Goal: Information Seeking & Learning: Find specific page/section

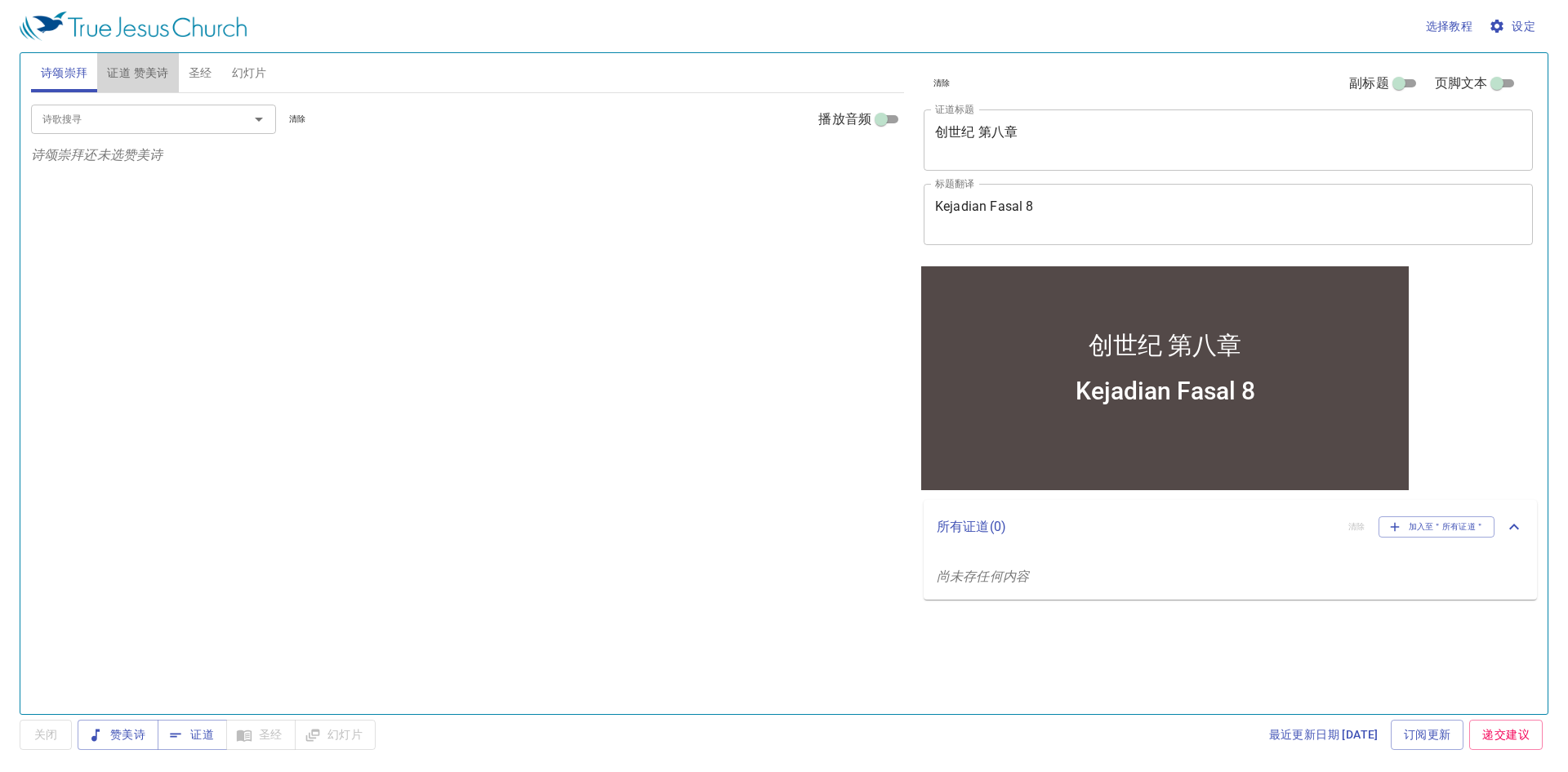
click at [121, 70] on span "证道 赞美诗" at bounding box center [137, 73] width 61 height 20
click at [70, 73] on span "诗颂崇拜" at bounding box center [65, 73] width 47 height 20
click at [174, 125] on input "诗歌搜寻" at bounding box center [129, 119] width 187 height 19
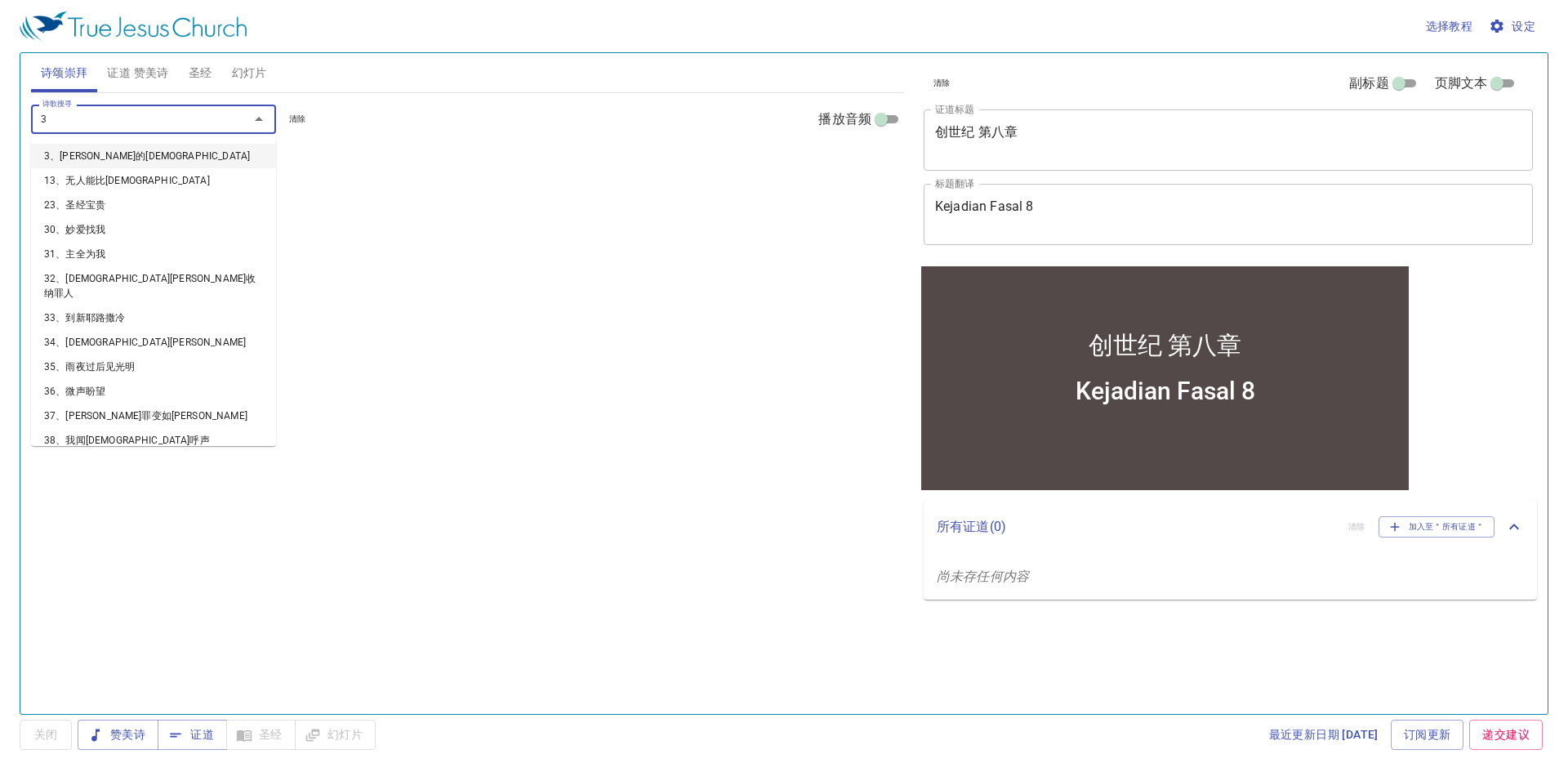
type input "35"
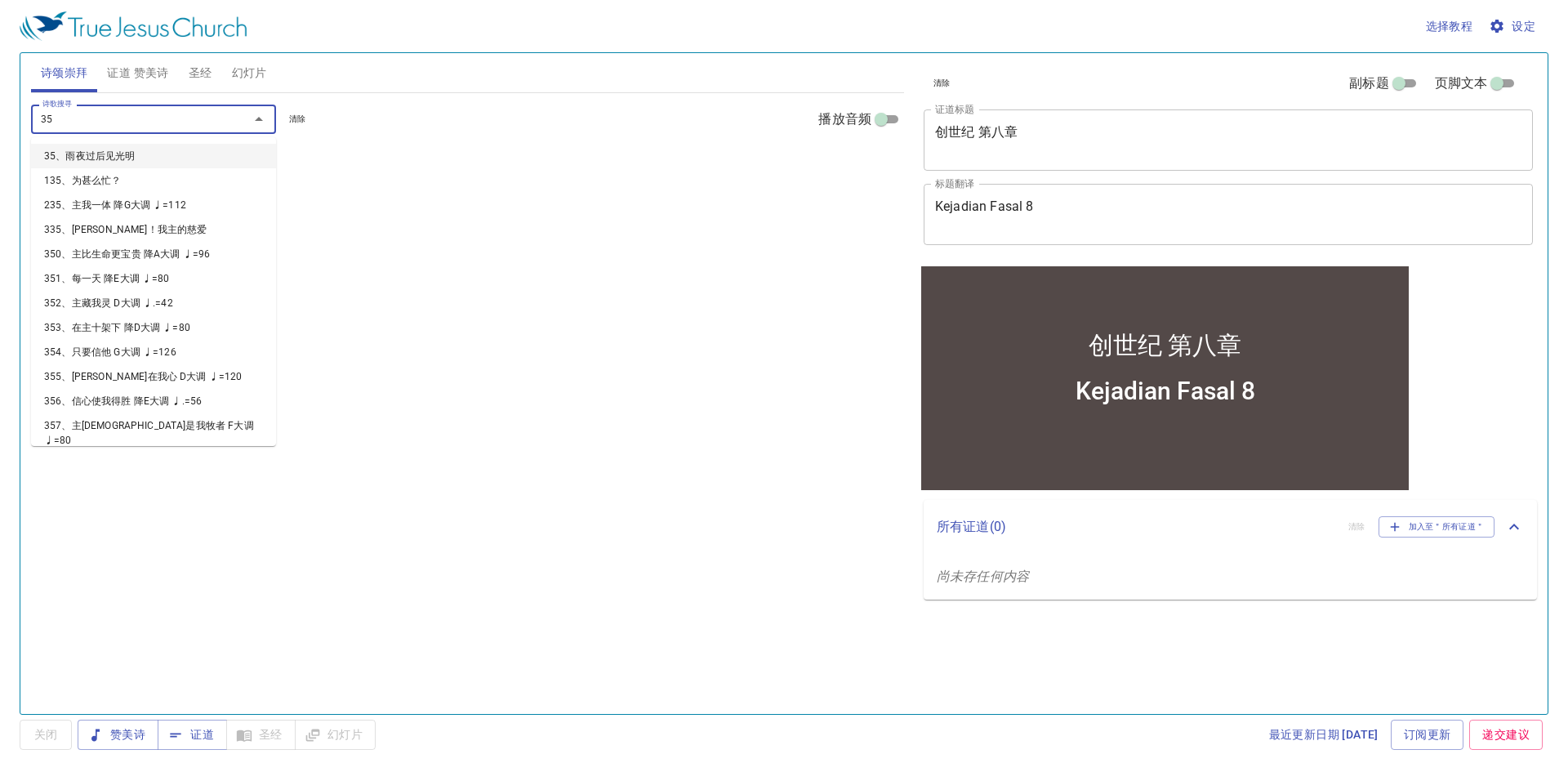
click at [204, 156] on li "35、雨夜过后见光明" at bounding box center [154, 156] width 245 height 25
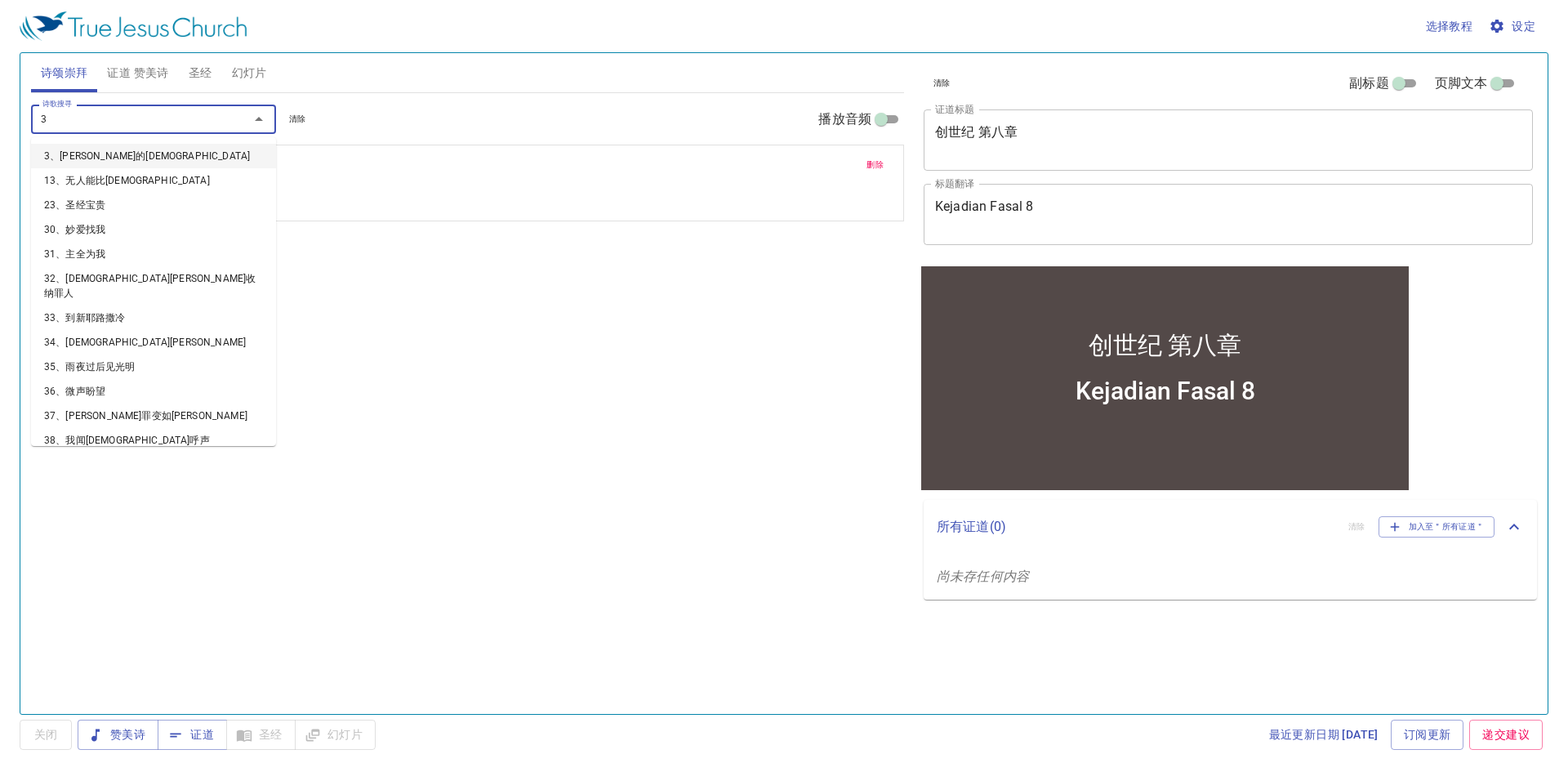
type input "36"
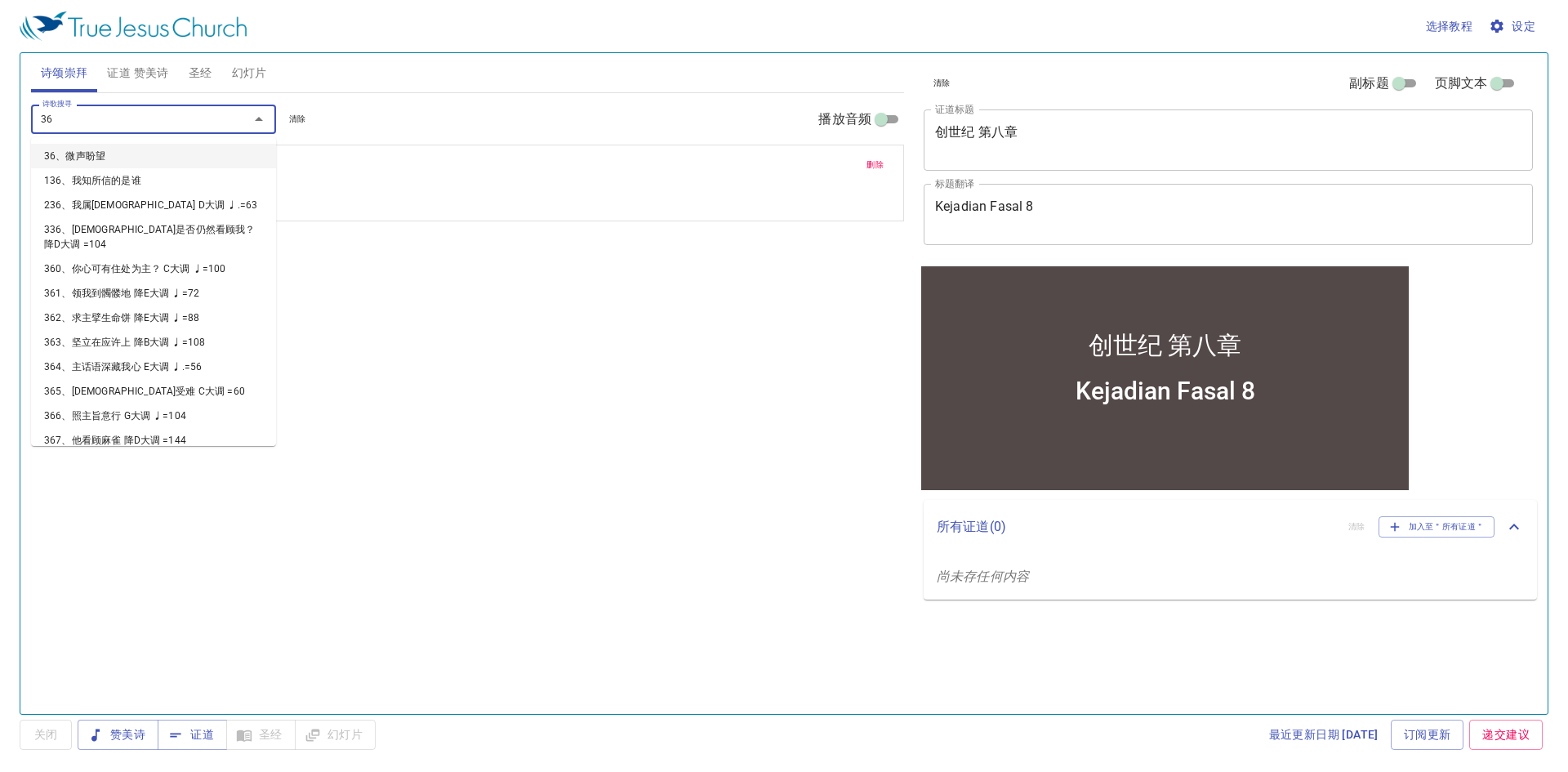
click at [204, 154] on li "36、微声盼望" at bounding box center [154, 156] width 245 height 25
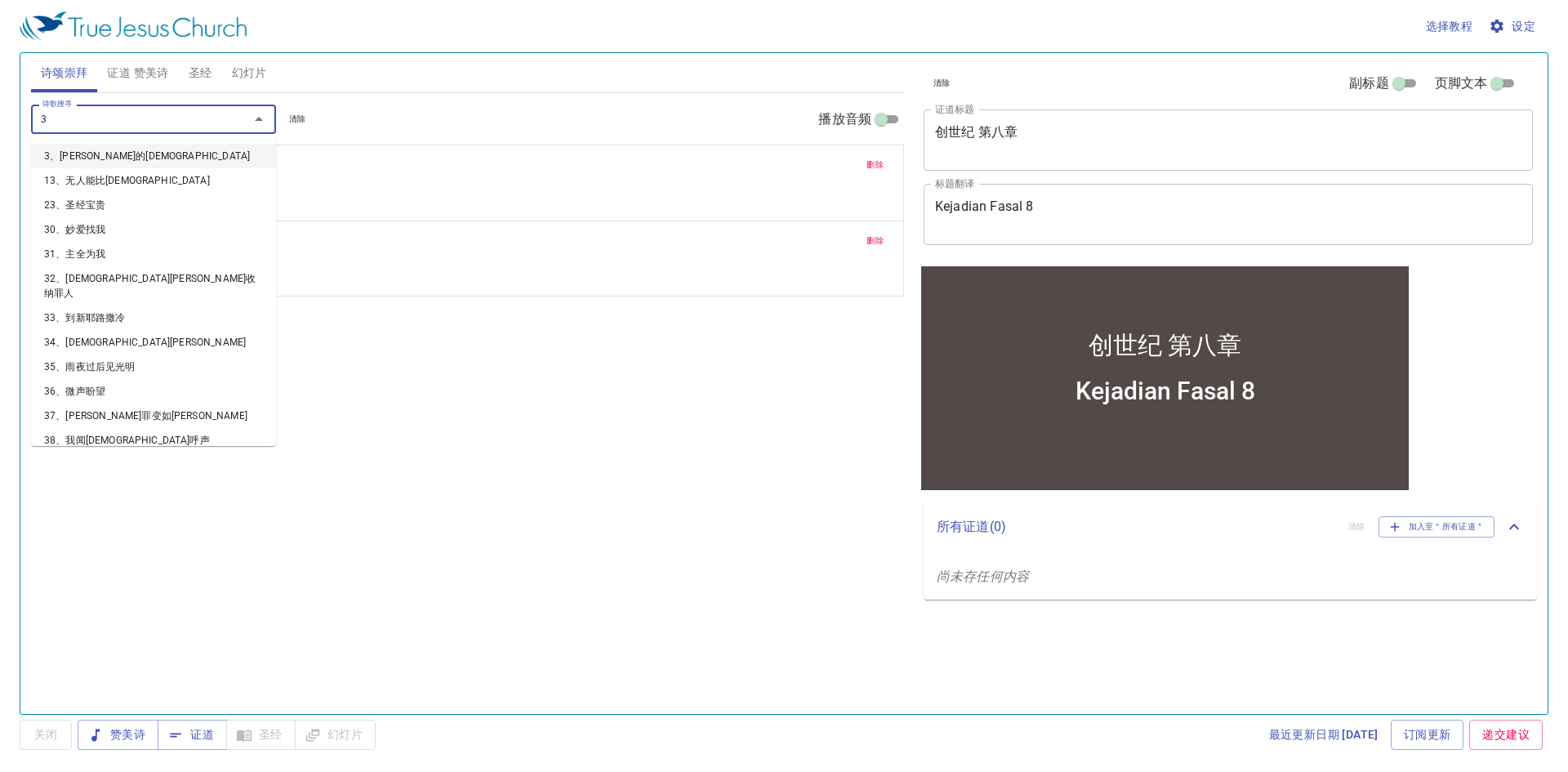
type input "39"
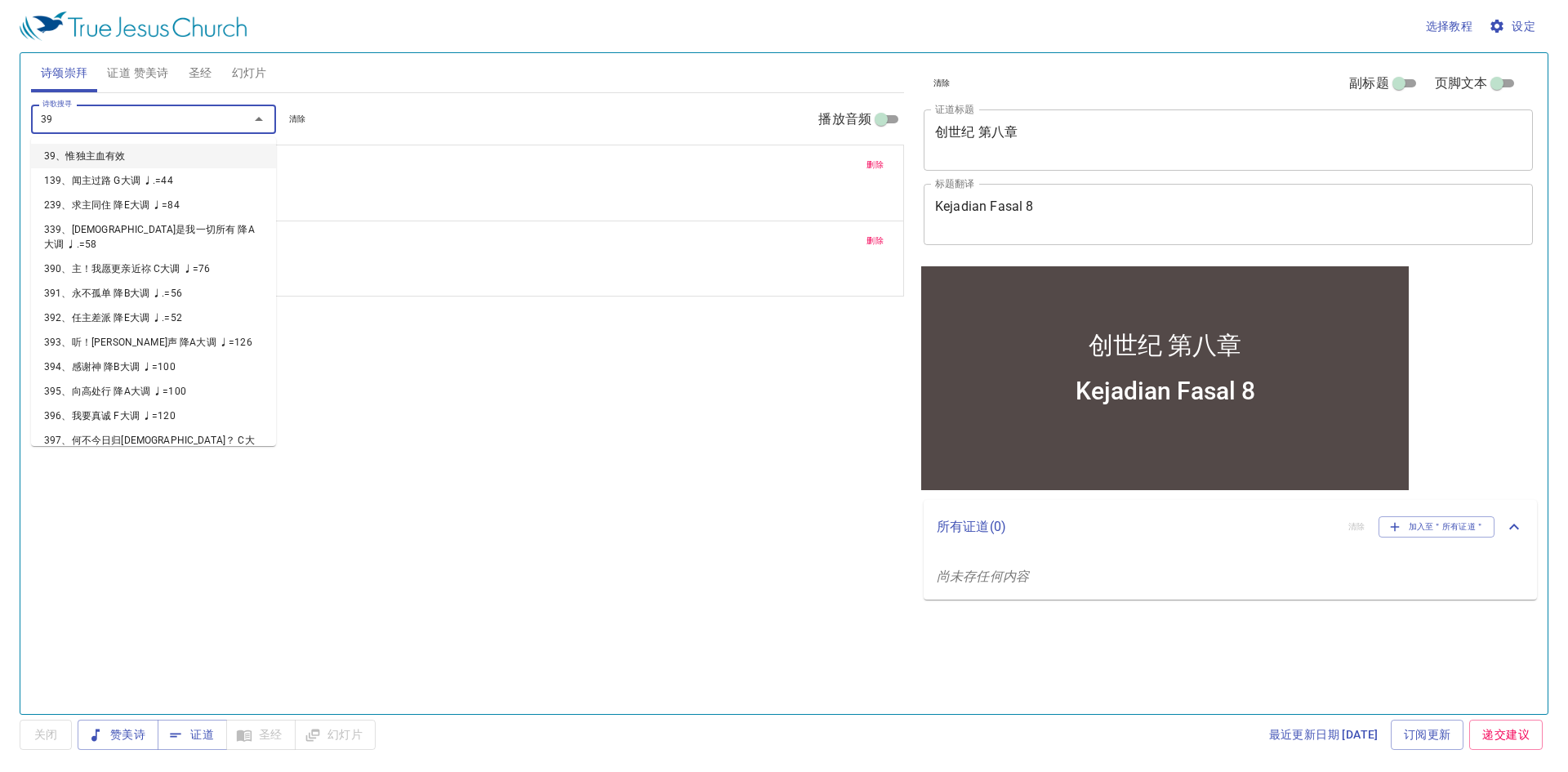
click at [183, 146] on li "39、惟独主血有效" at bounding box center [154, 156] width 245 height 25
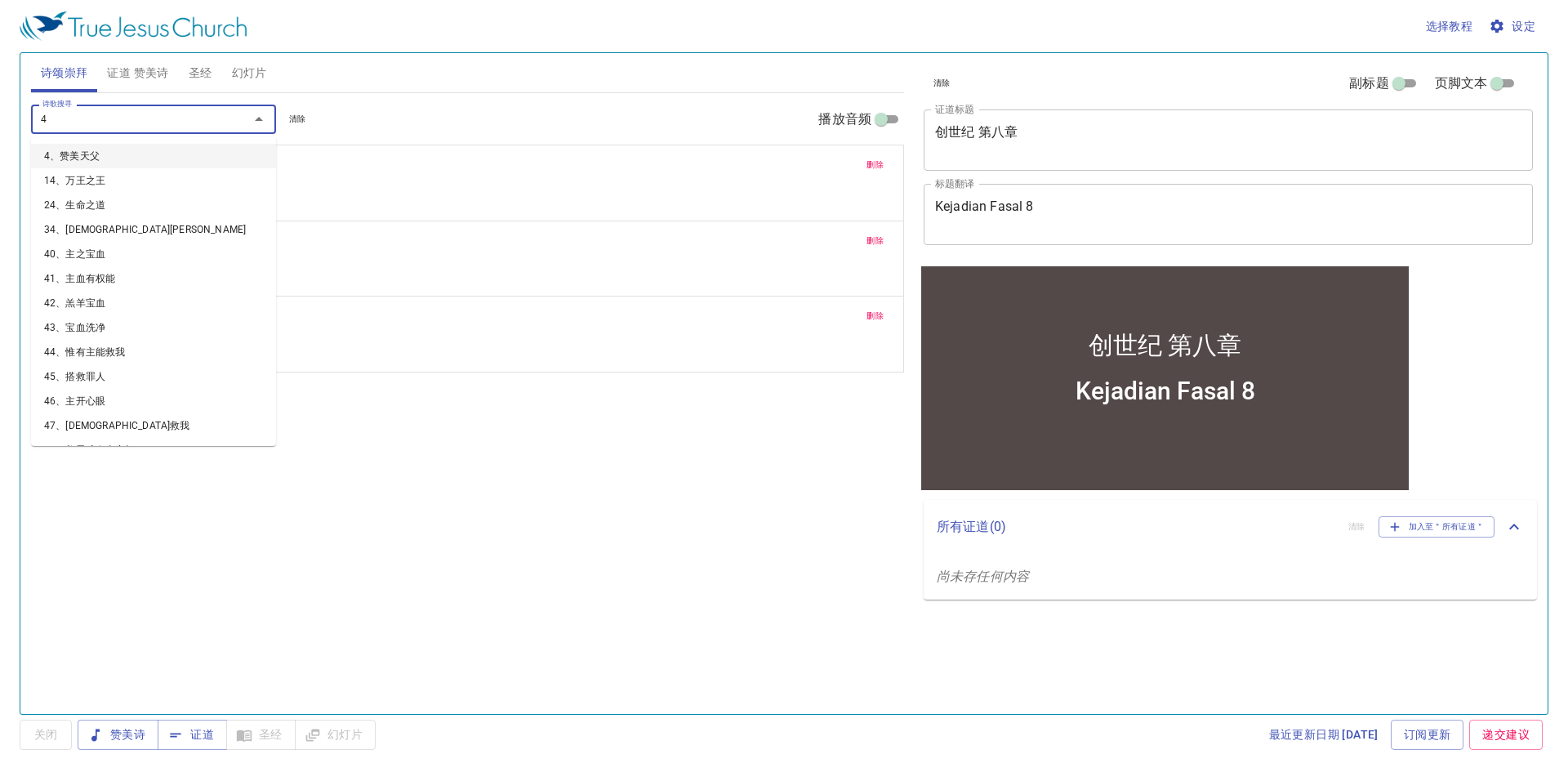
type input "40"
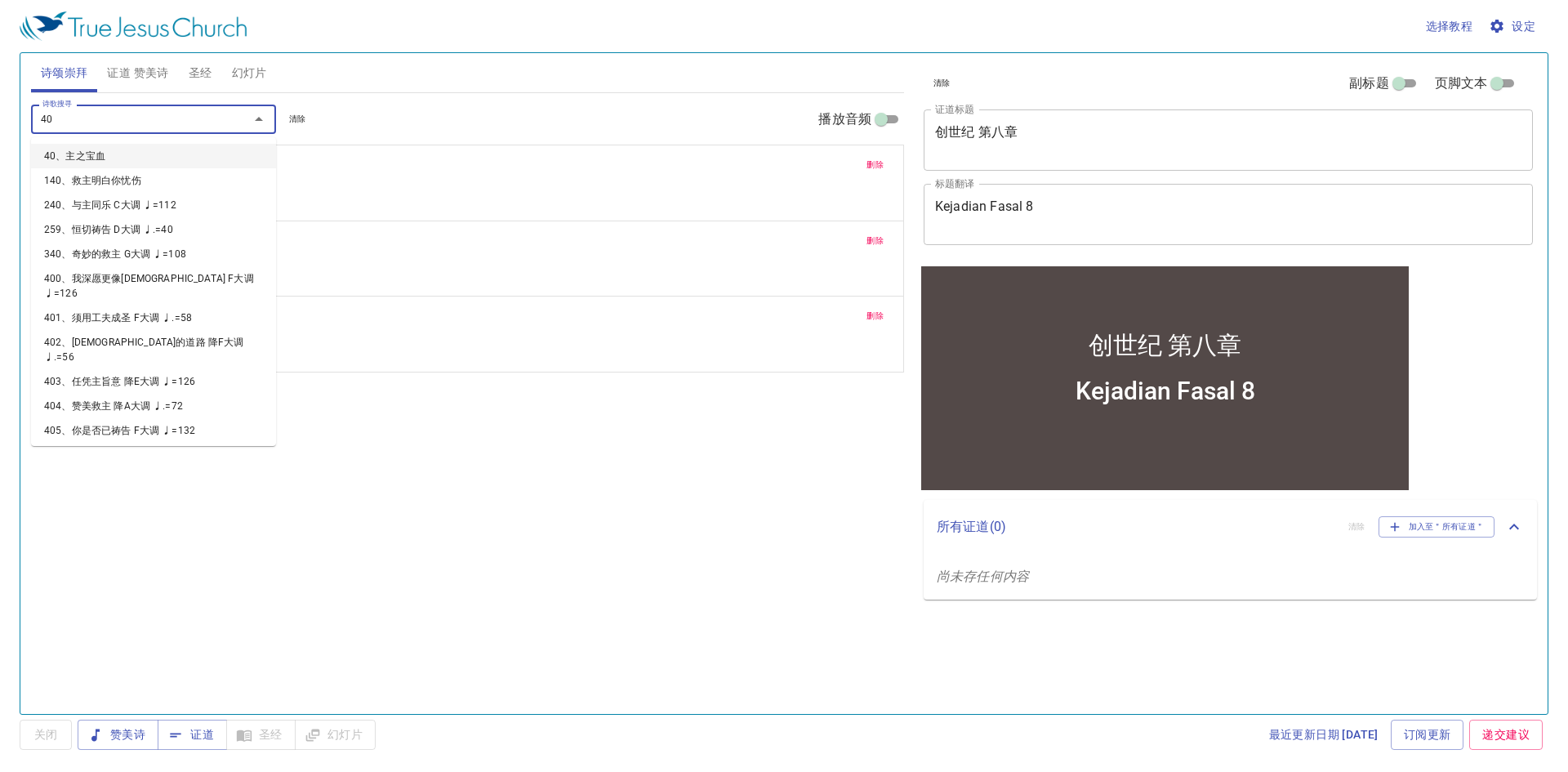
click at [186, 148] on li "40、主之宝血" at bounding box center [154, 156] width 245 height 25
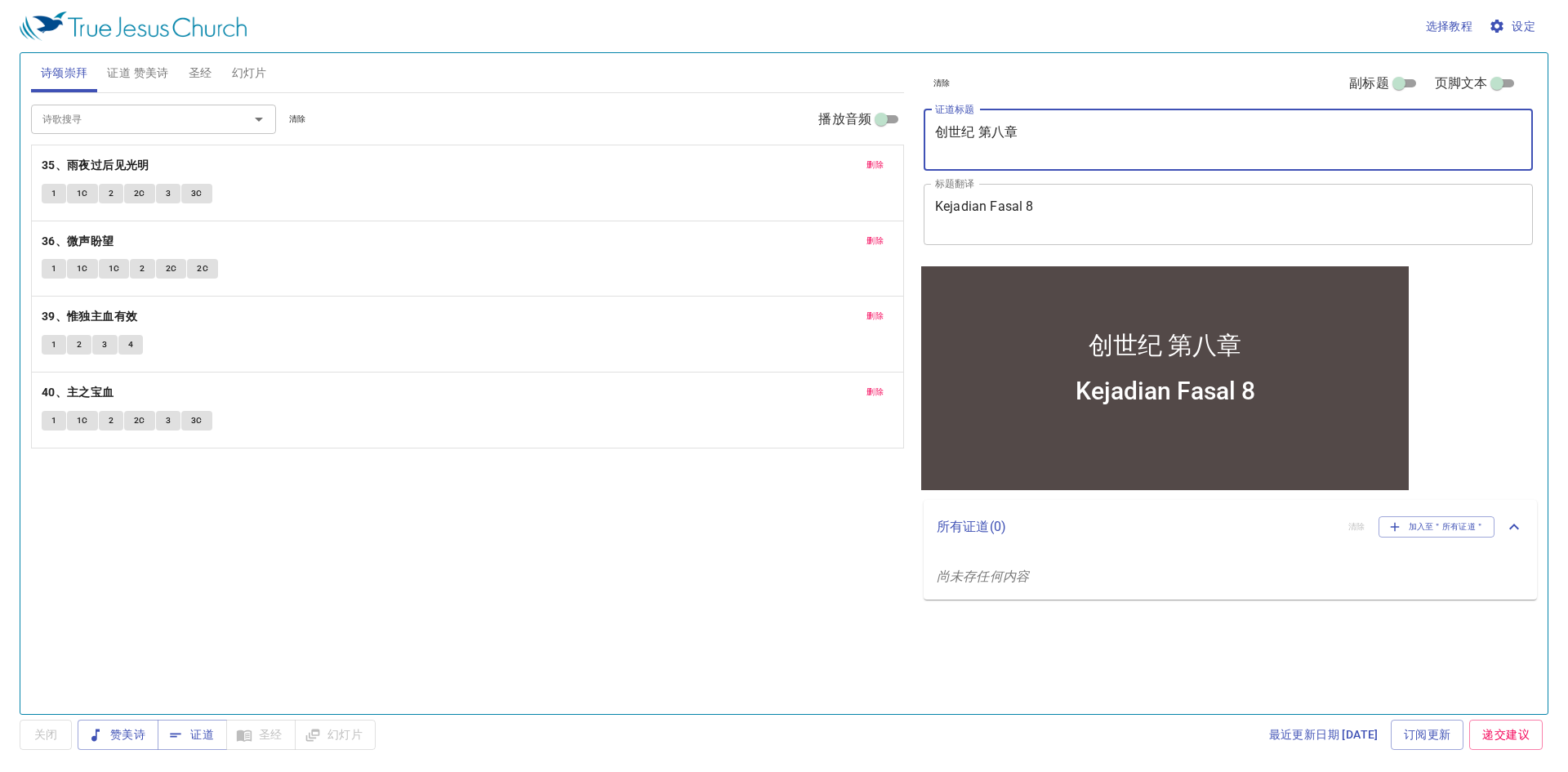
click at [1006, 129] on textarea "创世纪 第八章" at bounding box center [1228, 140] width 586 height 31
type textarea "创世纪 第九章"
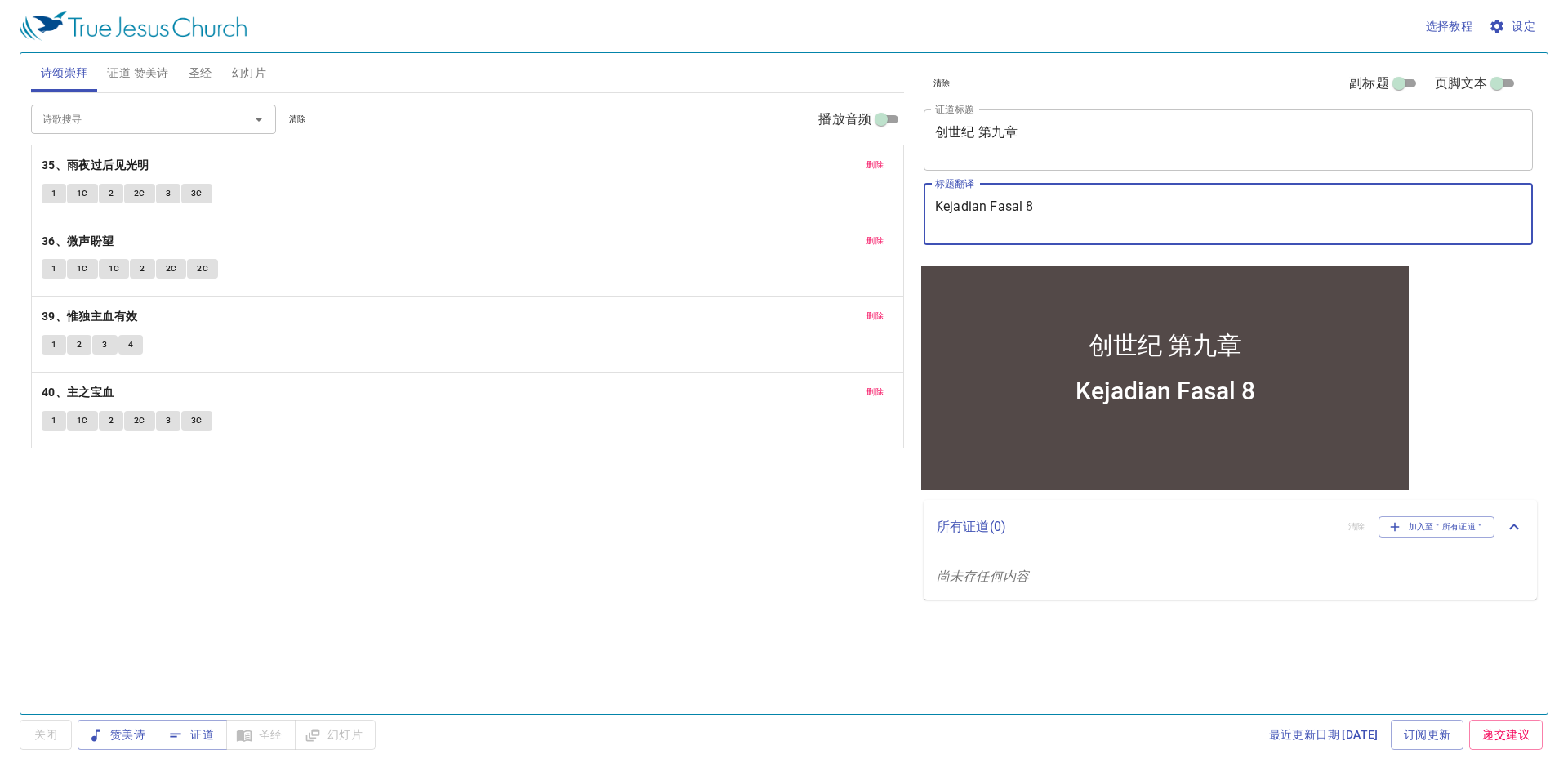
click at [1034, 207] on textarea "Kejadian Fasal 8" at bounding box center [1228, 214] width 586 height 31
type textarea "Kejadian Fasal 9"
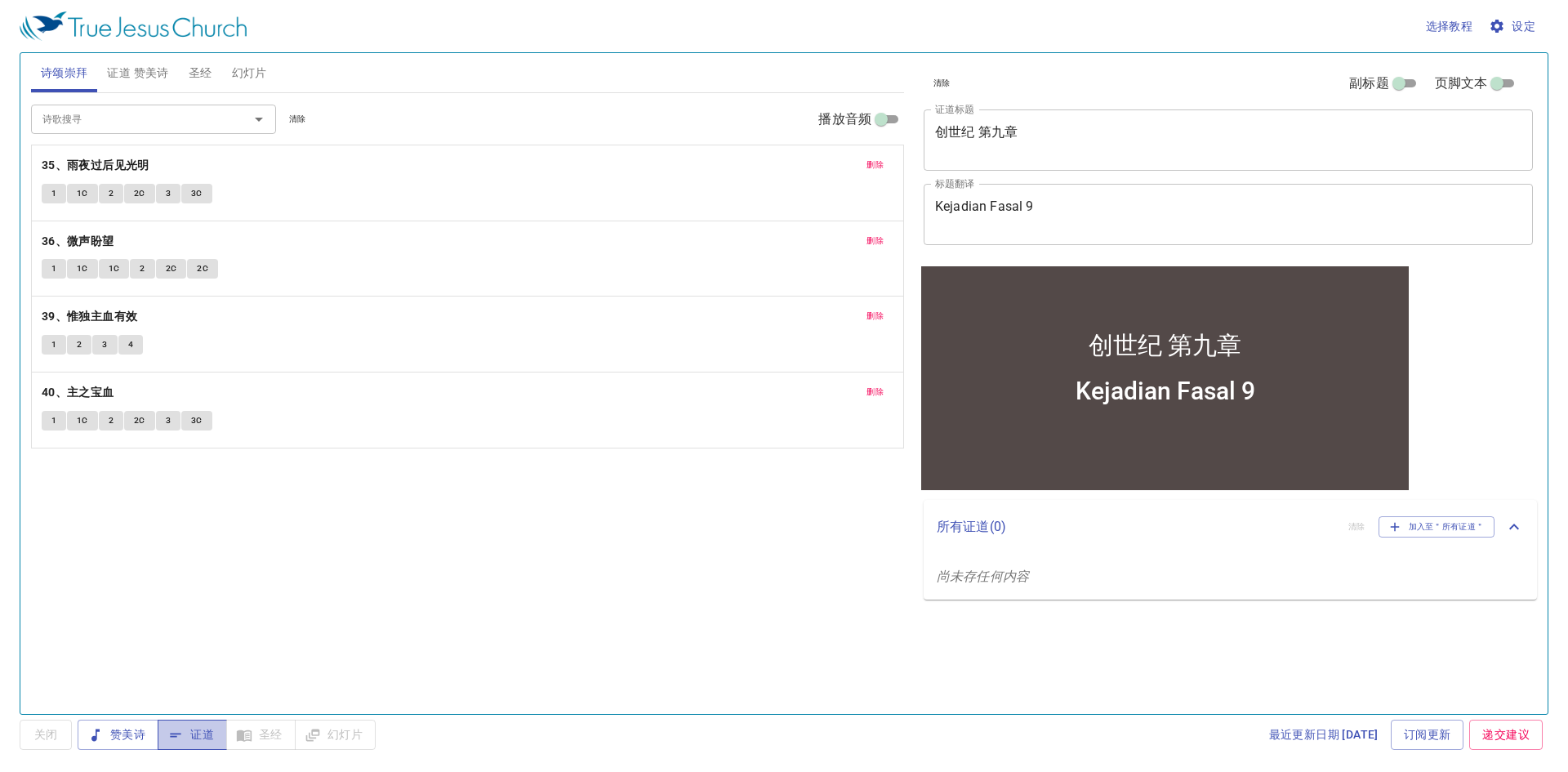
click at [208, 736] on span "证道" at bounding box center [192, 734] width 43 height 20
click at [44, 197] on button "1" at bounding box center [54, 194] width 25 height 20
click at [213, 729] on span "证道" at bounding box center [192, 734] width 43 height 20
click at [129, 168] on b "35、雨夜过后见光明" at bounding box center [96, 165] width 108 height 20
click at [127, 160] on b "35、雨夜过后见光明" at bounding box center [96, 165] width 108 height 20
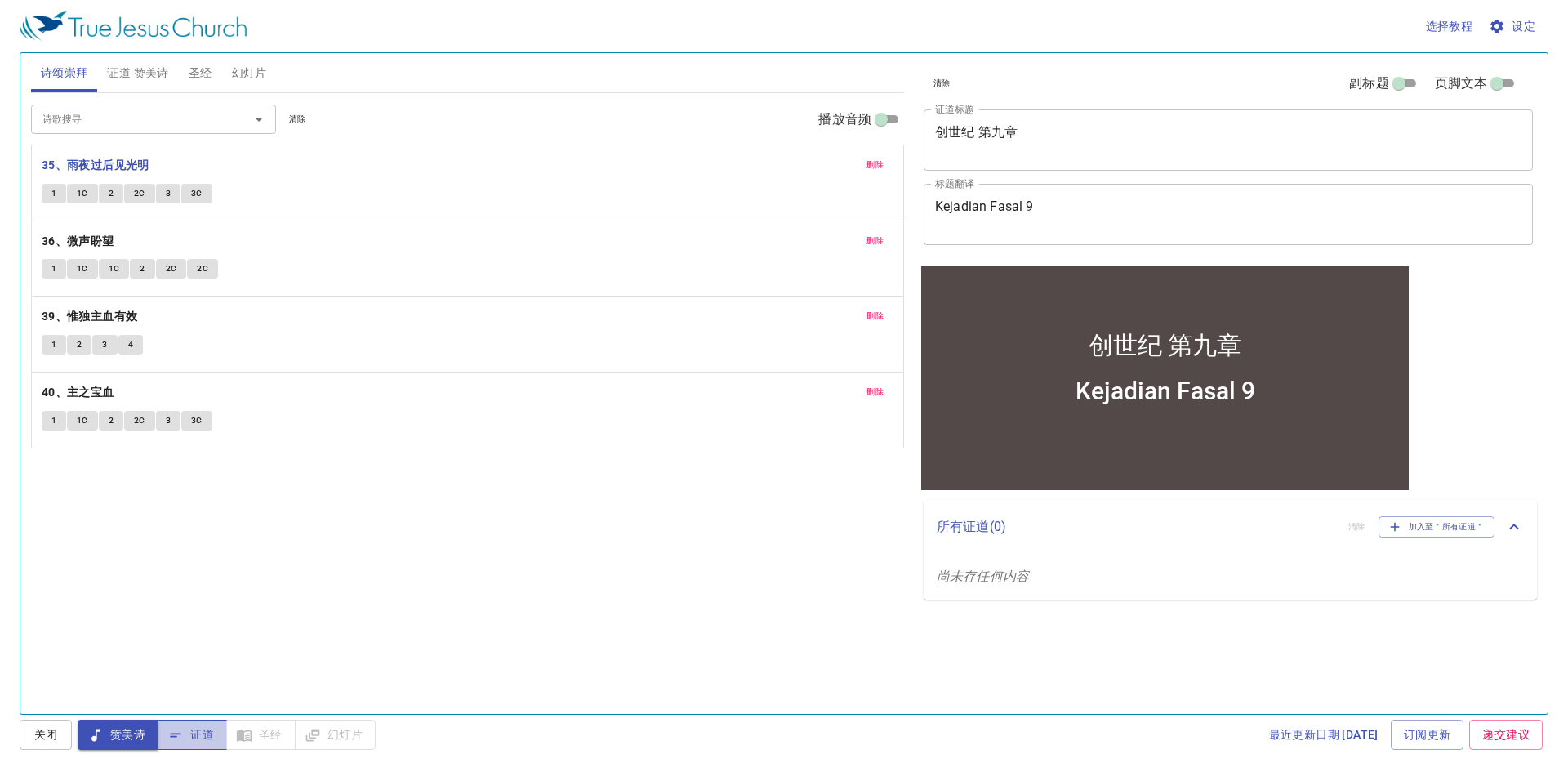
click at [198, 739] on span "证道" at bounding box center [192, 734] width 43 height 20
click at [52, 189] on button "1" at bounding box center [54, 194] width 25 height 20
click at [141, 79] on span "证道 赞美诗" at bounding box center [137, 73] width 61 height 20
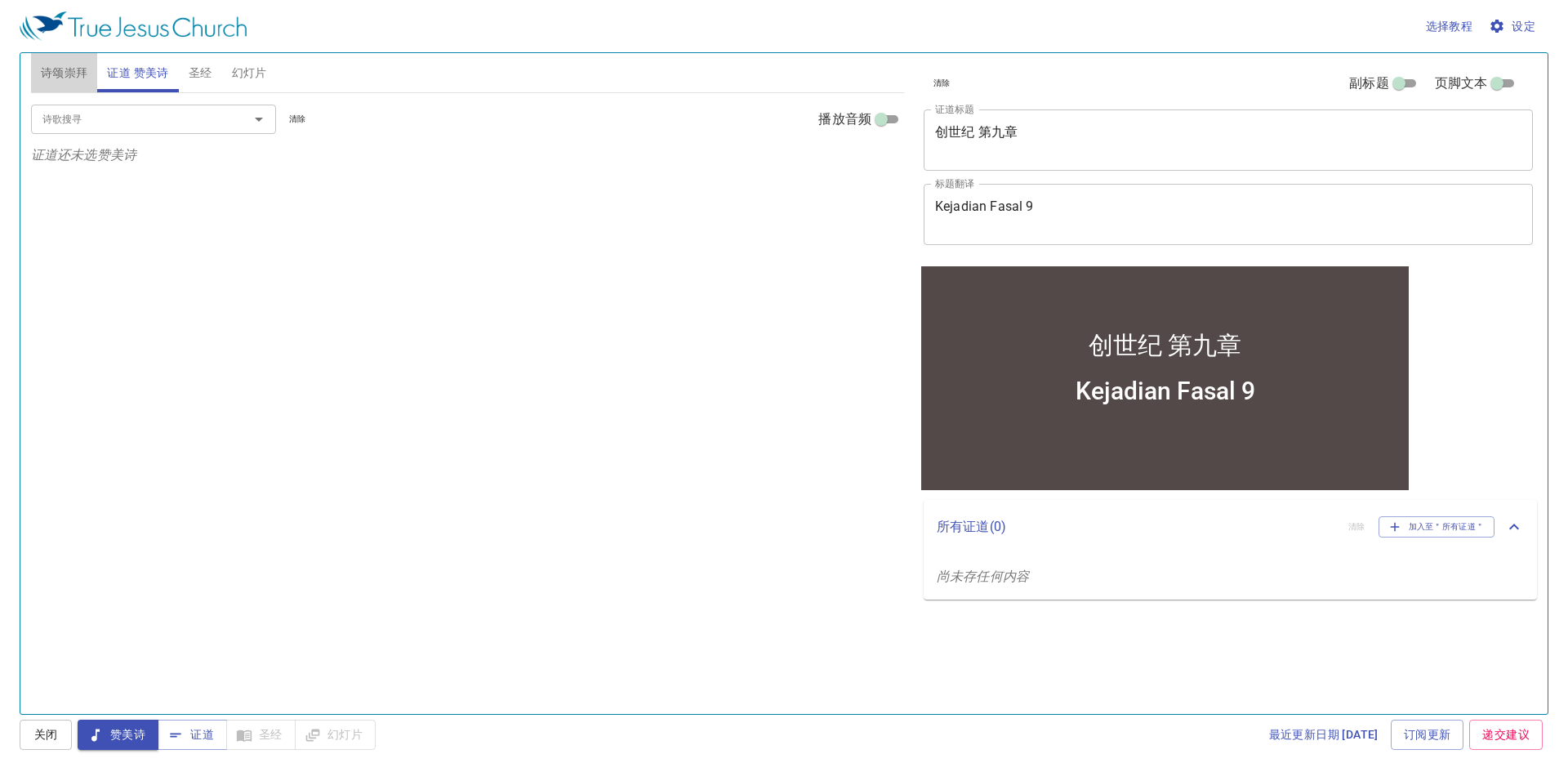
click at [55, 79] on span "诗颂崇拜" at bounding box center [65, 73] width 47 height 20
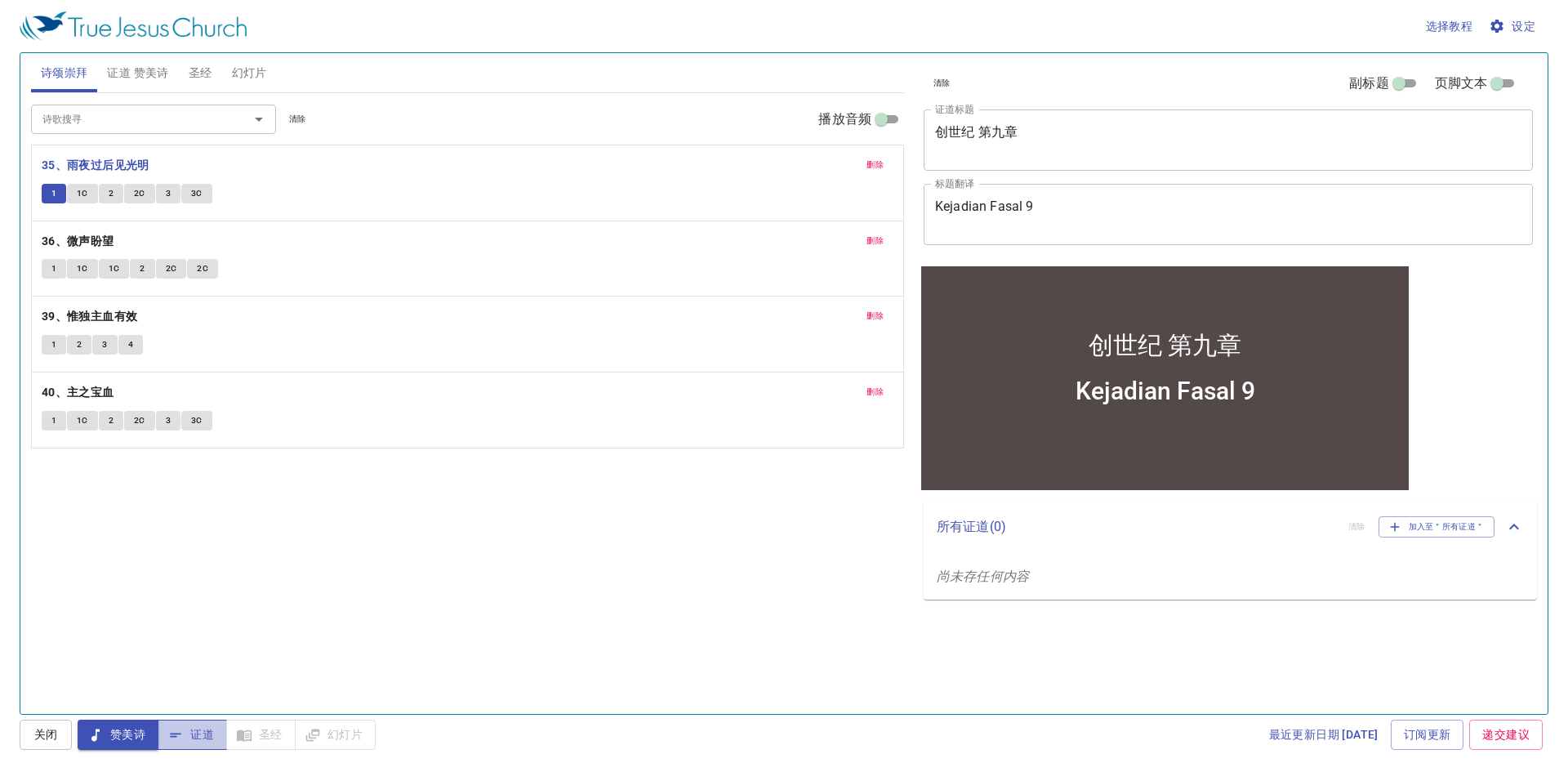
click at [190, 734] on span "证道" at bounding box center [192, 734] width 43 height 20
click at [50, 191] on button "1" at bounding box center [54, 194] width 25 height 20
click at [188, 722] on button "证道" at bounding box center [192, 734] width 69 height 30
click at [233, 116] on div at bounding box center [248, 119] width 43 height 23
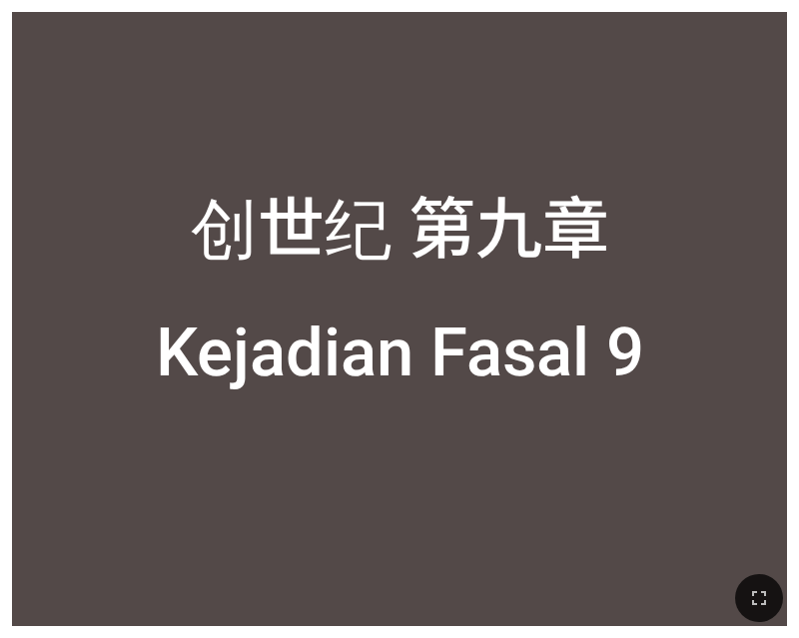
drag, startPoint x: 569, startPoint y: 271, endPoint x: 557, endPoint y: 128, distance: 143.3
click at [557, 128] on div "创世纪 第九章" at bounding box center [399, 166] width 775 height 246
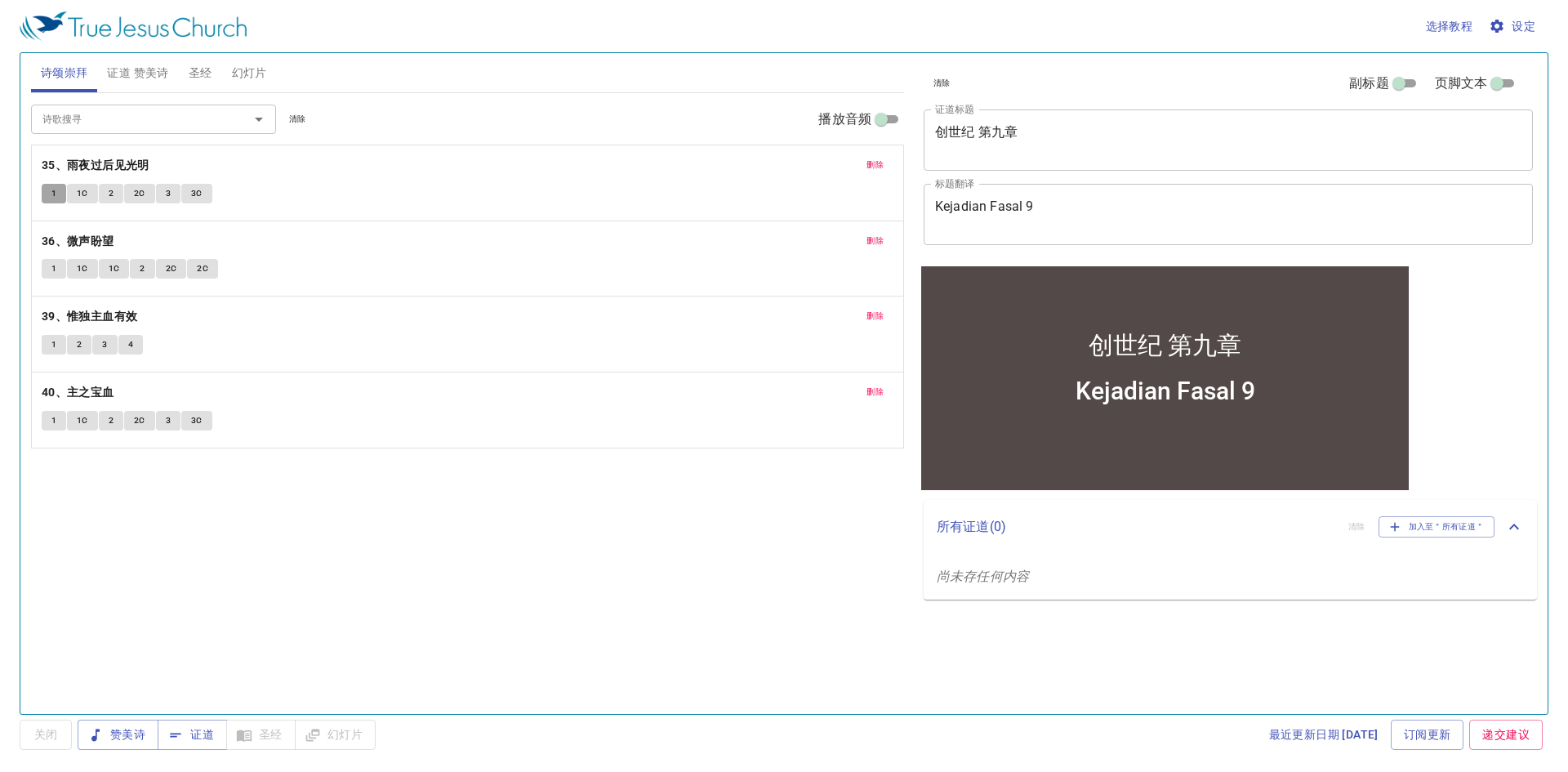
click at [52, 189] on span "1" at bounding box center [54, 194] width 5 height 15
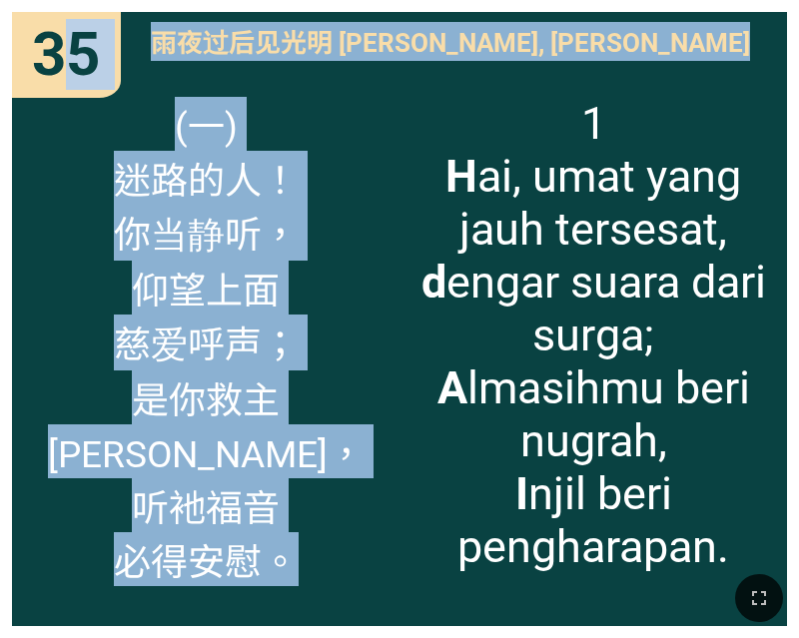
drag, startPoint x: 80, startPoint y: 88, endPoint x: 368, endPoint y: 102, distance: 288.0
click at [368, 102] on div "35 35 雨夜过后见光明 Hujan Malam Berlalu, Terbitlah Terang 雨夜过后见光明 Hujan Malam Berlalu…" at bounding box center [399, 319] width 799 height 638
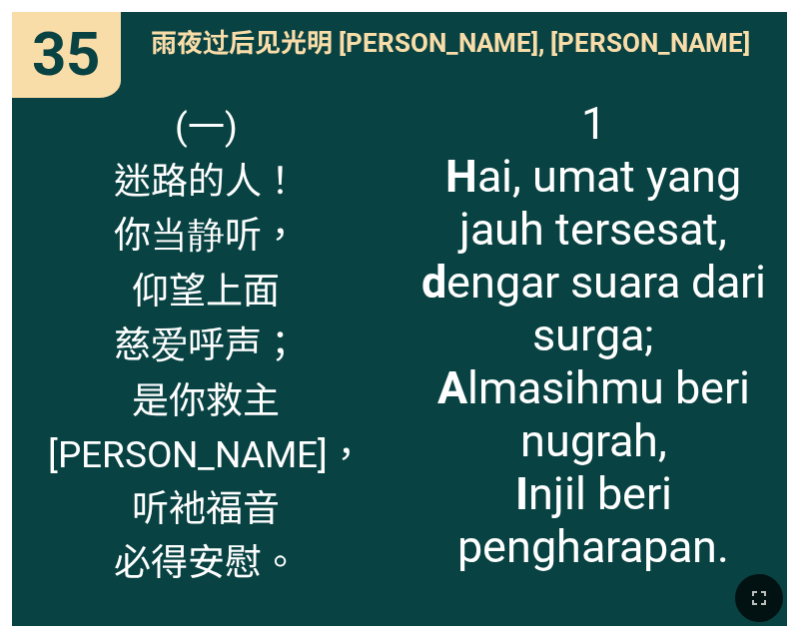
click at [371, 104] on div "(一) 迷路的人！ 你当静听， 仰望上面 慈爱呼声； 是你救主 施大恩惠， 听衪福音 必得安慰。" at bounding box center [206, 355] width 388 height 542
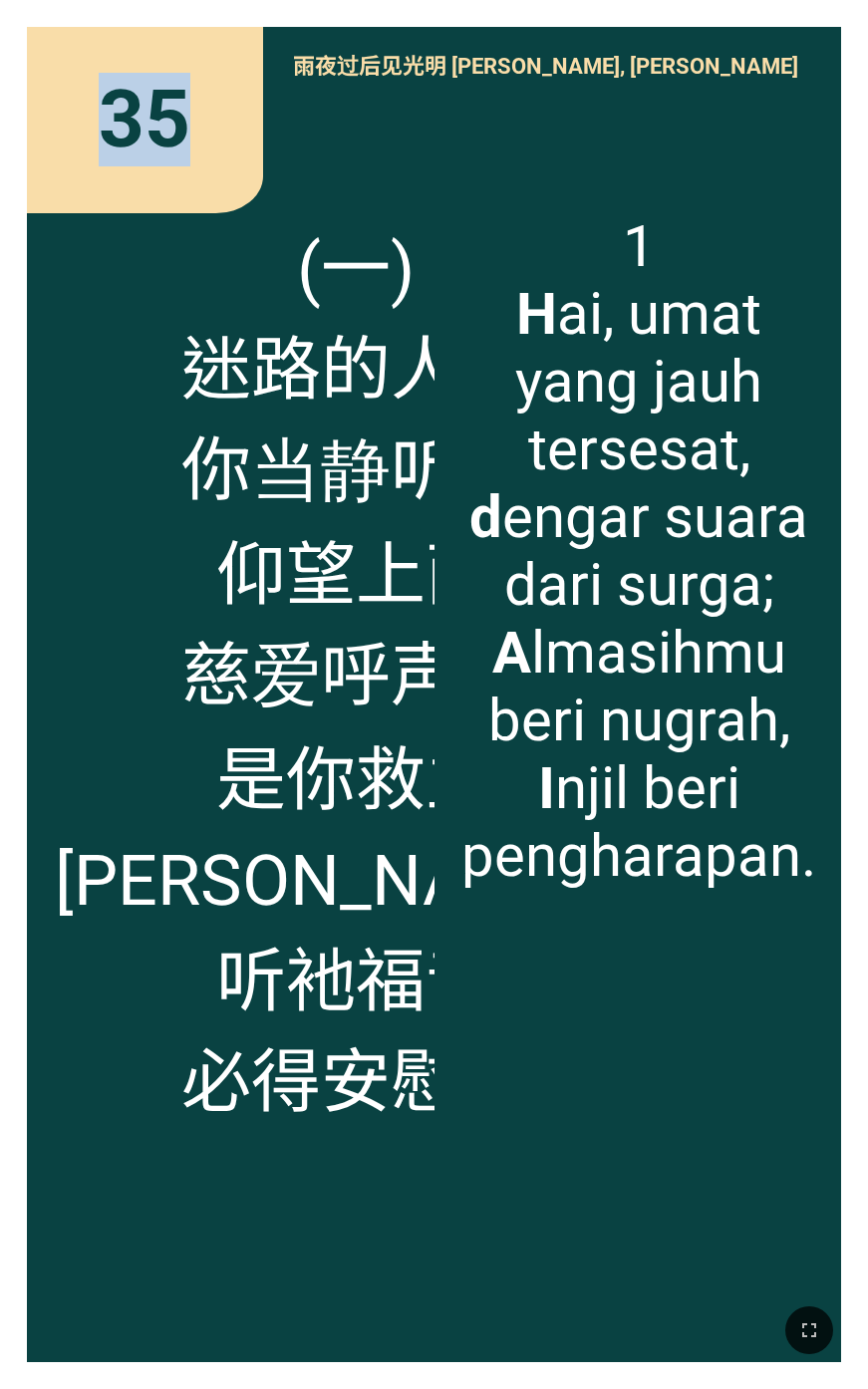
drag, startPoint x: 22, startPoint y: 94, endPoint x: -114, endPoint y: 26, distance: 152.1
click at [0, 8] on html "创世纪 第九章 创世纪 第九章 Kejadian Fasal 9 Kejadian Fasal 9 诗颂崇拜 诗颂崇拜 Pujian Awal Pujian …" at bounding box center [434, 4] width 868 height 8
click at [26, 172] on div "35 35 雨夜过后见光明 Hujan Malam Berlalu, Terbitlah Terang 雨夜过后见光明 Hujan Malam Berlalu…" at bounding box center [434, 694] width 868 height 1389
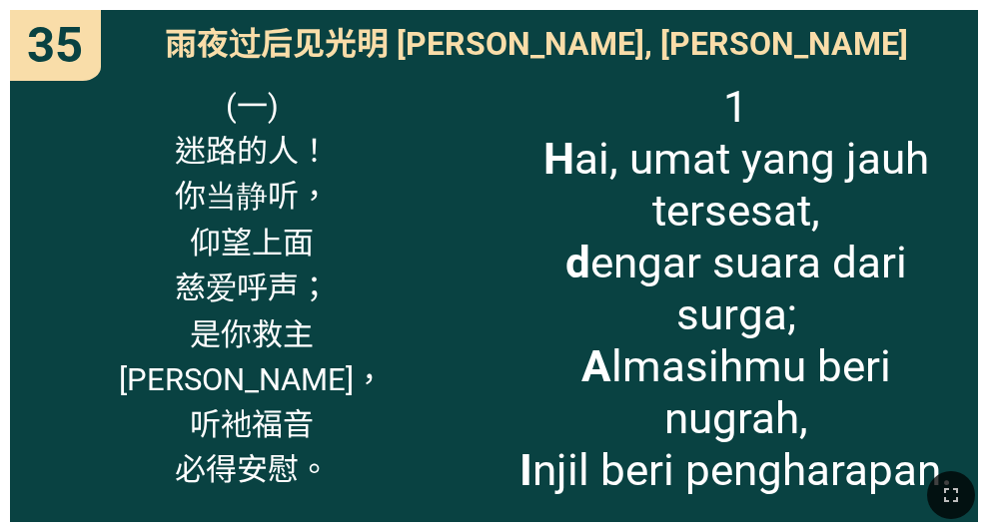
click at [778, 458] on div at bounding box center [494, 495] width 988 height 75
click at [778, 511] on div at bounding box center [494, 495] width 988 height 75
drag, startPoint x: 694, startPoint y: 522, endPoint x: 506, endPoint y: 514, distance: 188.0
click at [506, 514] on div at bounding box center [494, 495] width 988 height 75
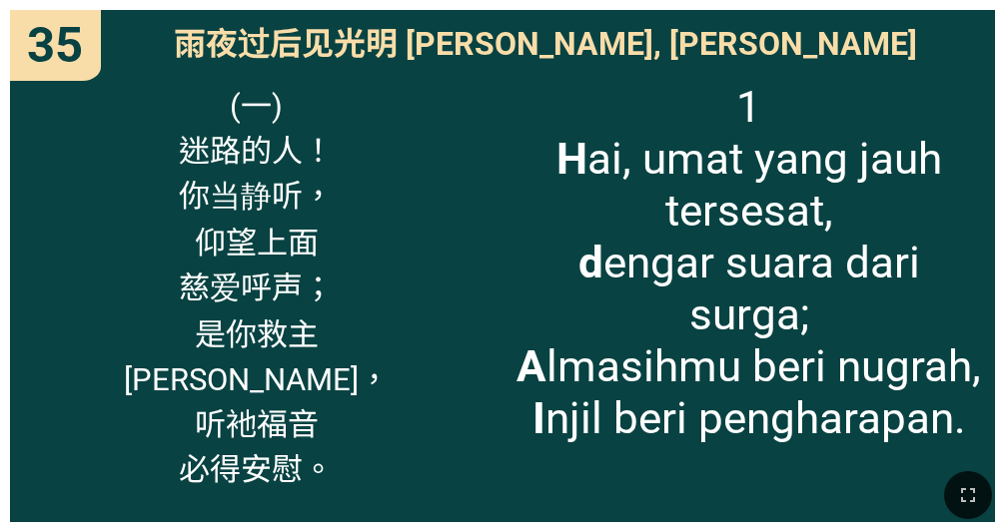
click at [428, 366] on div "(一) 迷路的人！ 你当静听， 仰望上面 慈爱呼声； 是你救主 施大恩惠， 听衪福音 必得安慰。" at bounding box center [256, 296] width 492 height 453
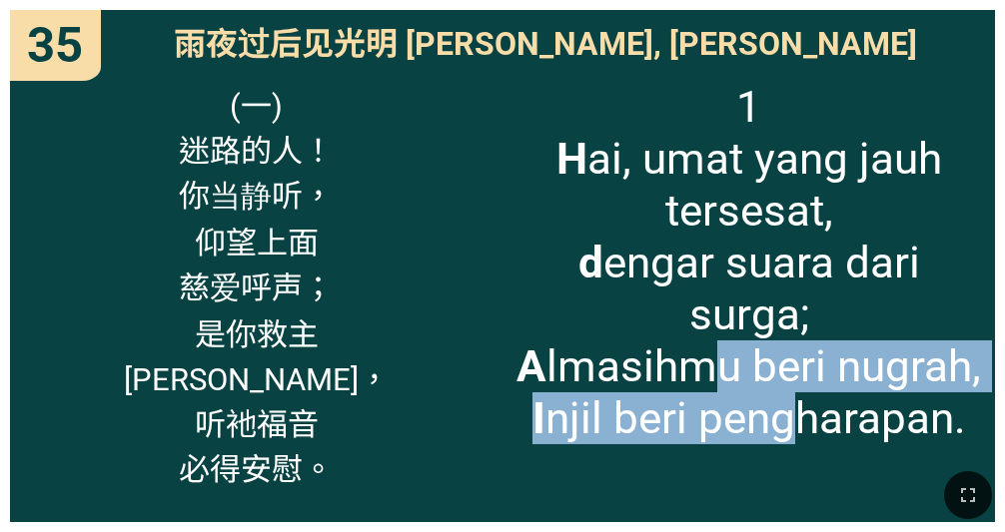
drag, startPoint x: 795, startPoint y: 362, endPoint x: 711, endPoint y: 344, distance: 85.8
click at [711, 344] on span "1 H ai, umat yang jauh tersesat, d engar suara dari surga; A lmasihmu beri nugr…" at bounding box center [748, 263] width 471 height 364
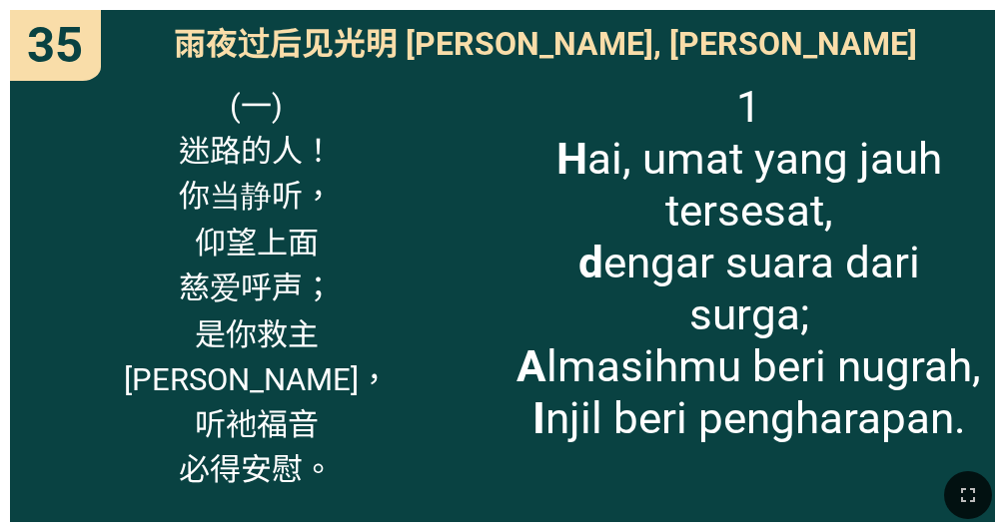
click at [733, 434] on div "1 H ai, umat yang jauh tersesat, d engar suara dari surga; A lmasihmu beri nugr…" at bounding box center [748, 296] width 492 height 453
click at [795, 528] on div at bounding box center [502, 495] width 1005 height 75
click at [66, 403] on div "(一) 迷路的人！ 你当静听， 仰望上面 慈爱呼声； 是你救主 [PERSON_NAME]， 听衪福音 必得安慰。" at bounding box center [256, 296] width 492 height 453
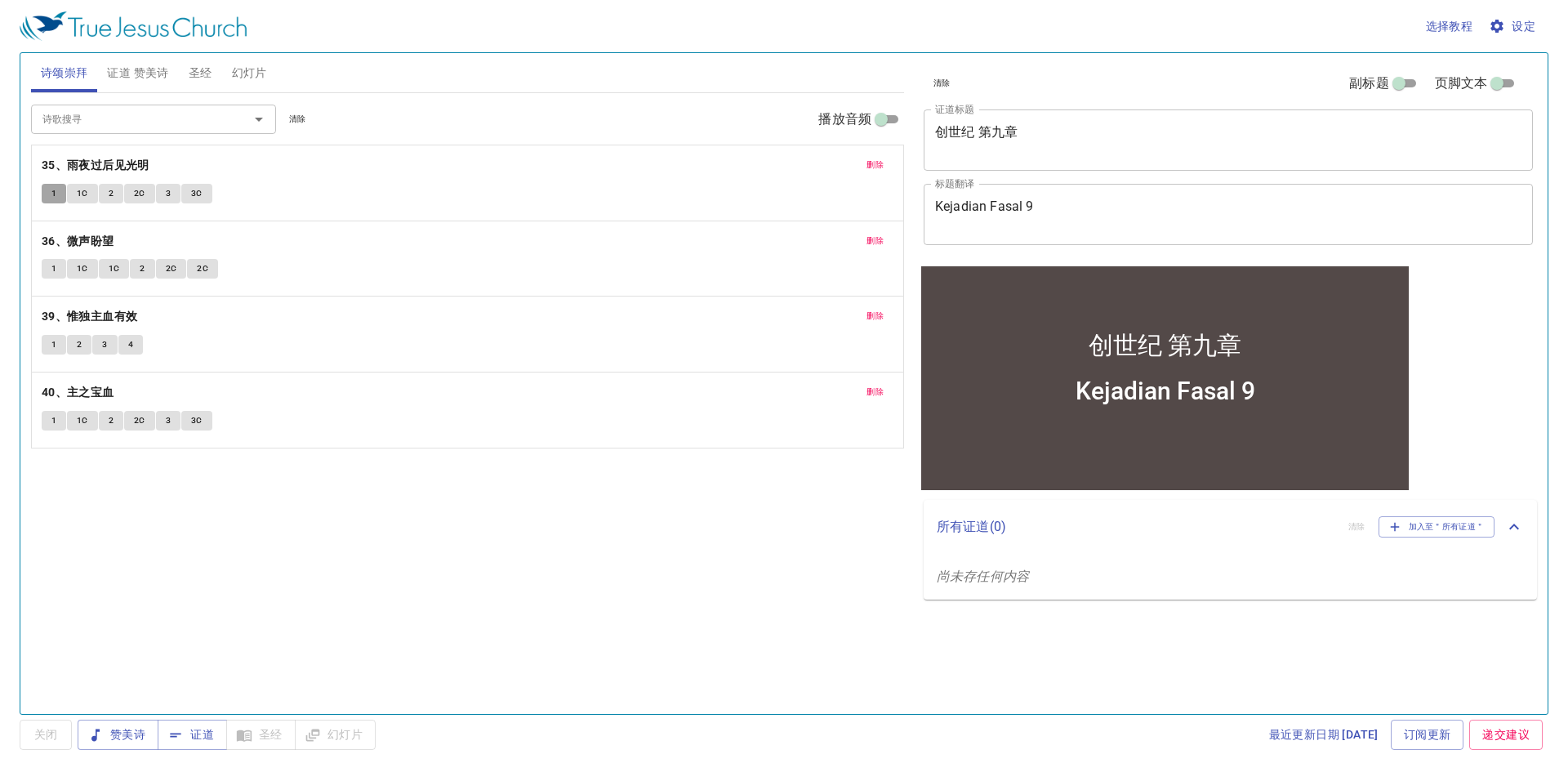
click at [50, 192] on button "1" at bounding box center [54, 194] width 25 height 20
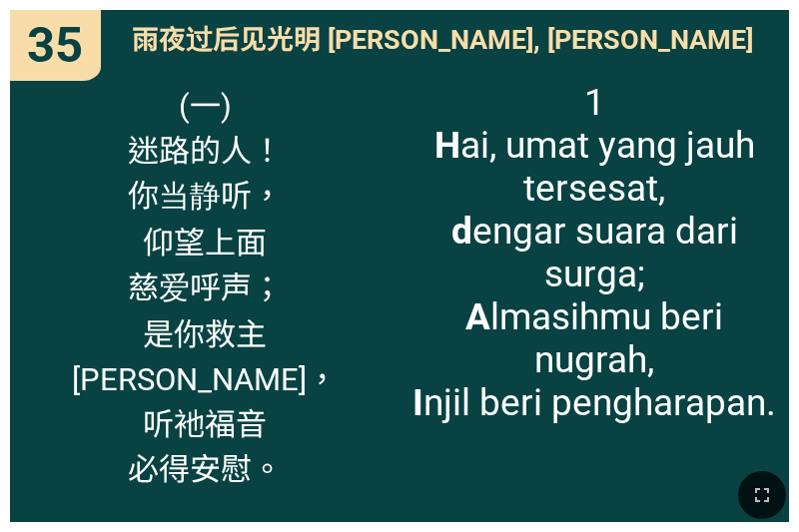
drag, startPoint x: 579, startPoint y: 489, endPoint x: 245, endPoint y: 480, distance: 334.8
click at [245, 480] on div at bounding box center [399, 495] width 799 height 75
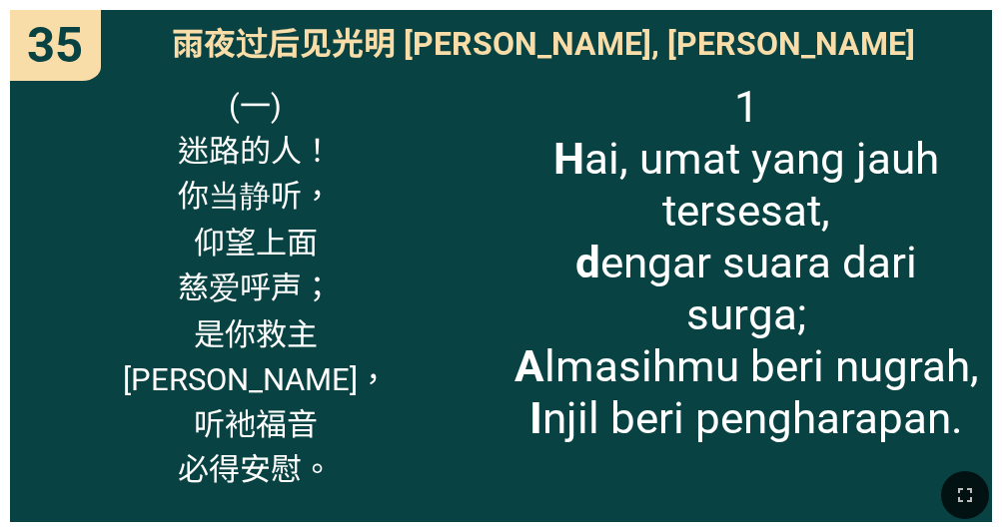
click at [792, 527] on div at bounding box center [501, 495] width 1002 height 75
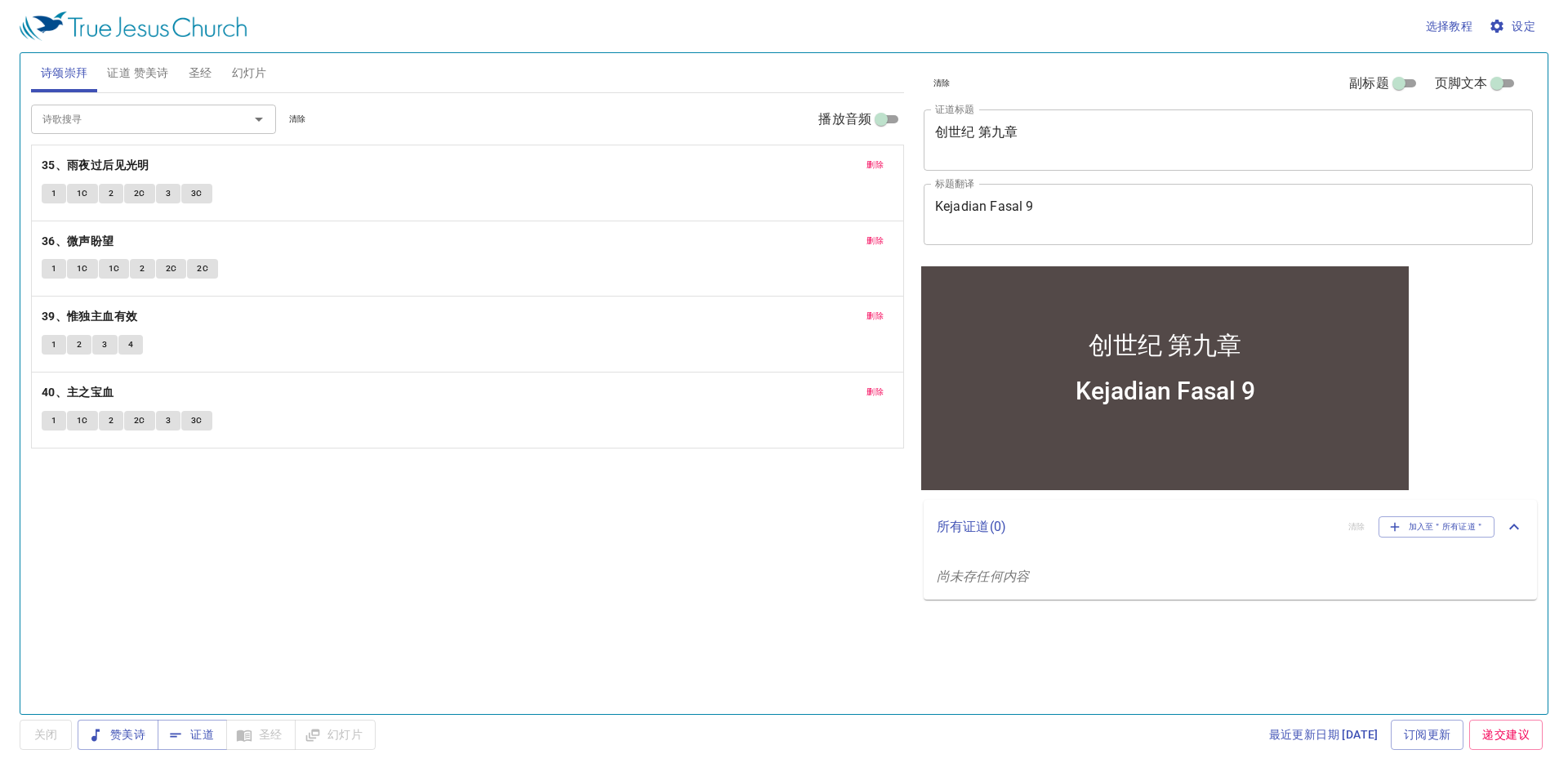
click at [52, 196] on span "1" at bounding box center [54, 194] width 5 height 15
click at [78, 195] on span "1C" at bounding box center [83, 194] width 11 height 15
click at [48, 190] on button "1" at bounding box center [54, 194] width 25 height 20
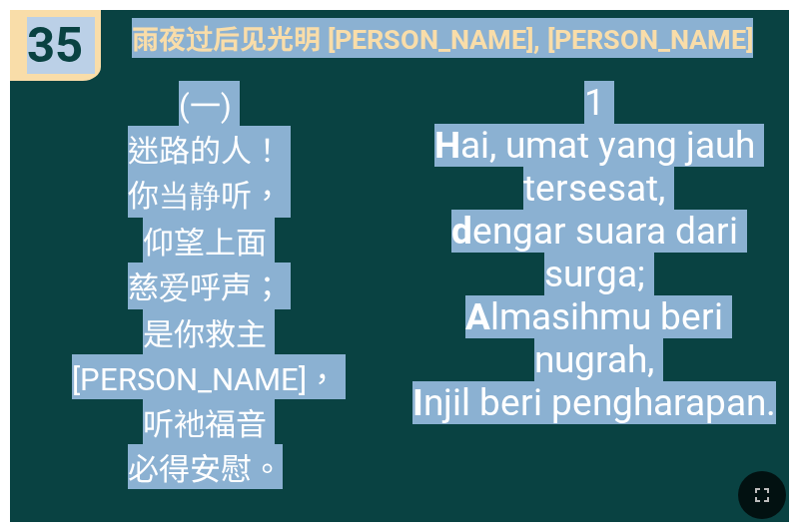
drag, startPoint x: 589, startPoint y: 488, endPoint x: 424, endPoint y: 495, distance: 166.0
click at [344, 8] on html "创世纪 第九章 创世纪 第九章 Kejadian Fasal 9 Kejadian Fasal 9 诗颂崇拜 诗颂崇拜 Pujian Awal Pujian …" at bounding box center [399, 4] width 799 height 8
click at [72, 408] on div "(一) 迷路的人！ 你当静听， 仰望上面 慈爱呼声； 是你救主 [PERSON_NAME]， 听衪福音 必得安慰。" at bounding box center [205, 296] width 390 height 453
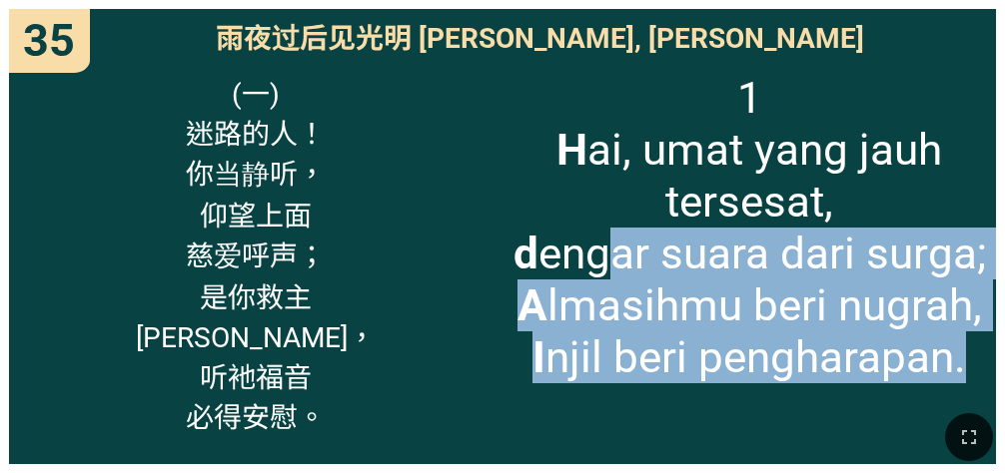
drag, startPoint x: 727, startPoint y: 441, endPoint x: 603, endPoint y: 236, distance: 239.3
click at [603, 8] on div "创世纪 第九章 创世纪 第九章 Kejadian Fasal 9 Kejadian Fasal 9 诗颂崇拜 诗颂崇拜 Pujian Awal Pujian …" at bounding box center [502, 8] width 989 height 0
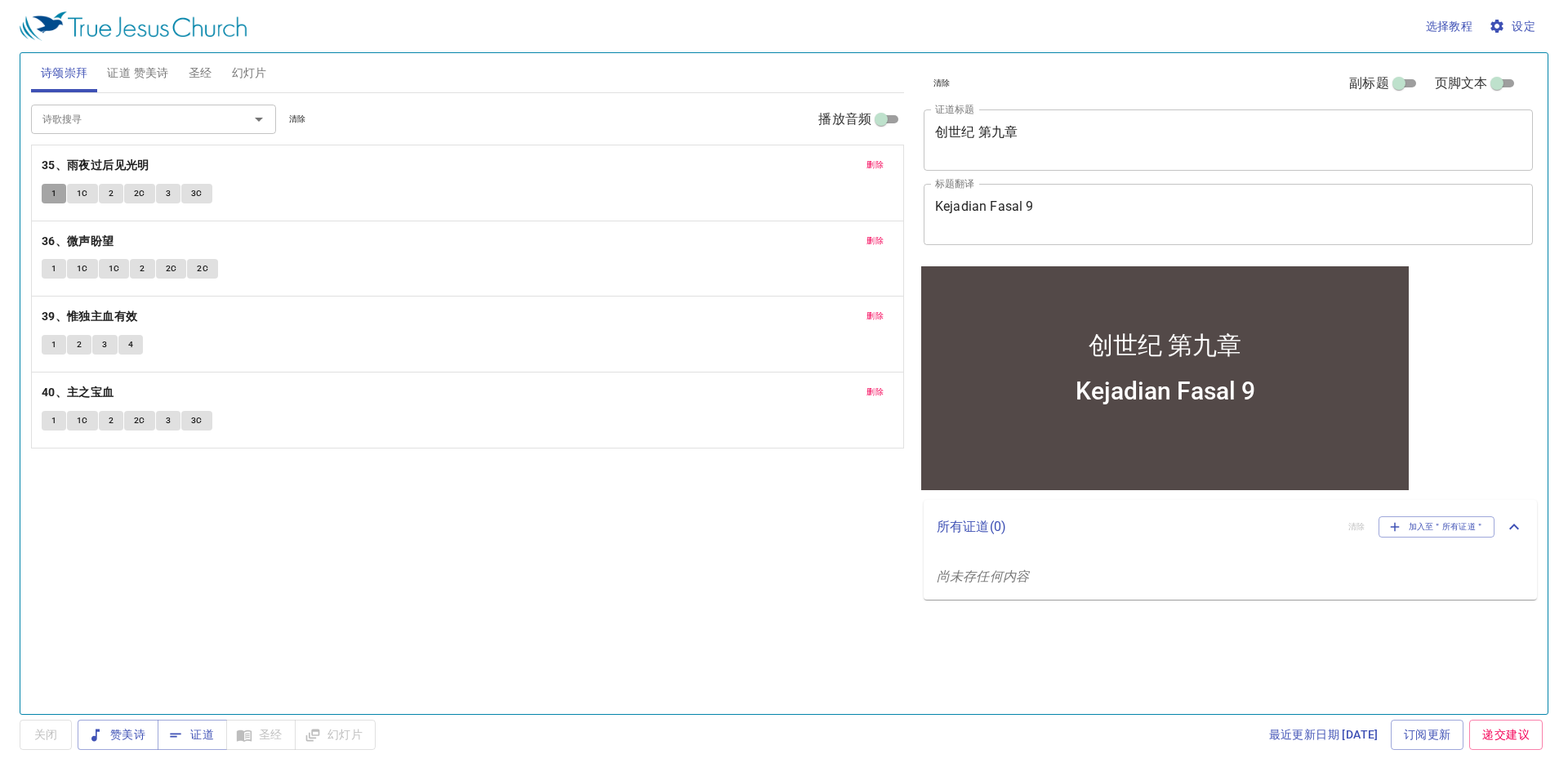
click at [63, 193] on button "1" at bounding box center [54, 194] width 25 height 20
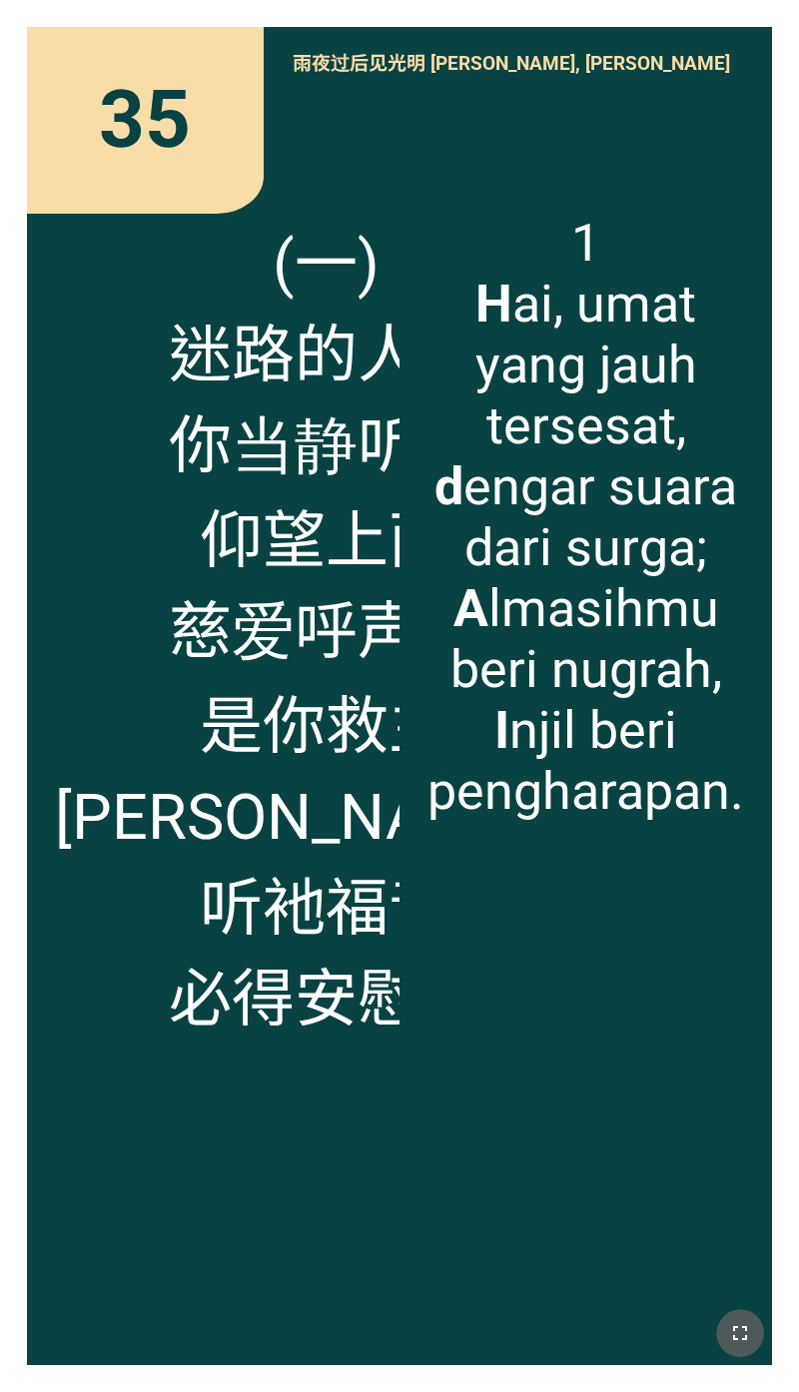
click at [744, 637] on icon "button" at bounding box center [740, 1334] width 14 height 14
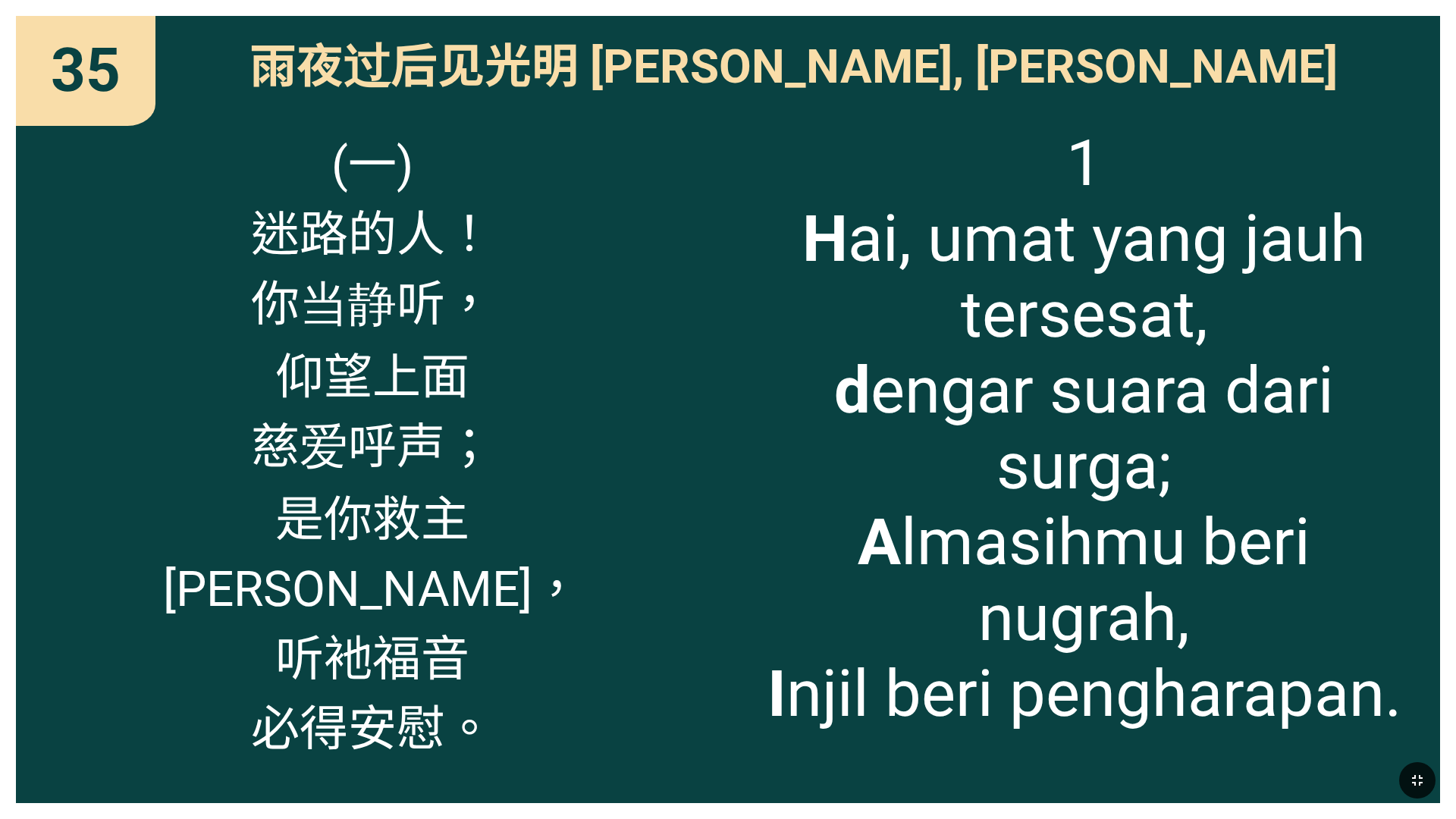
click at [606, 484] on icon "button" at bounding box center [1417, 780] width 18 height 18
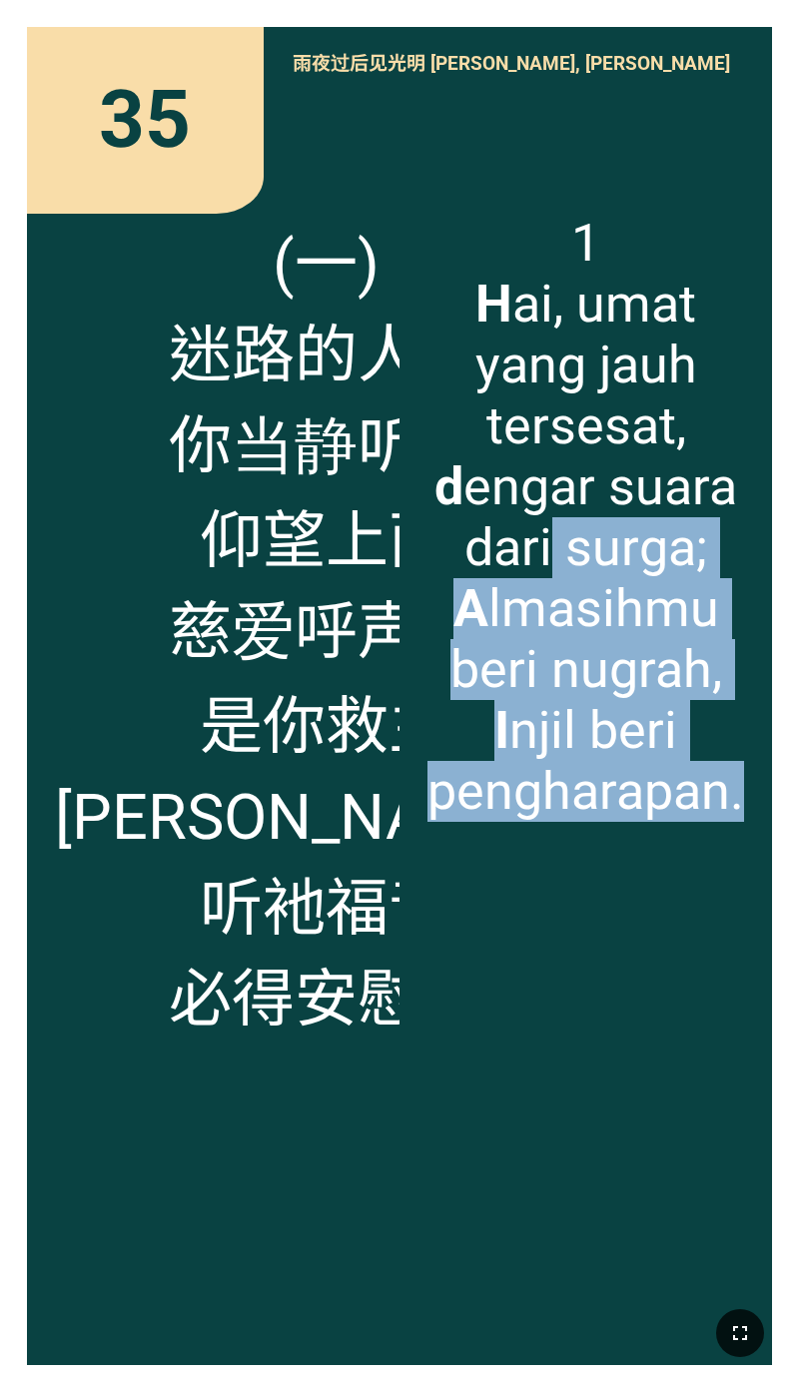
drag, startPoint x: 718, startPoint y: 1078, endPoint x: 549, endPoint y: 578, distance: 527.2
click at [549, 578] on div "1 H ai, umat yang jauh tersesat, d engar suara dari surga; A lmasihmu beri nugr…" at bounding box center [586, 775] width 373 height 1181
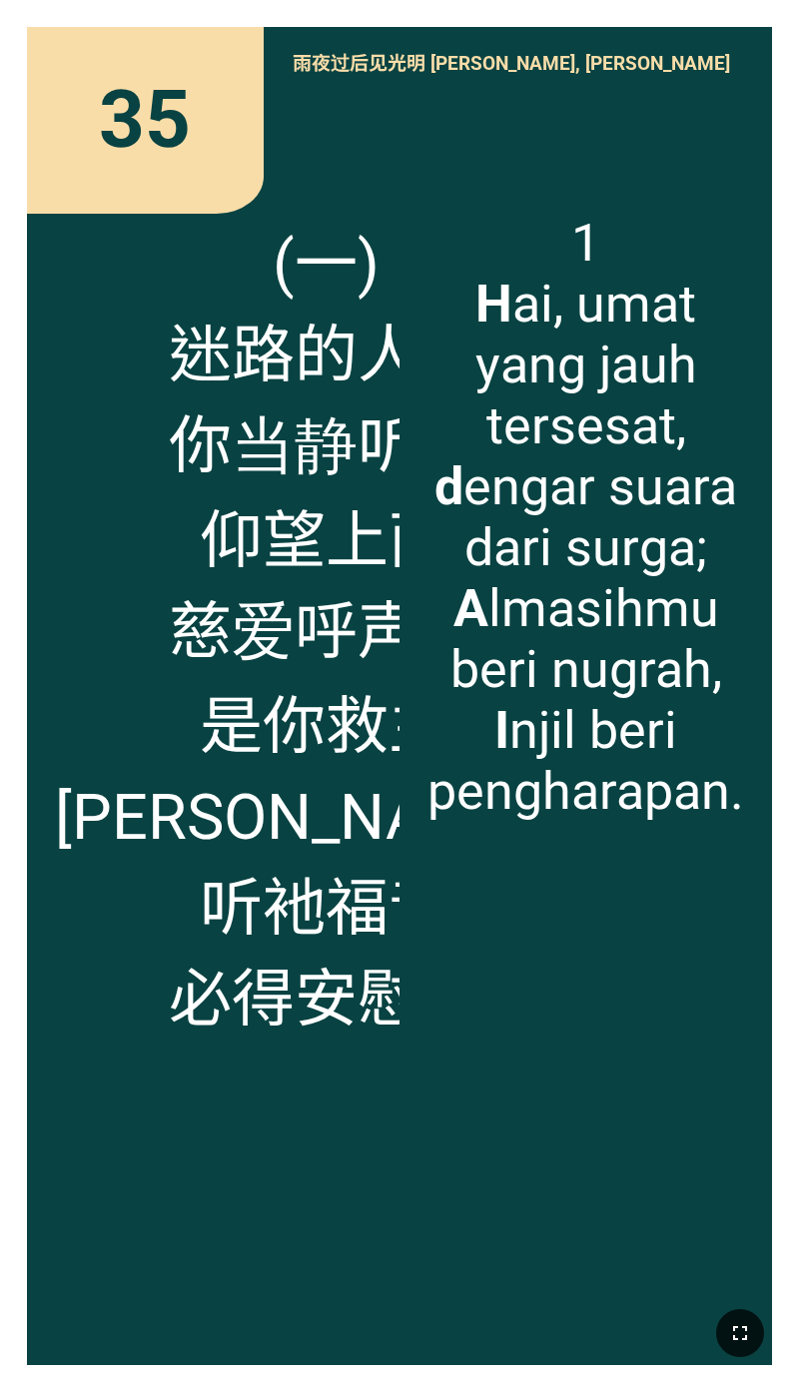
click at [378, 637] on div "(一) 迷路的人！ 你当静听， 仰望上面 慈爱呼声； 是你救主 [PERSON_NAME]， 听衪福音 必得安慰。" at bounding box center [213, 775] width 373 height 1181
drag, startPoint x: 671, startPoint y: 1075, endPoint x: 596, endPoint y: 1166, distance: 117.8
click at [654, 637] on div "1 H ai, umat yang jauh tersesat, d engar suara dari surga; A lmasihmu beri nugr…" at bounding box center [586, 775] width 373 height 1181
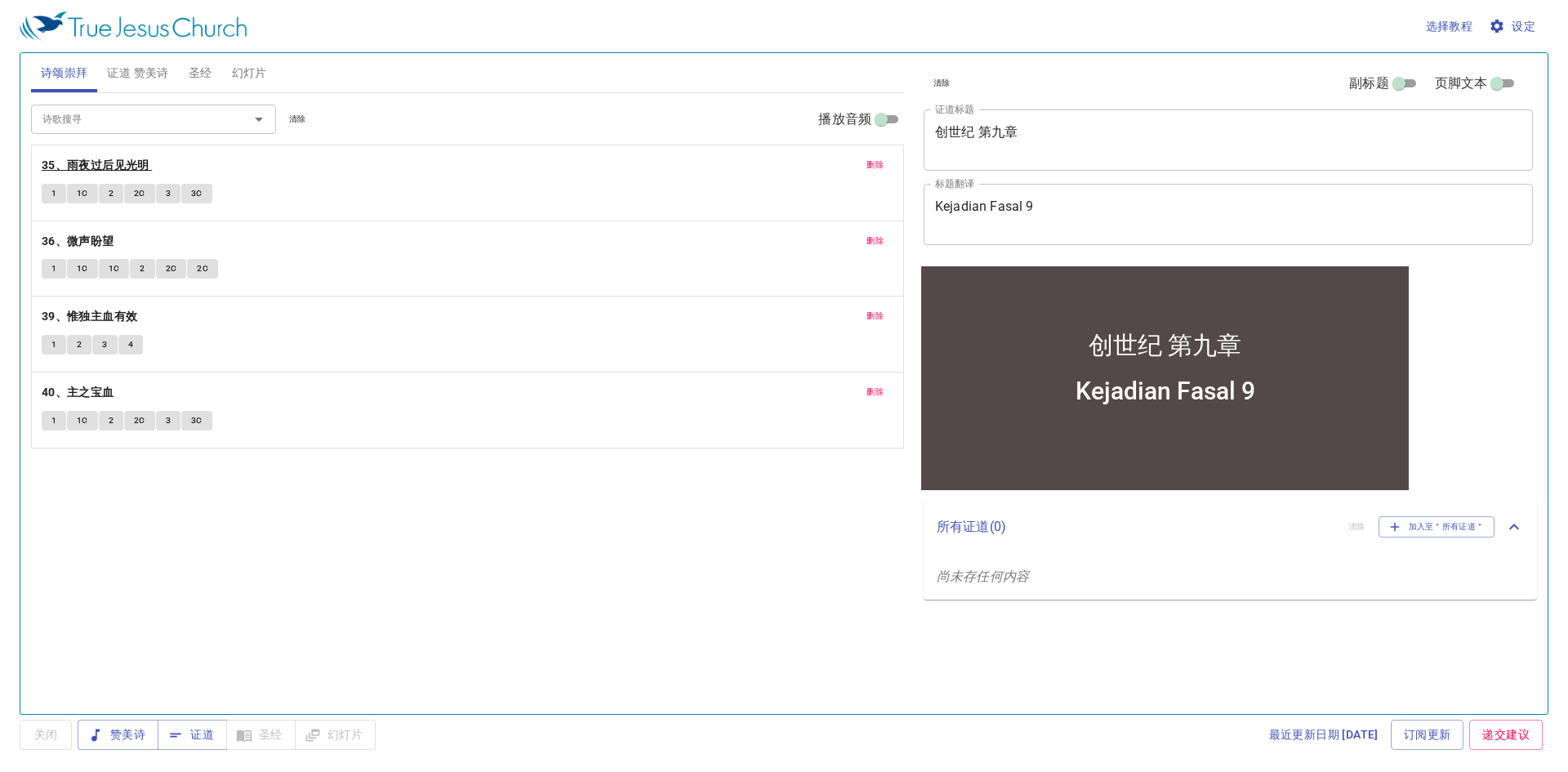
click at [136, 159] on b "35、雨夜过后见光明" at bounding box center [96, 165] width 108 height 20
click at [45, 196] on button "1" at bounding box center [54, 194] width 25 height 20
click at [76, 186] on button "1C" at bounding box center [83, 194] width 31 height 20
click at [103, 197] on button "2" at bounding box center [111, 194] width 25 height 20
click at [143, 195] on span "2C" at bounding box center [140, 194] width 11 height 15
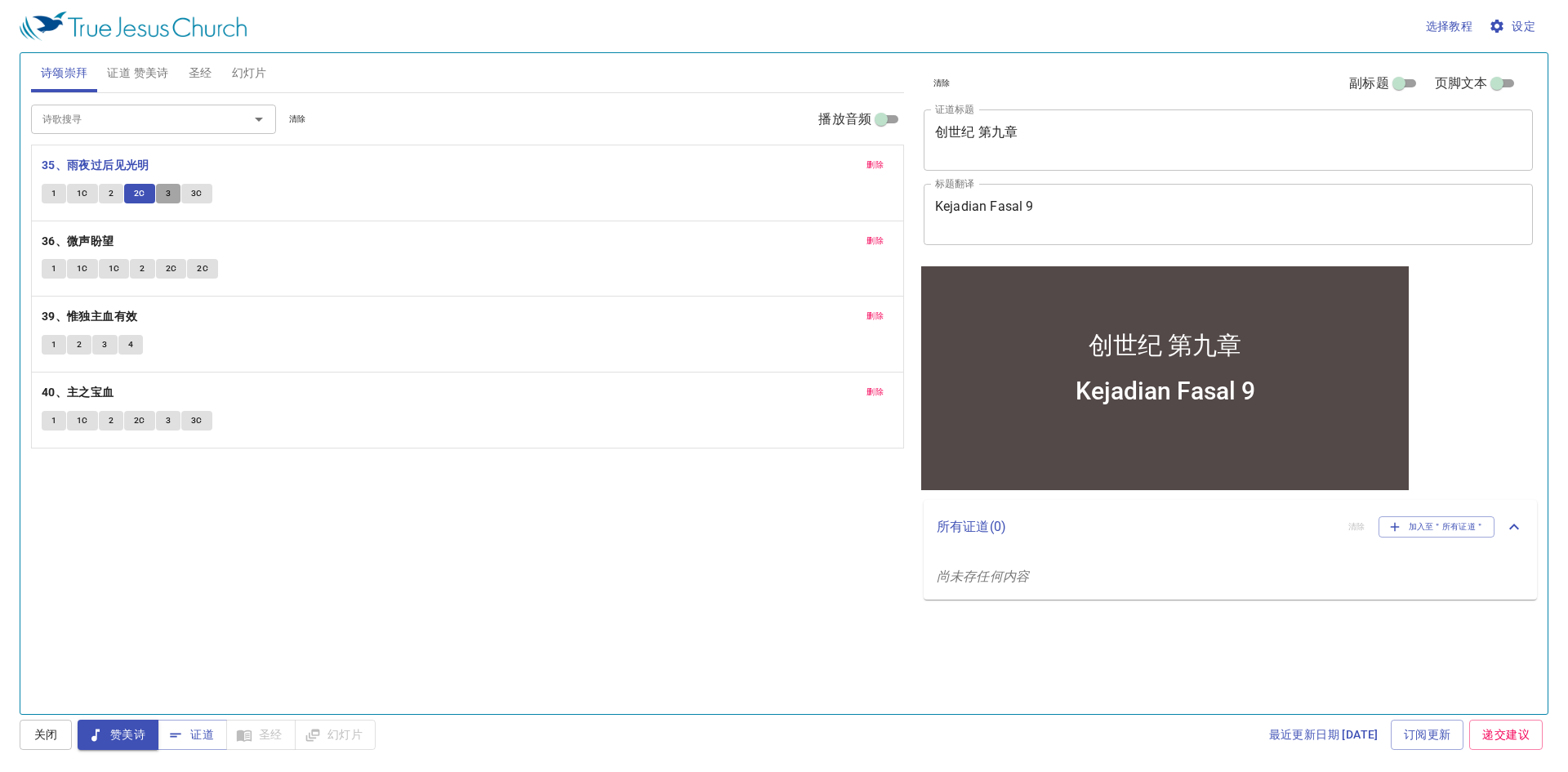
click at [168, 194] on span "3" at bounding box center [168, 194] width 5 height 15
click at [198, 190] on span "3C" at bounding box center [197, 194] width 11 height 15
click at [49, 266] on button "1" at bounding box center [54, 269] width 25 height 20
click at [84, 269] on span "1C" at bounding box center [83, 269] width 11 height 15
click at [114, 274] on span "1C" at bounding box center [114, 269] width 11 height 15
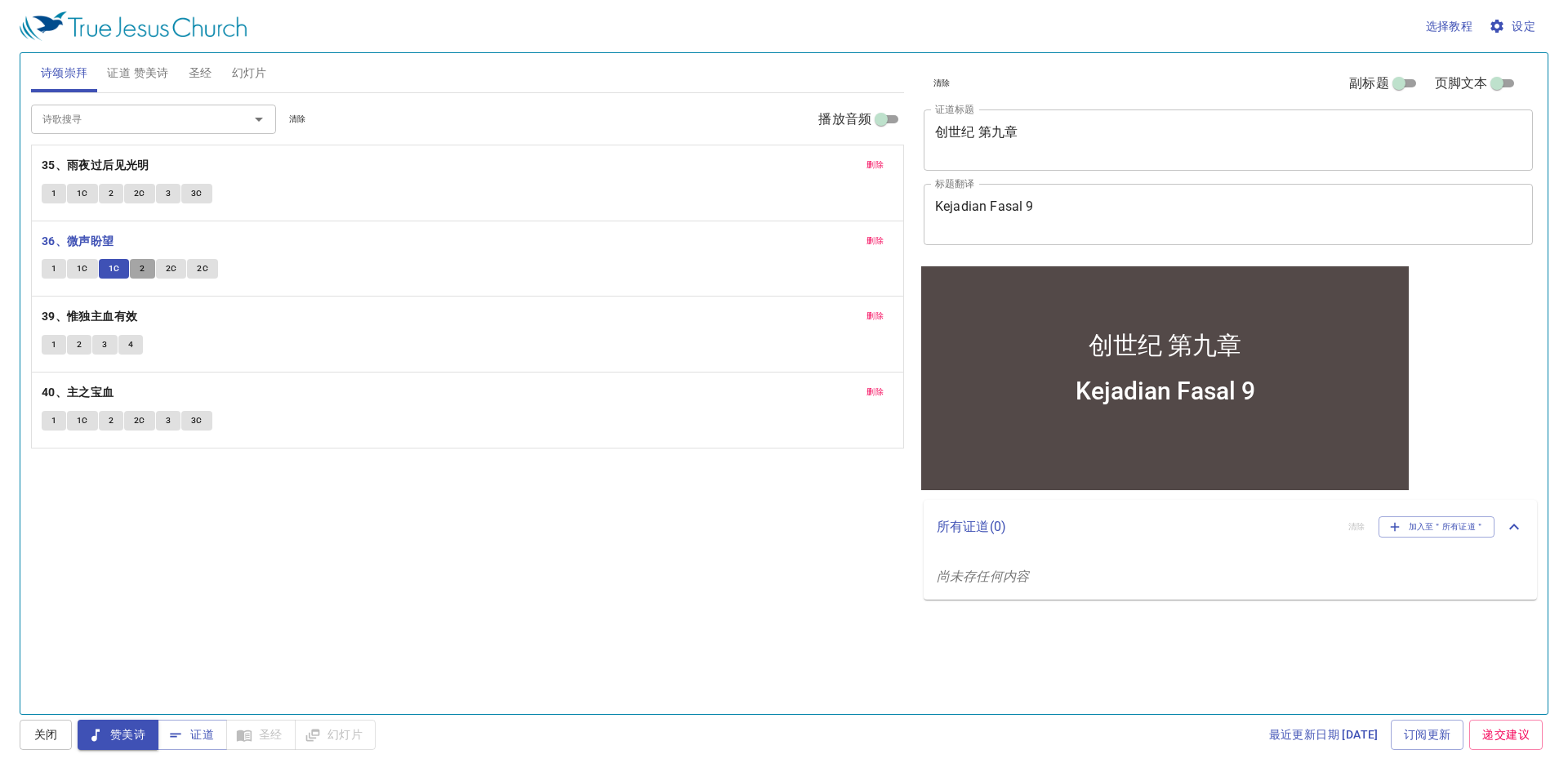
click at [140, 267] on span "2" at bounding box center [142, 269] width 5 height 15
click at [170, 270] on span "2C" at bounding box center [172, 269] width 11 height 15
click at [200, 270] on span "2C" at bounding box center [203, 269] width 11 height 15
click at [45, 346] on button "1" at bounding box center [54, 345] width 25 height 20
click at [74, 342] on button "2" at bounding box center [79, 345] width 25 height 20
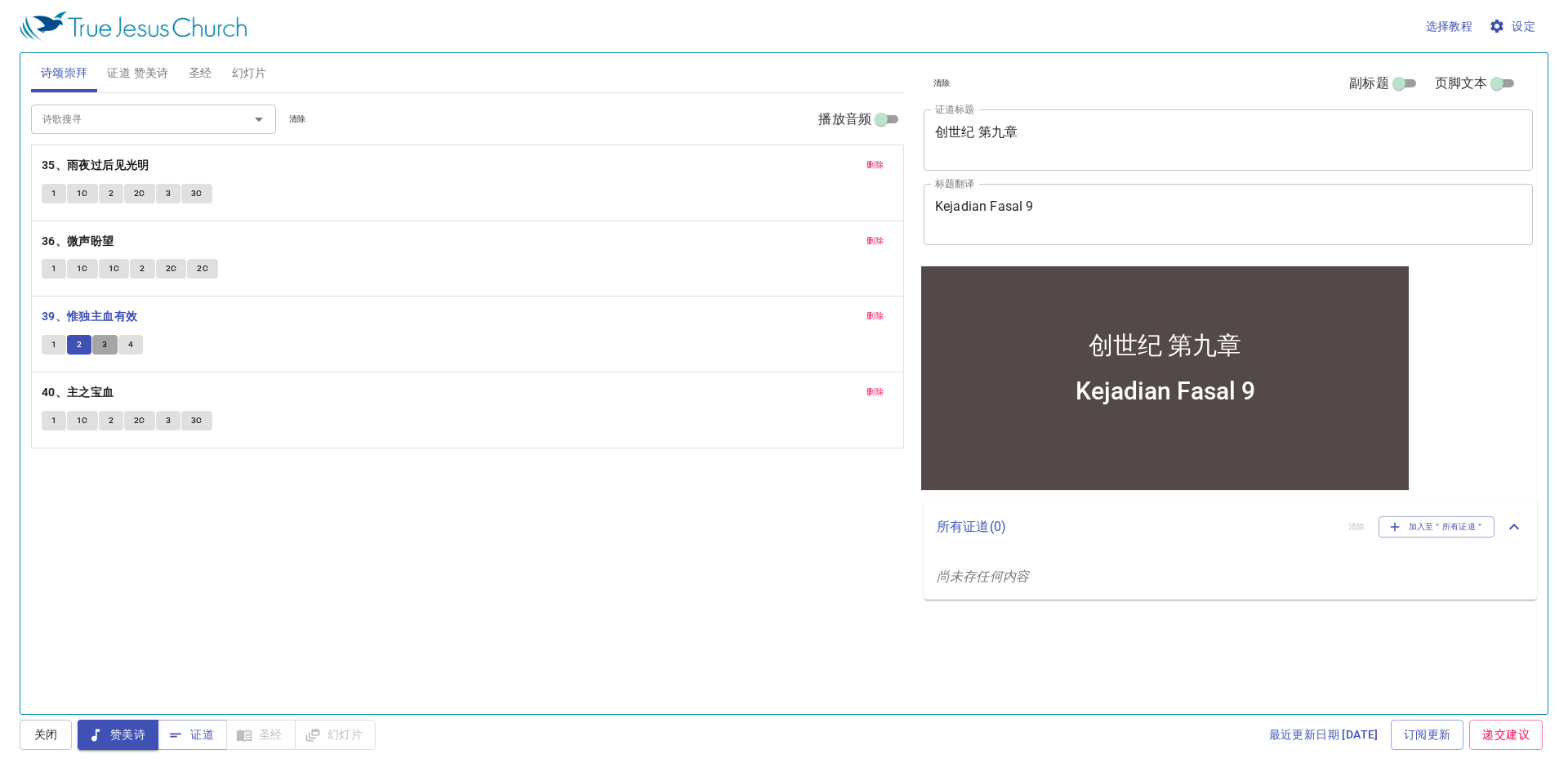
click at [105, 348] on span "3" at bounding box center [105, 345] width 5 height 15
click at [135, 345] on button "4" at bounding box center [131, 345] width 25 height 20
click at [190, 75] on span "圣经" at bounding box center [200, 73] width 24 height 20
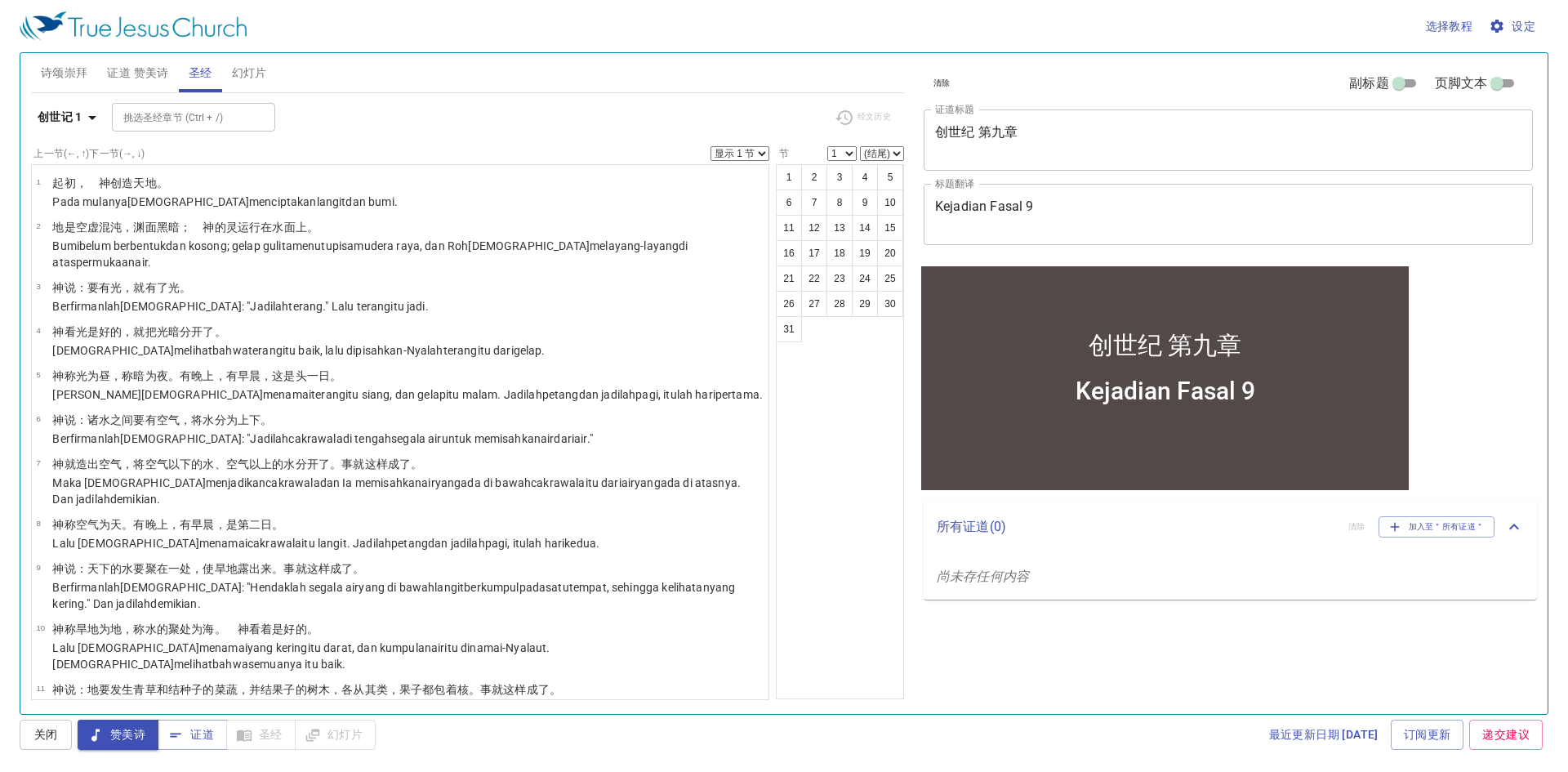
click at [80, 107] on b "创世记 1" at bounding box center [60, 117] width 45 height 20
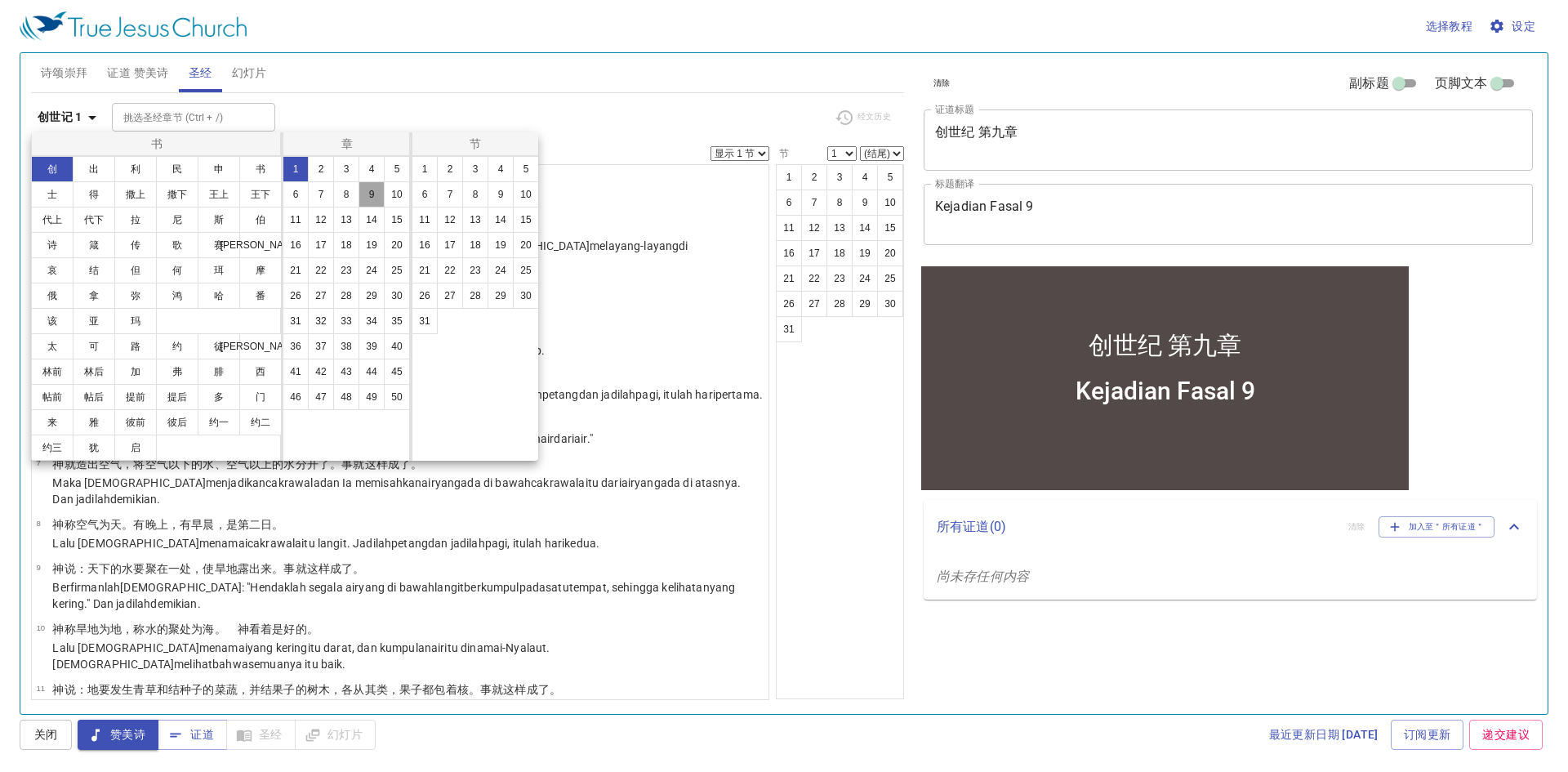
click at [365, 186] on button "9" at bounding box center [372, 195] width 26 height 26
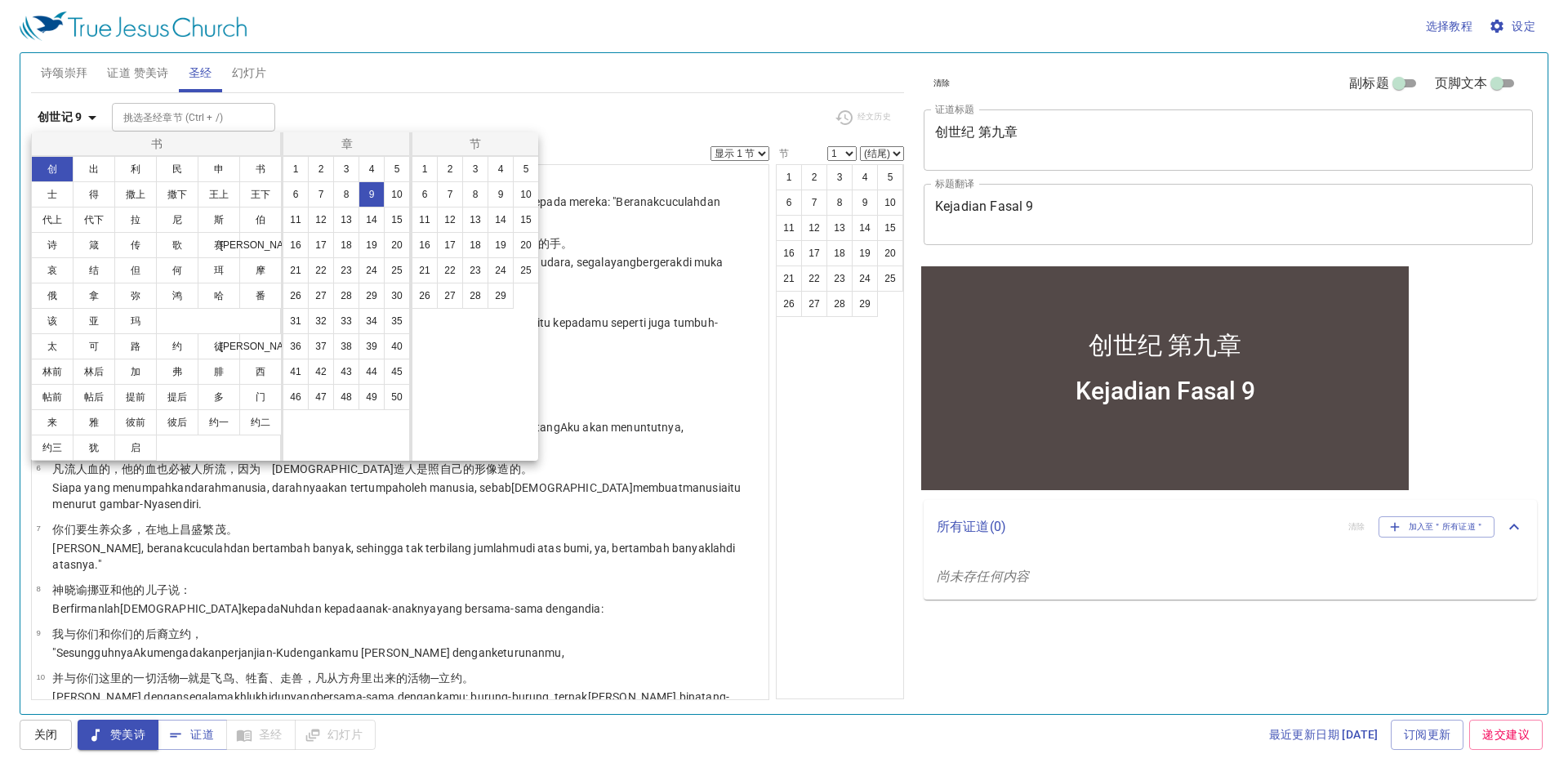
click at [659, 203] on div at bounding box center [784, 386] width 1568 height 772
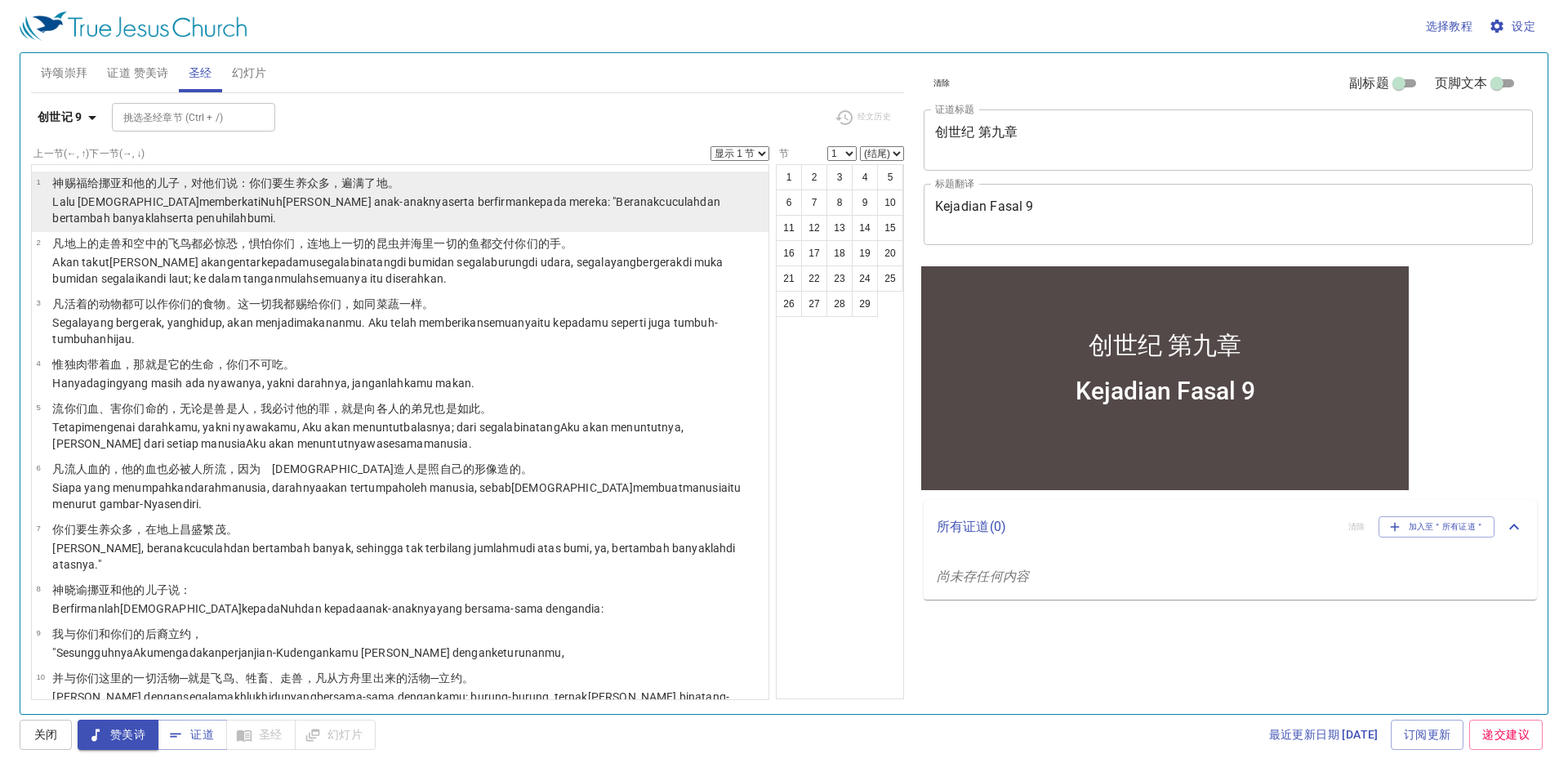
click at [456, 201] on wh559 "kepada mereka: "Beranakcuculah dan bertambah banyaklah serta penuhilah bumi ." at bounding box center [386, 210] width 668 height 29
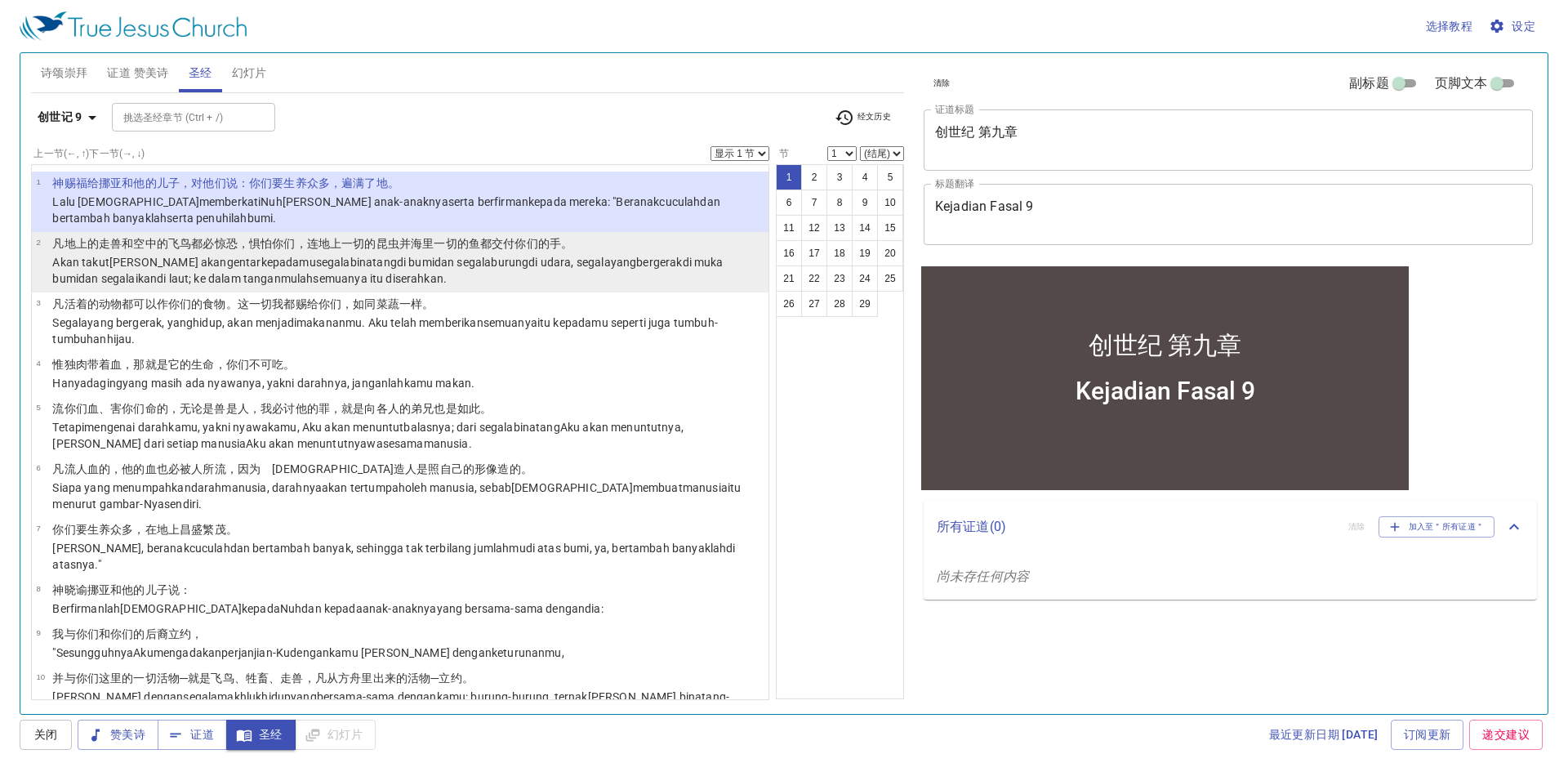
click at [387, 254] on p "Akan takut dan akan gentar kepadamu segala binatang di bumi dan segala burung d…" at bounding box center [408, 271] width 711 height 33
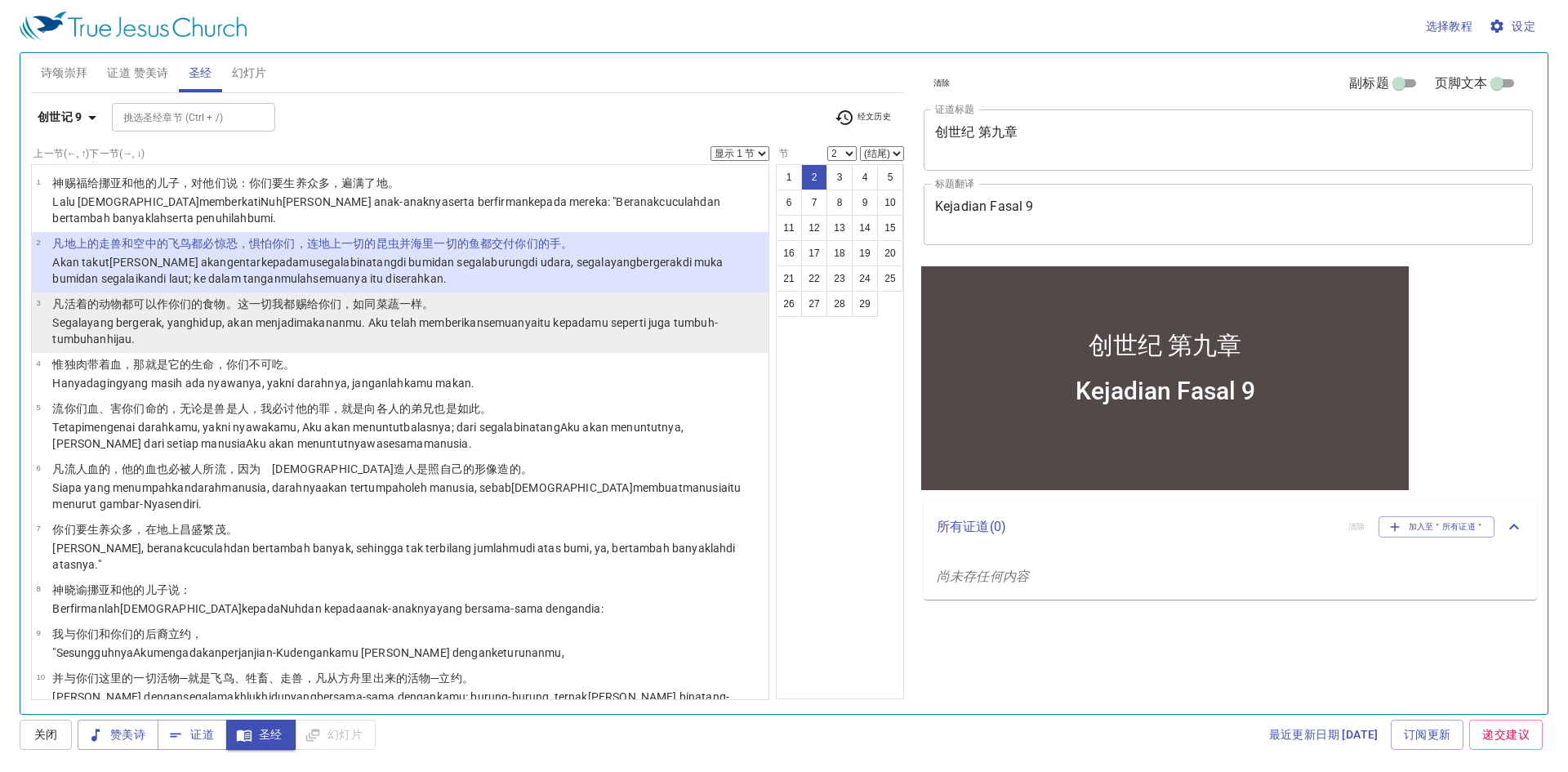
click at [425, 312] on p "凡活着 的动物 都可以作你们的食物 。这一切我都赐给 你们，如同菜蔬 一样。" at bounding box center [408, 304] width 711 height 16
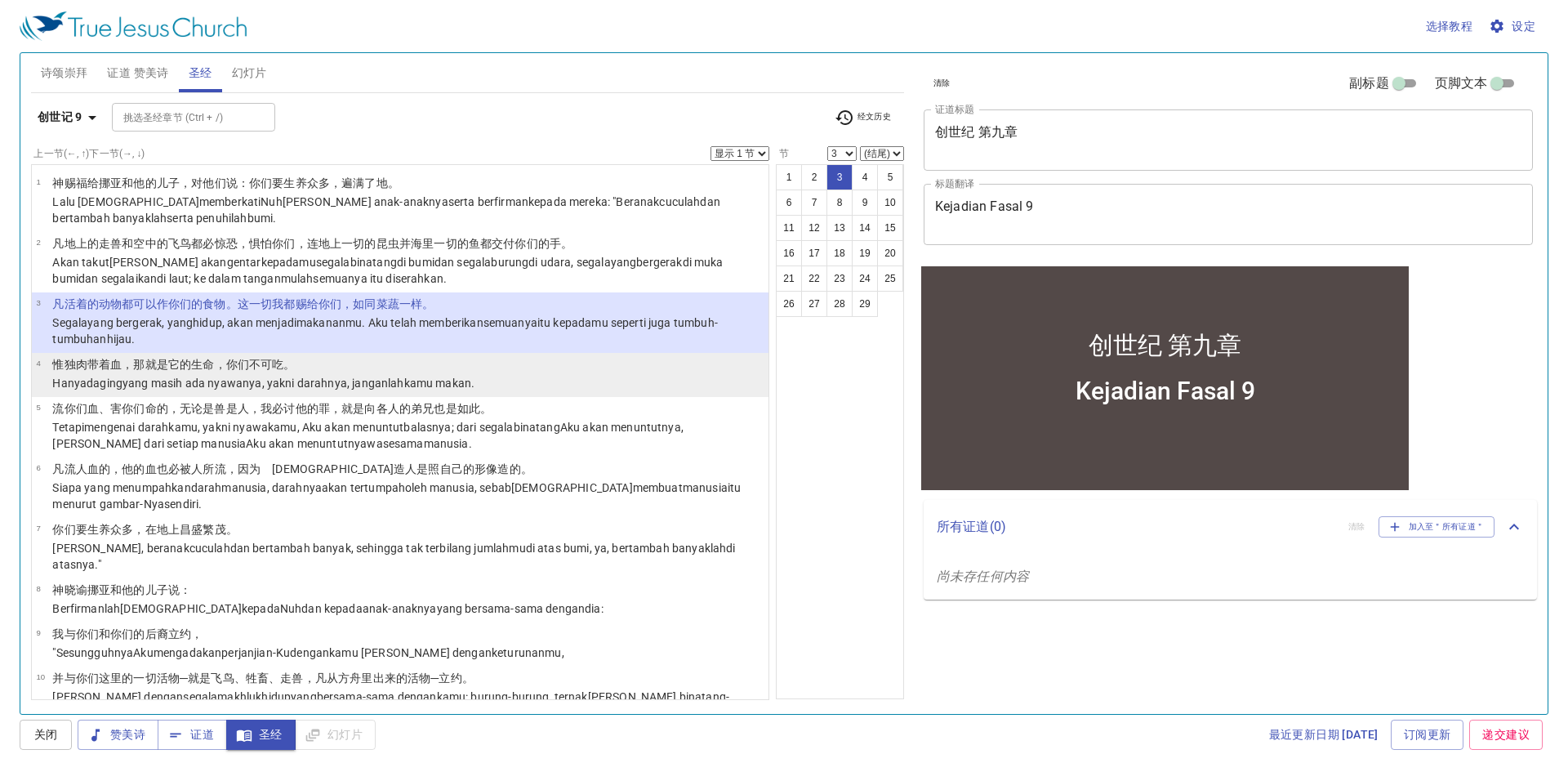
click at [496, 375] on li "4 惟 独肉 带着血 ，那就是它的生命 ，你们不可吃 。 Hanya daging yang masih ada nyawanya , yakni darah…" at bounding box center [400, 375] width 737 height 44
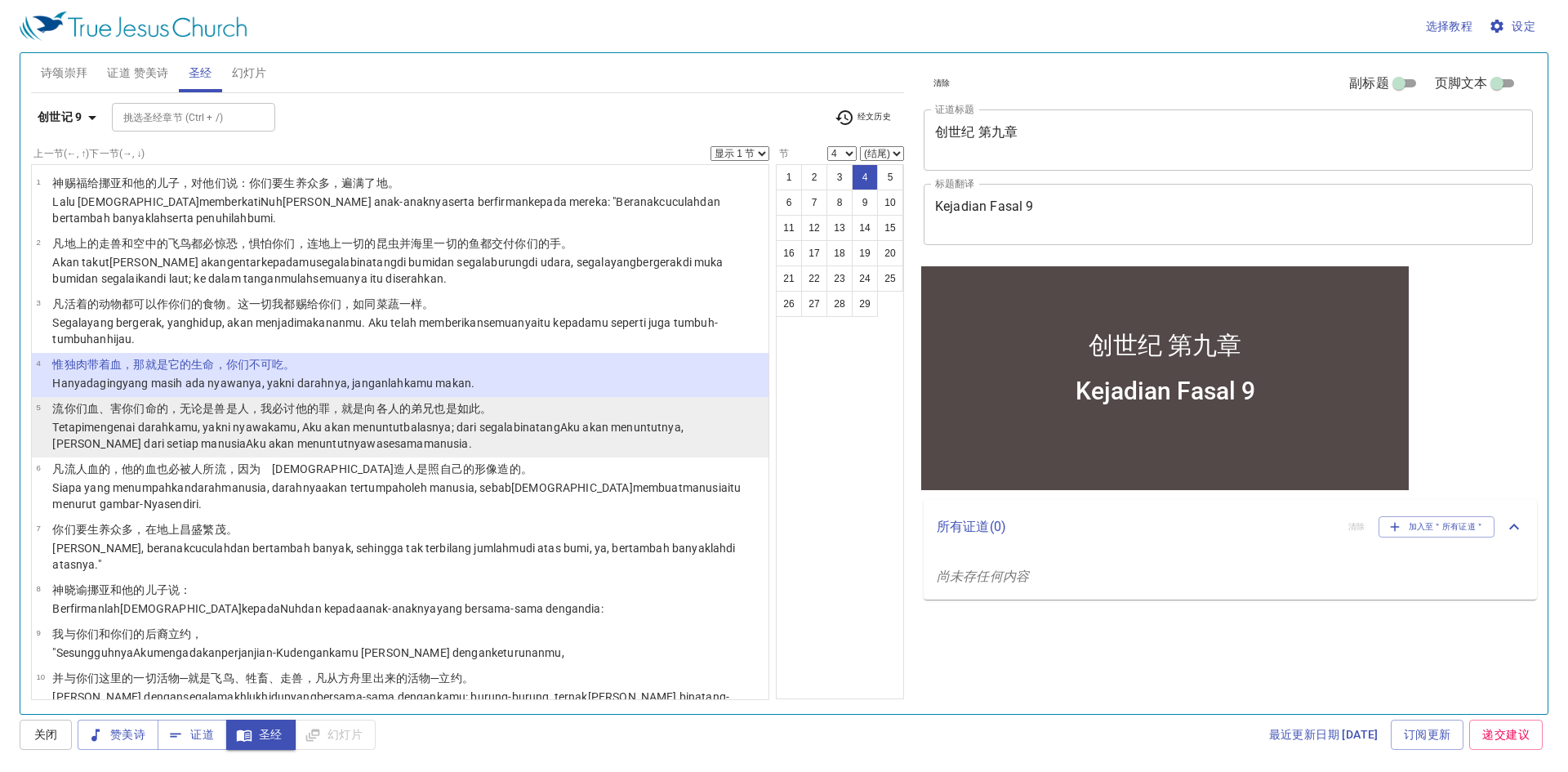
click at [563, 423] on wh3605 "binatang Aku akan menuntutnya , dan dari setiap manusia Aku akan menuntut nyawa…" at bounding box center [368, 435] width 631 height 29
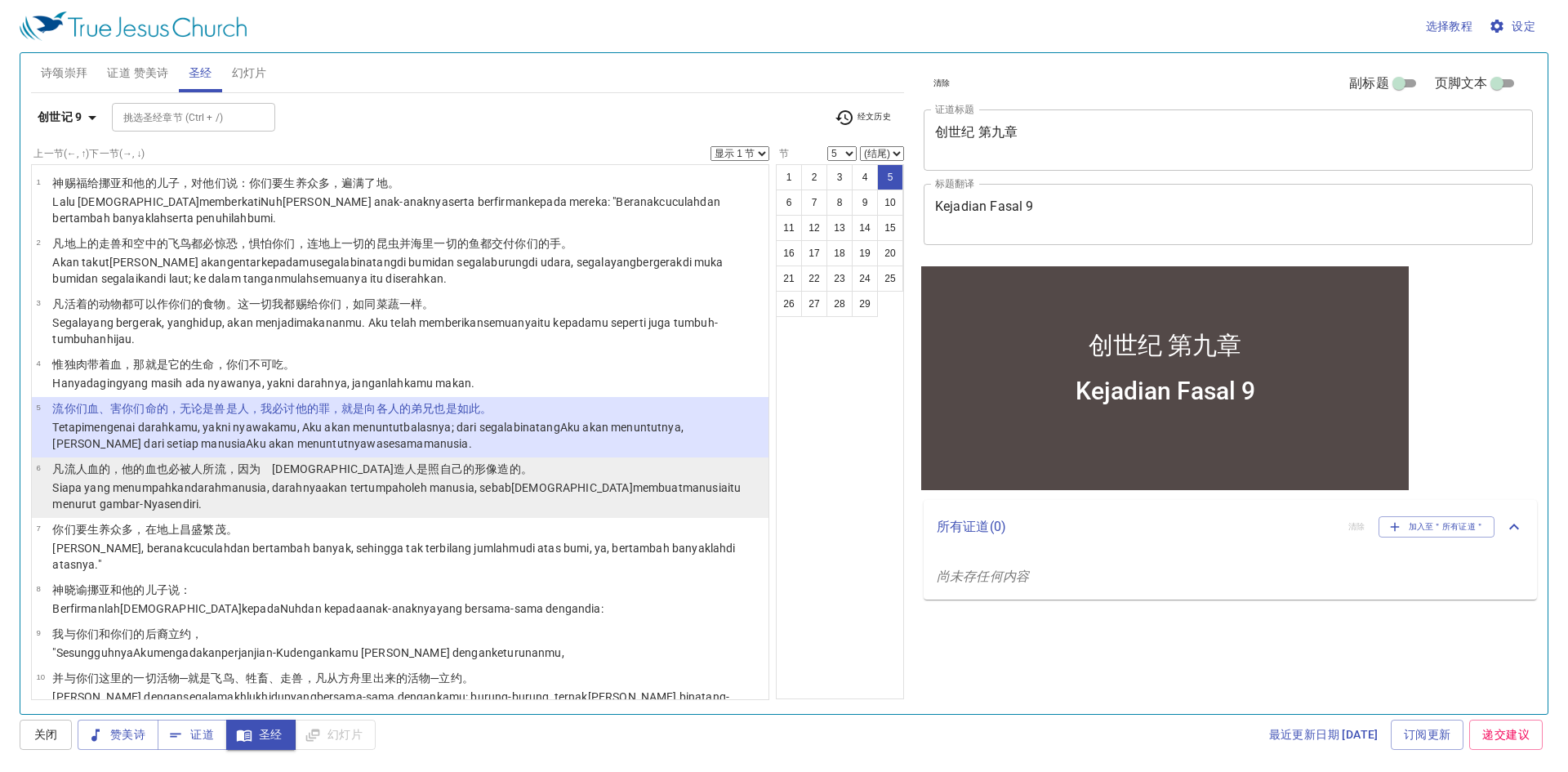
click at [540, 477] on p "凡流 人 血 的，他的血 也必被人所流 ，因为　神 造人 是照 自己的形像 造的。" at bounding box center [408, 469] width 711 height 16
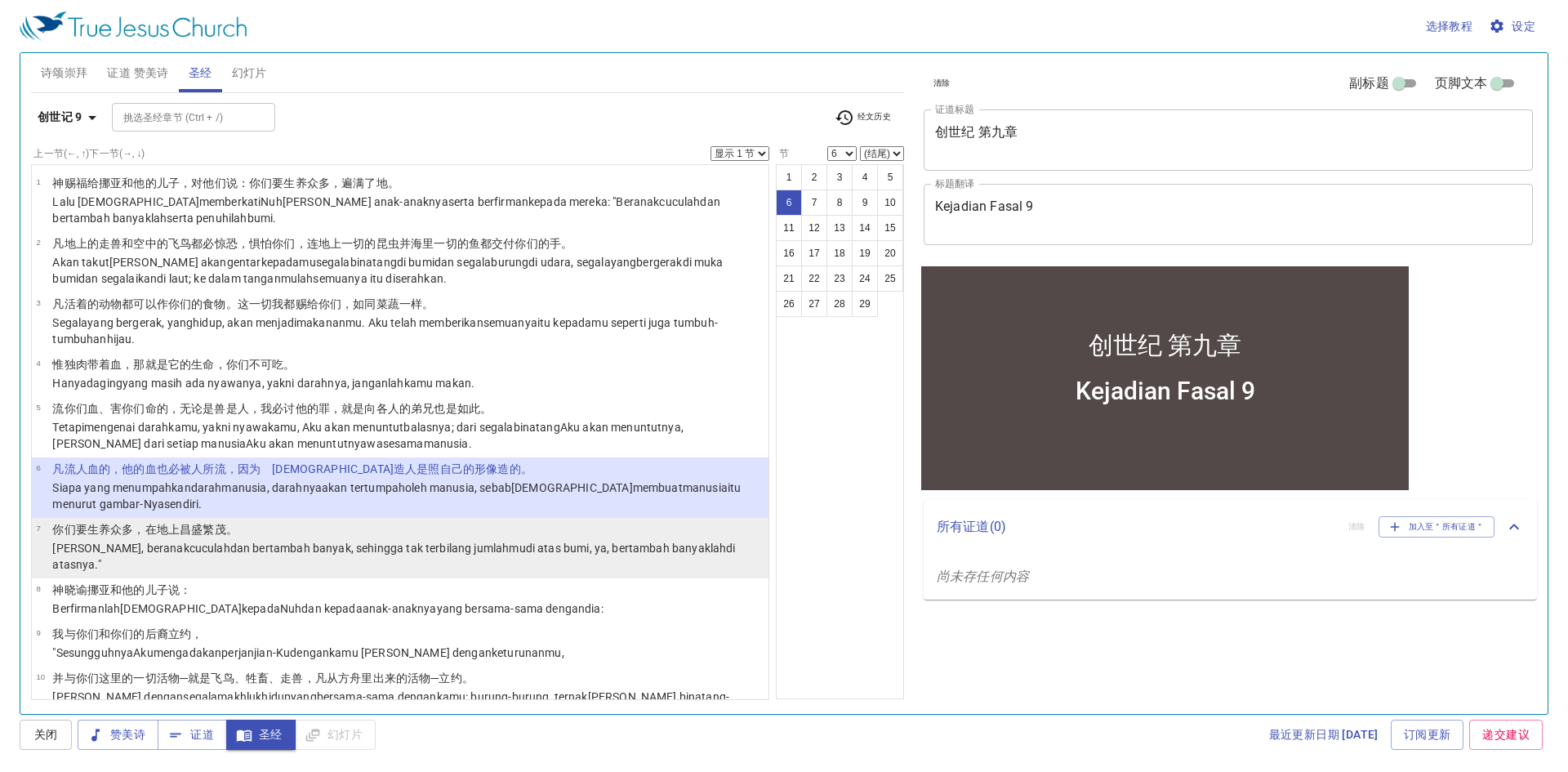
click at [486, 549] on wh7235 ", sehingga tak terbilang jumlahmu di atas bumi , ya, bertambah banyaklah di ata…" at bounding box center [393, 556] width 683 height 29
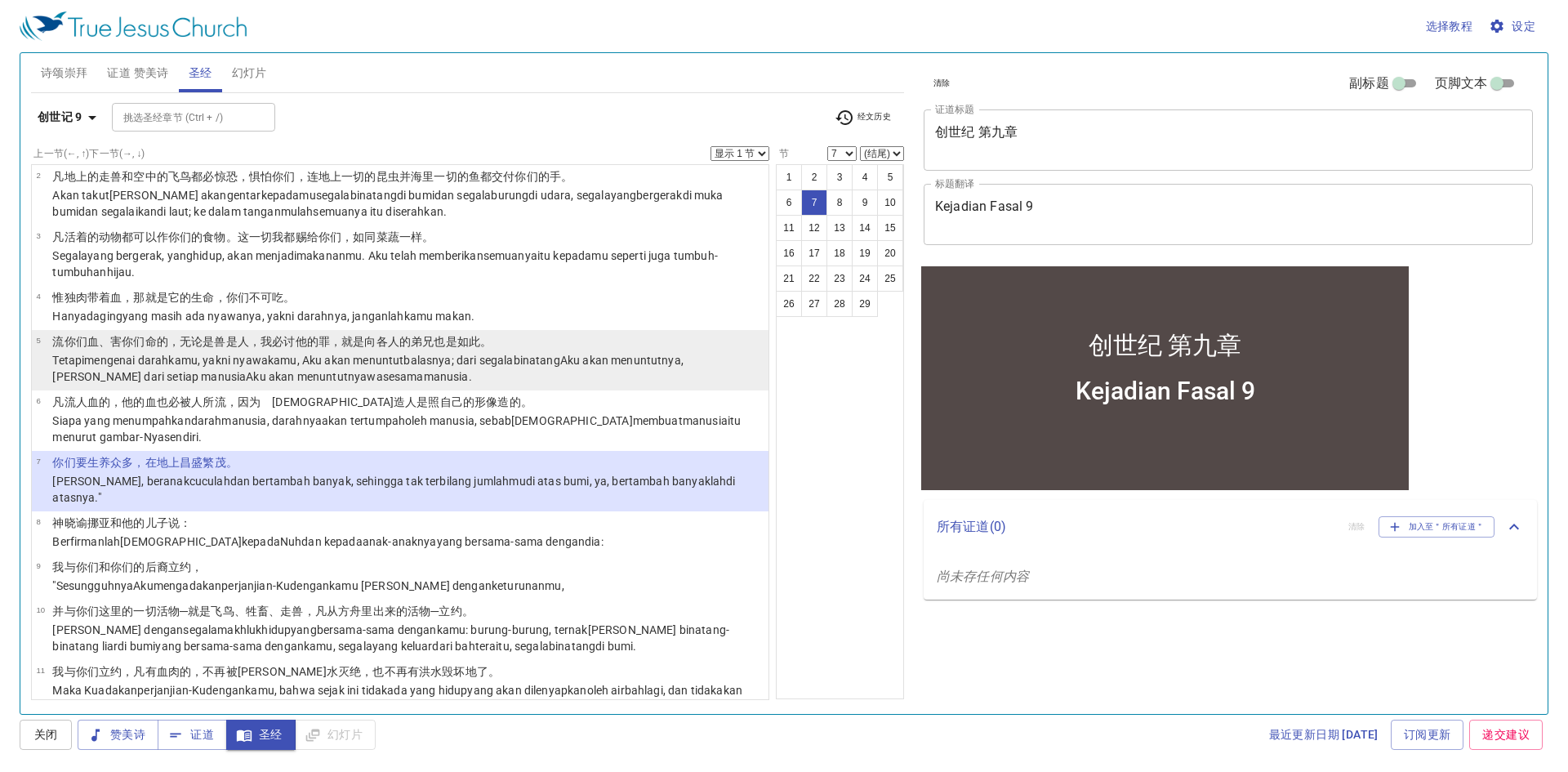
scroll to position [164, 0]
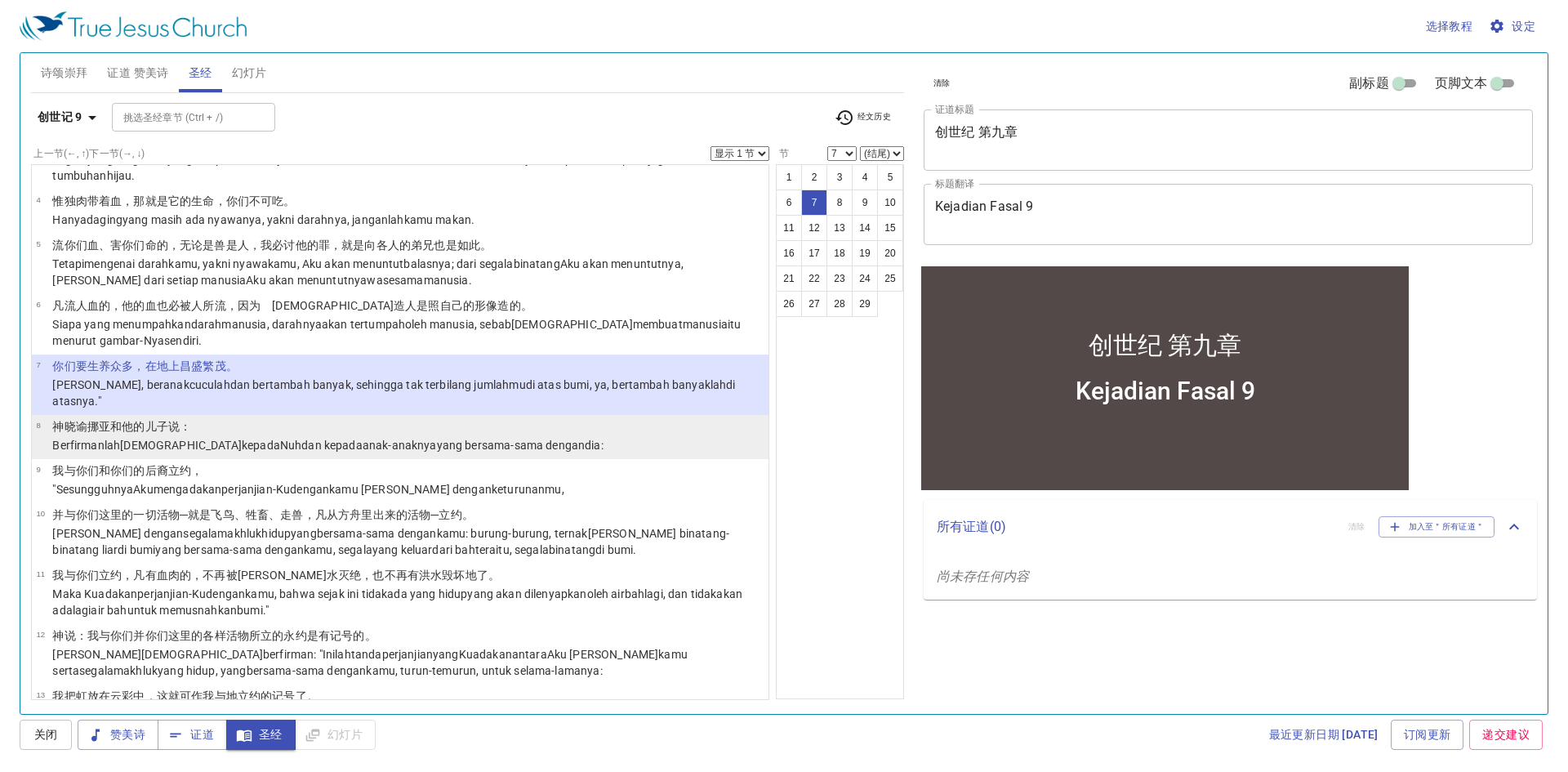
click at [477, 439] on wh1121 "yang bersama-sama dengan dia:" at bounding box center [520, 445] width 167 height 13
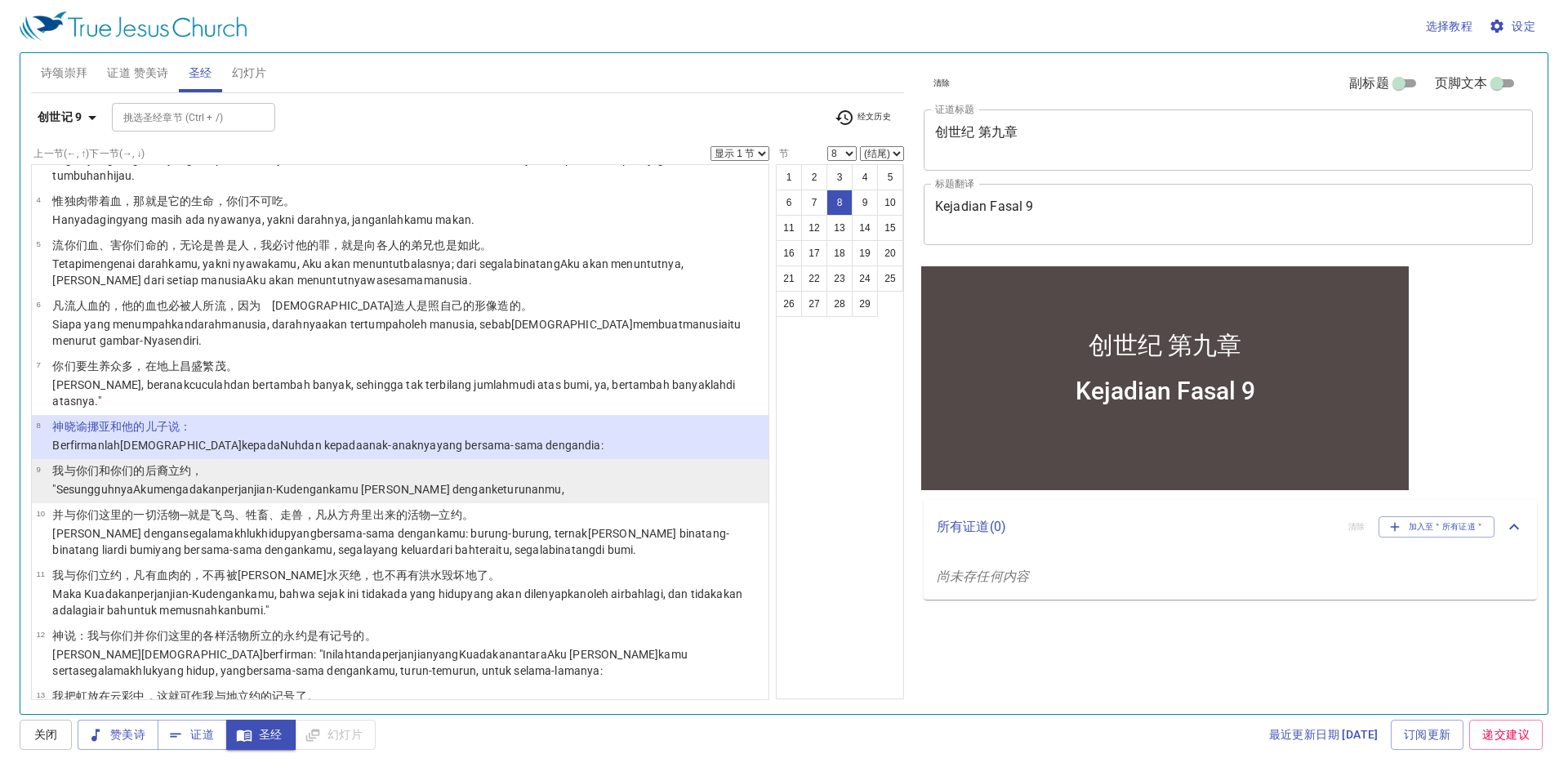
click at [419, 482] on wh854 "kamu dan dengan keturunanmu ," at bounding box center [447, 489] width 235 height 13
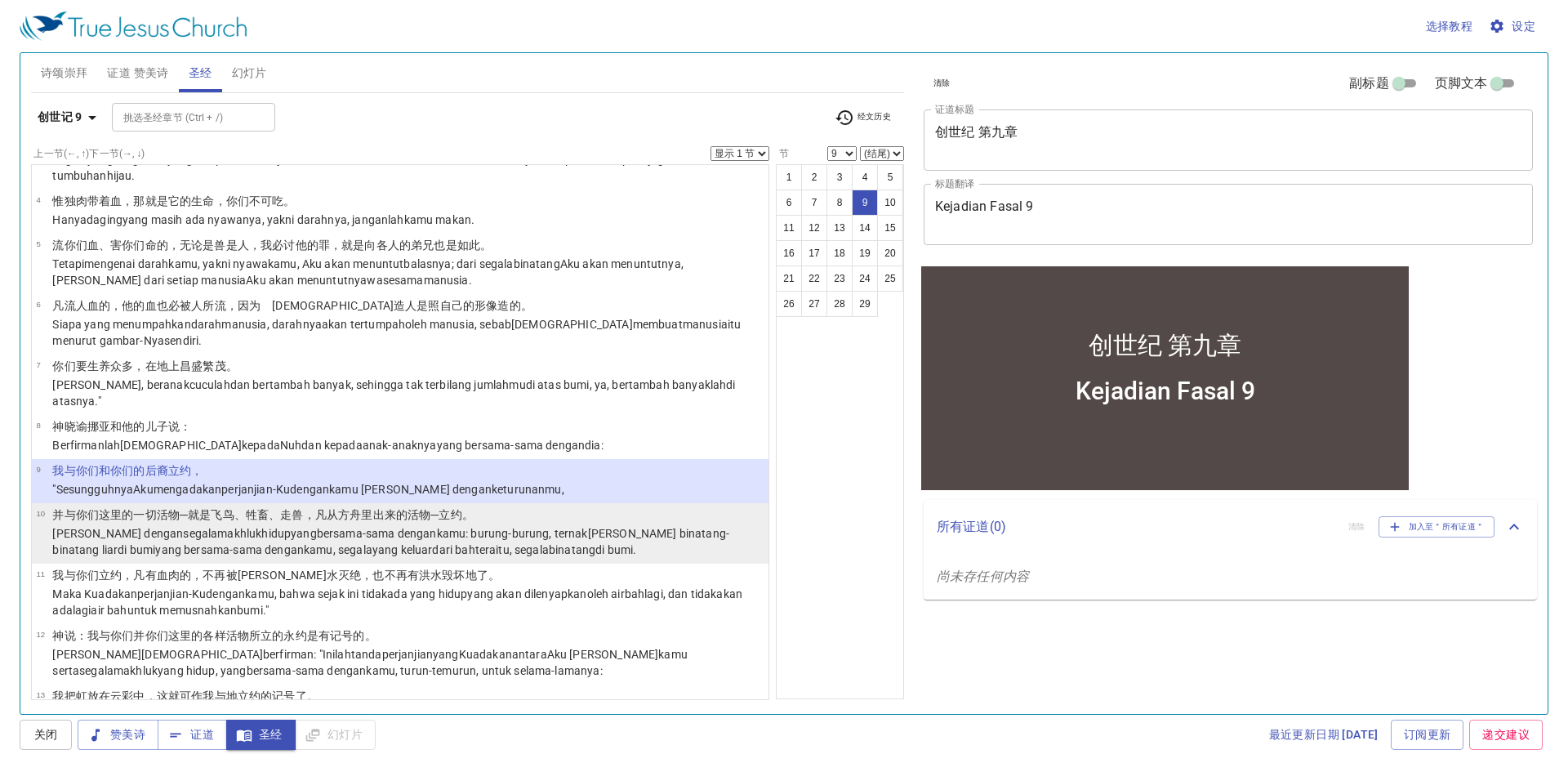
click at [491, 535] on wh854 "kamu: burung-burung , ternak dan binatang-binatang liar di bumi yang bersama-sa…" at bounding box center [391, 541] width 677 height 29
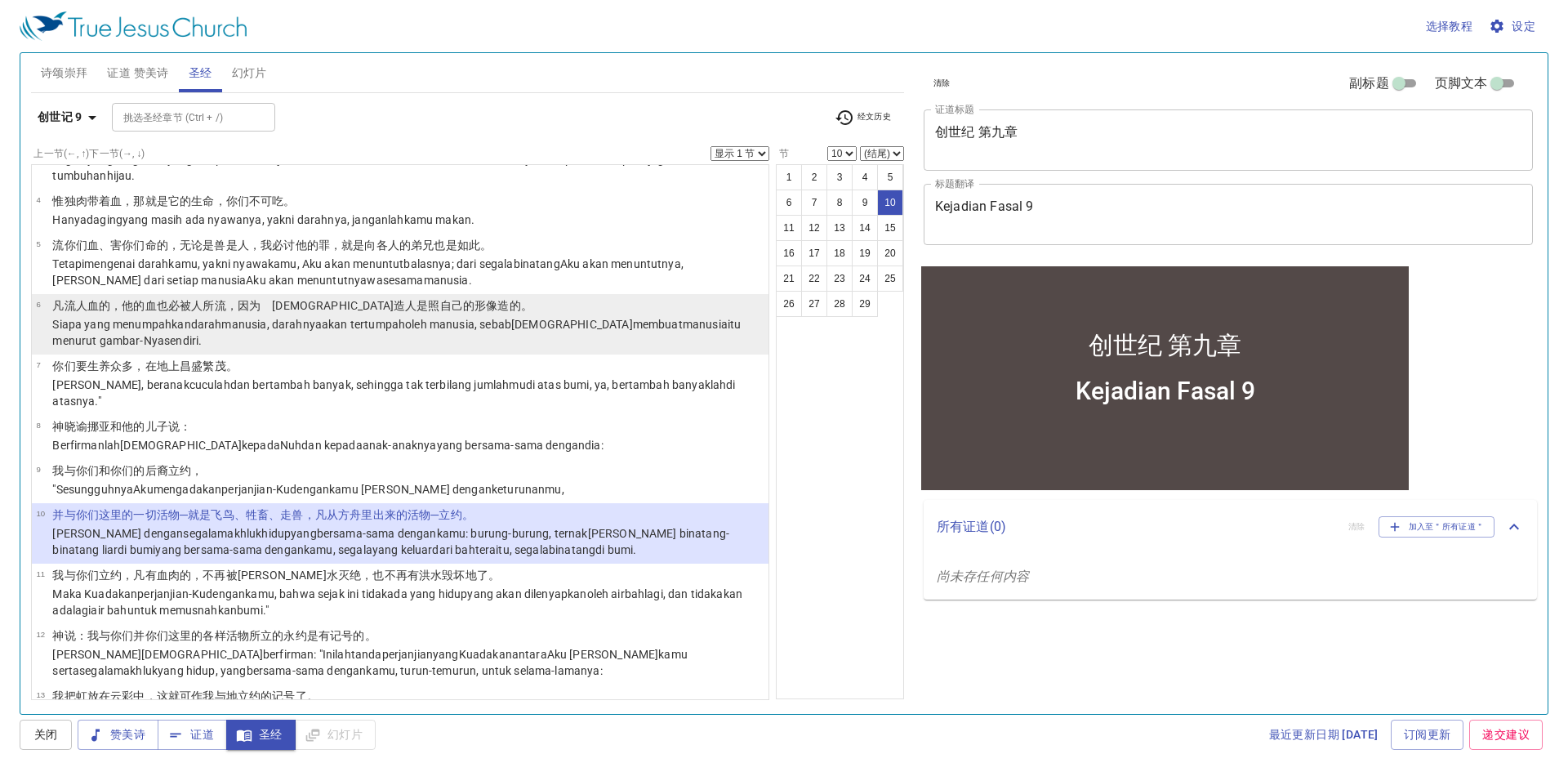
scroll to position [245, 0]
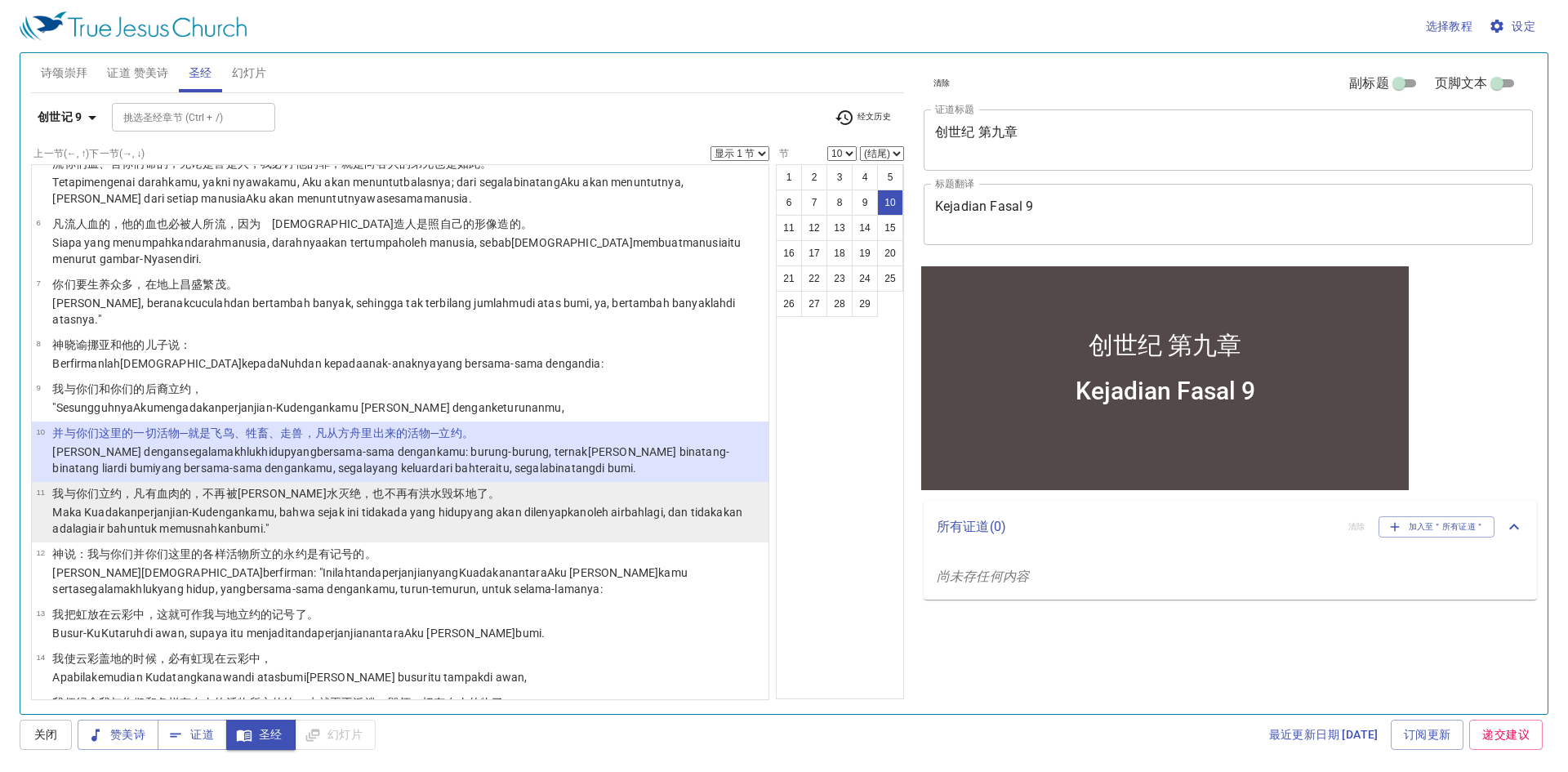
click at [511, 499] on p "我与你们立 约 ，凡有血肉 的，不再被洪 水 灭绝 ，也不再有洪水 毁坏 地 了。" at bounding box center [408, 493] width 711 height 16
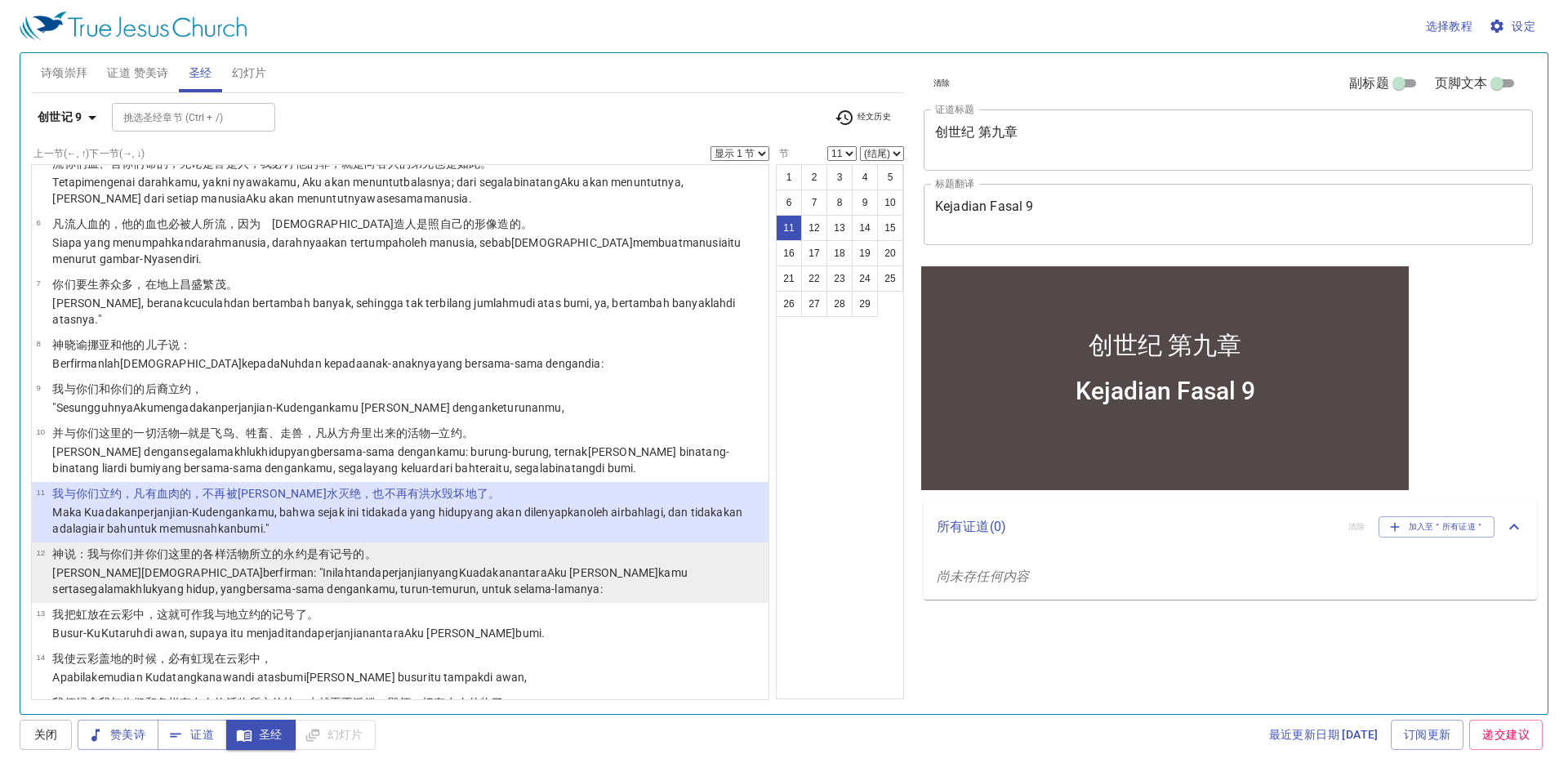
click at [428, 564] on p "Dan Allah berfirman : "Inilah tanda perjanjian yang Kuadakan antara Aku dan kam…" at bounding box center [408, 581] width 711 height 33
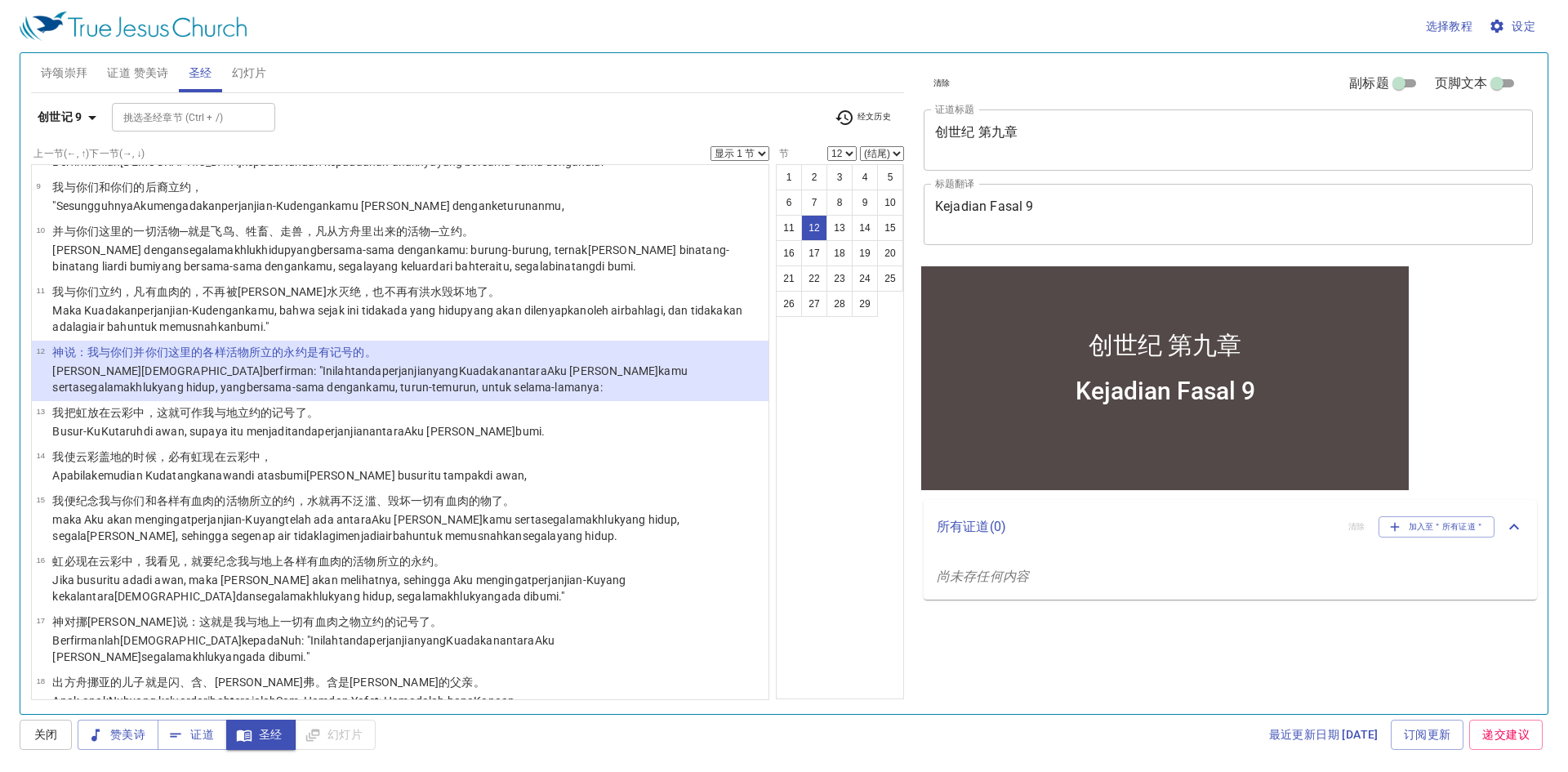
scroll to position [490, 0]
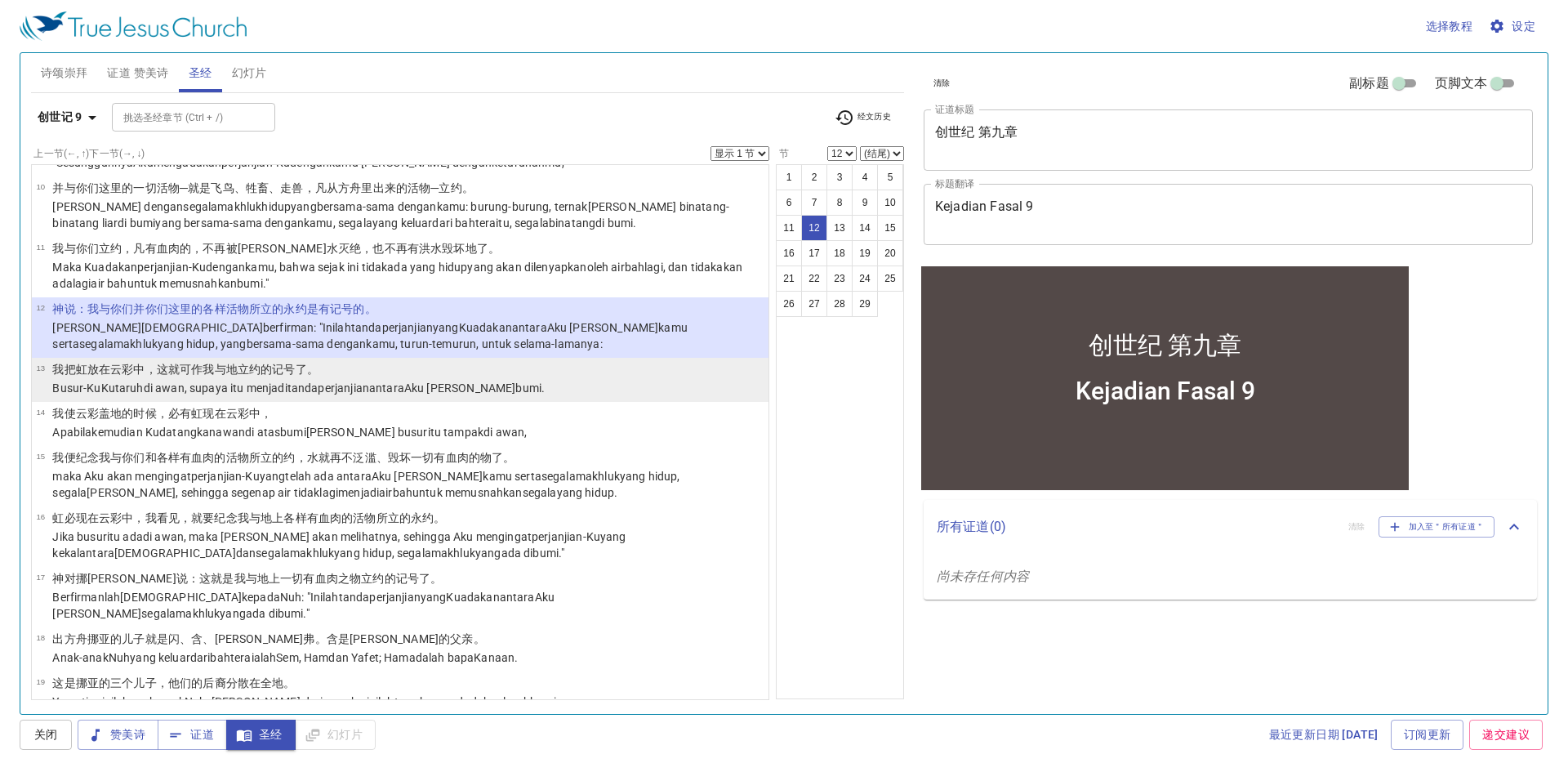
click at [425, 383] on wh996 "Aku dan bumi ." at bounding box center [474, 388] width 141 height 13
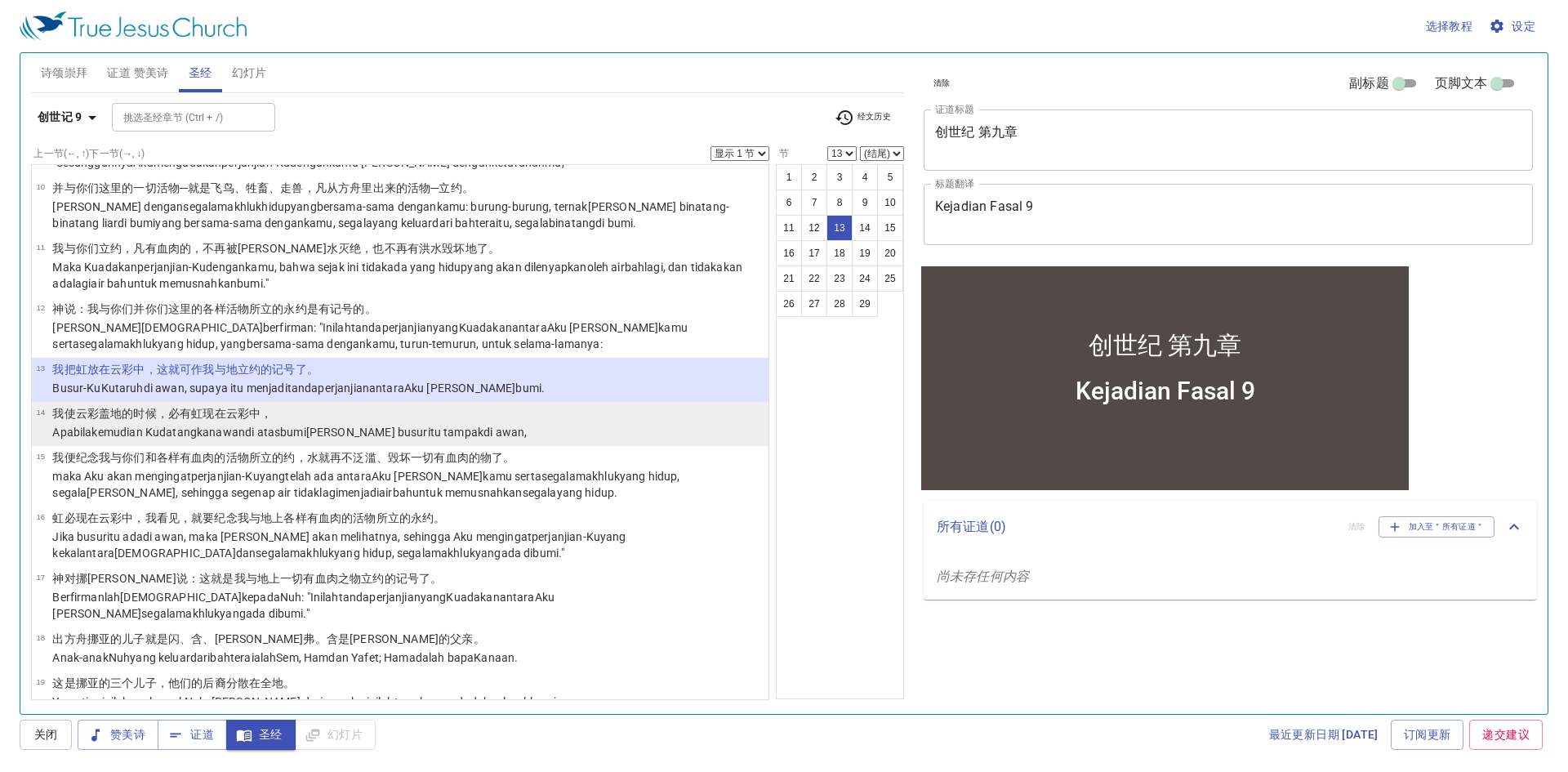
click at [480, 421] on li "14 我使 云彩 盖地 的时候，必有虹 现 在云彩 中， Apabila kemudian Kudatangkan awan di atas bumi dan…" at bounding box center [400, 424] width 737 height 44
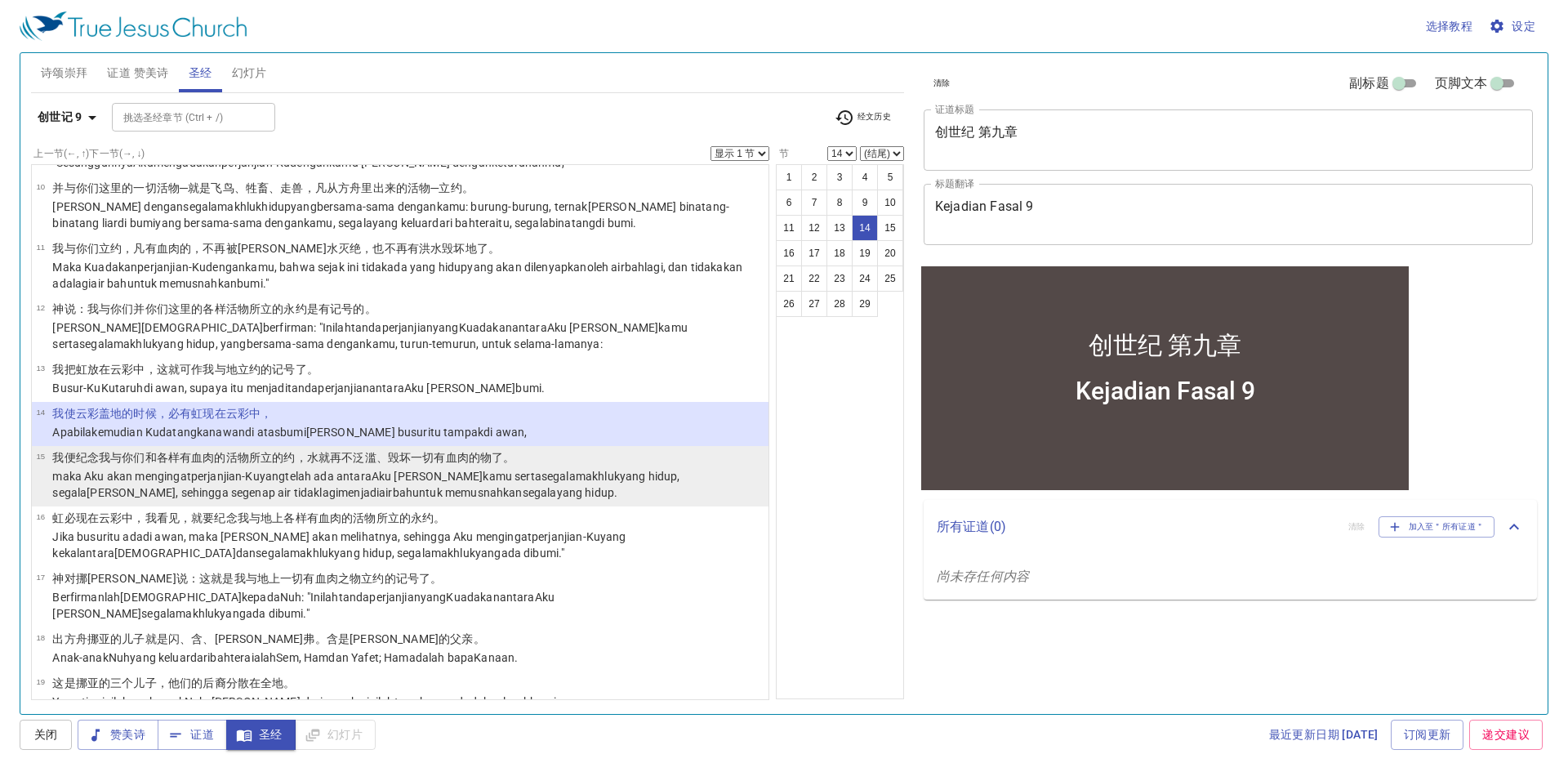
click at [501, 459] on wh1320 "了。" at bounding box center [503, 457] width 23 height 13
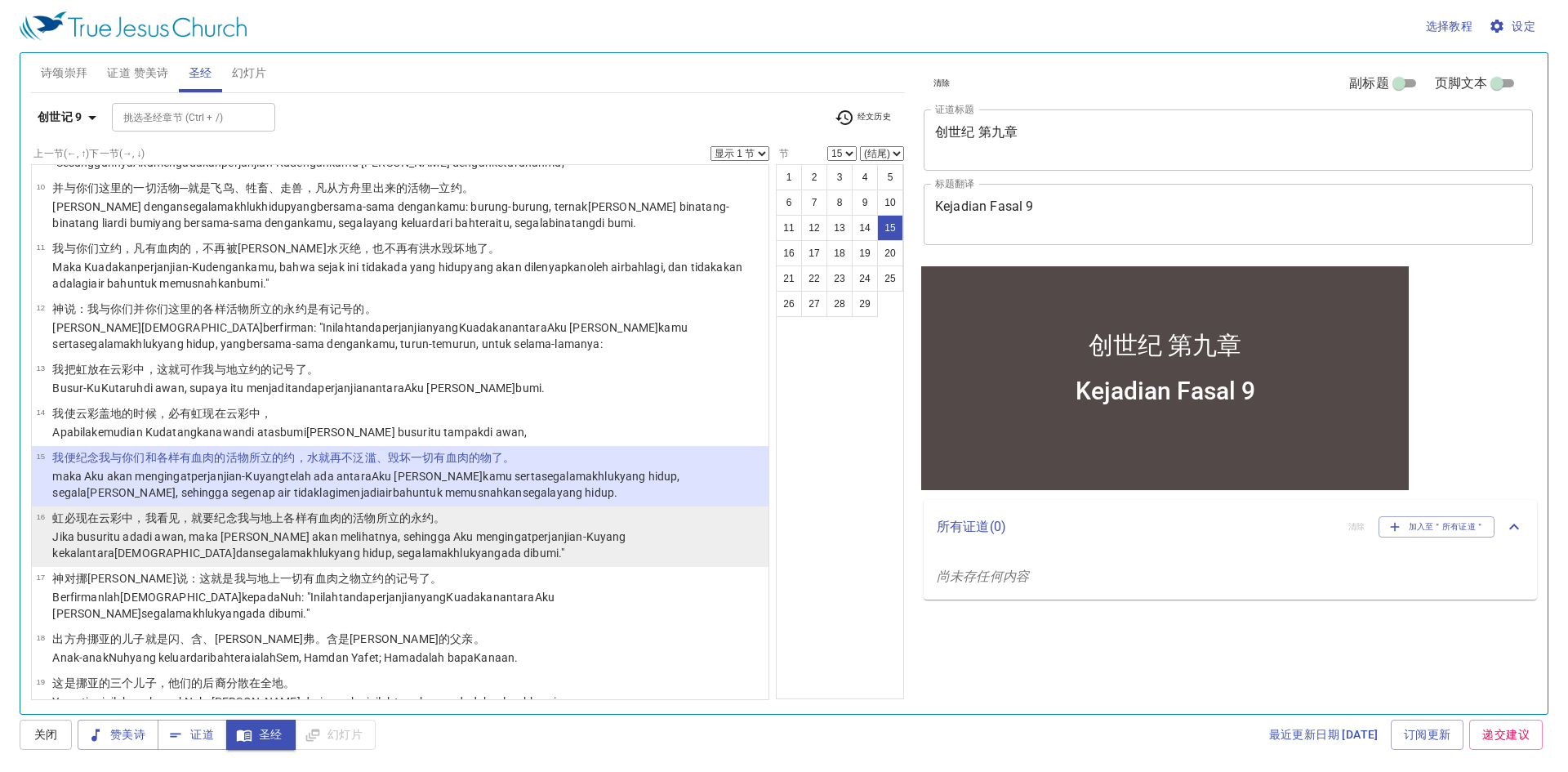
click at [563, 544] on p "Jika busur itu ada di awan , maka Aku akan melihatnya , sehingga Aku mengingat …" at bounding box center [408, 545] width 711 height 33
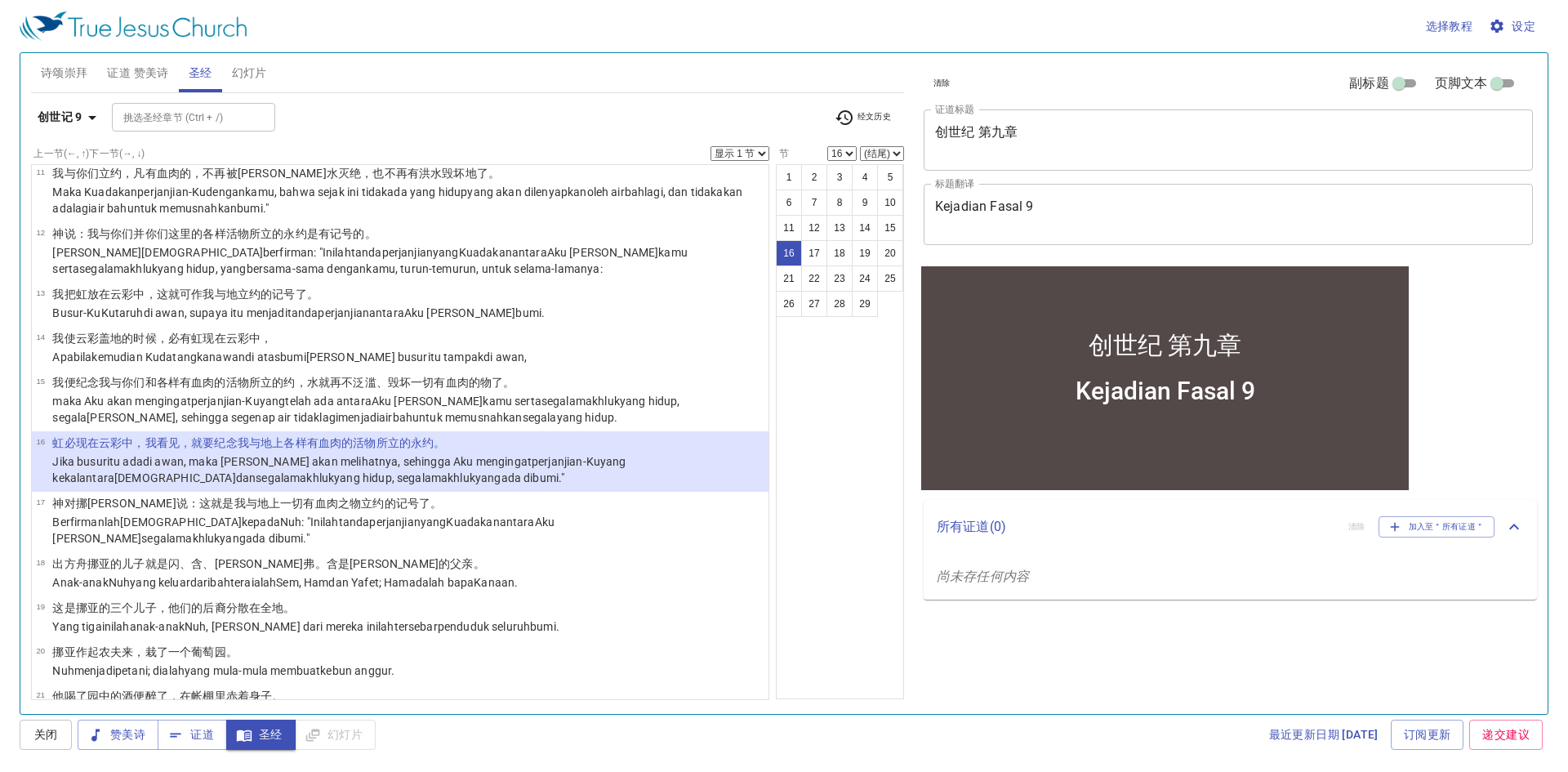
scroll to position [653, 0]
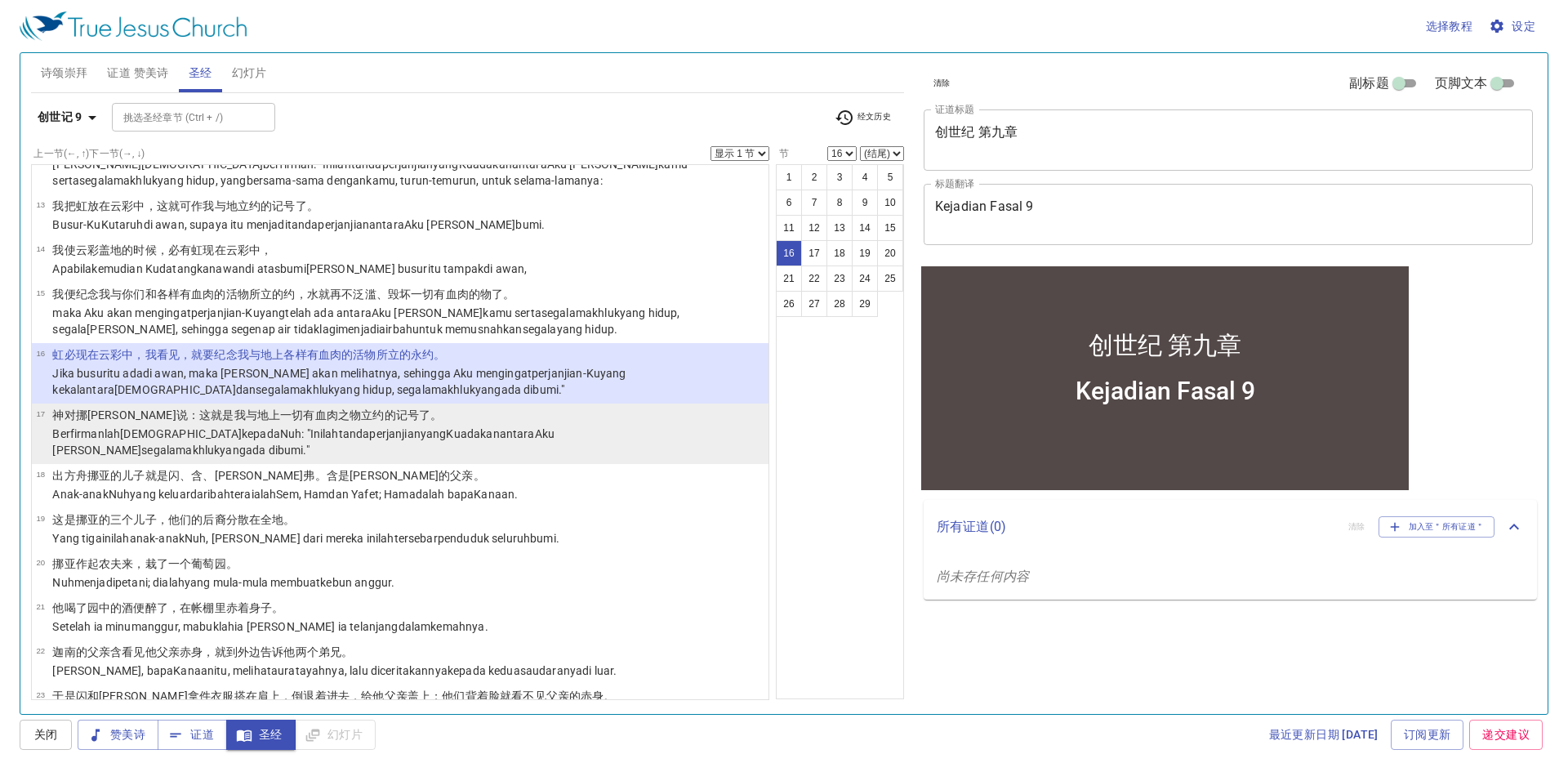
click at [436, 437] on wh6965 "antara Aku dan segala makhluk yang ada di bumi ."" at bounding box center [303, 442] width 502 height 29
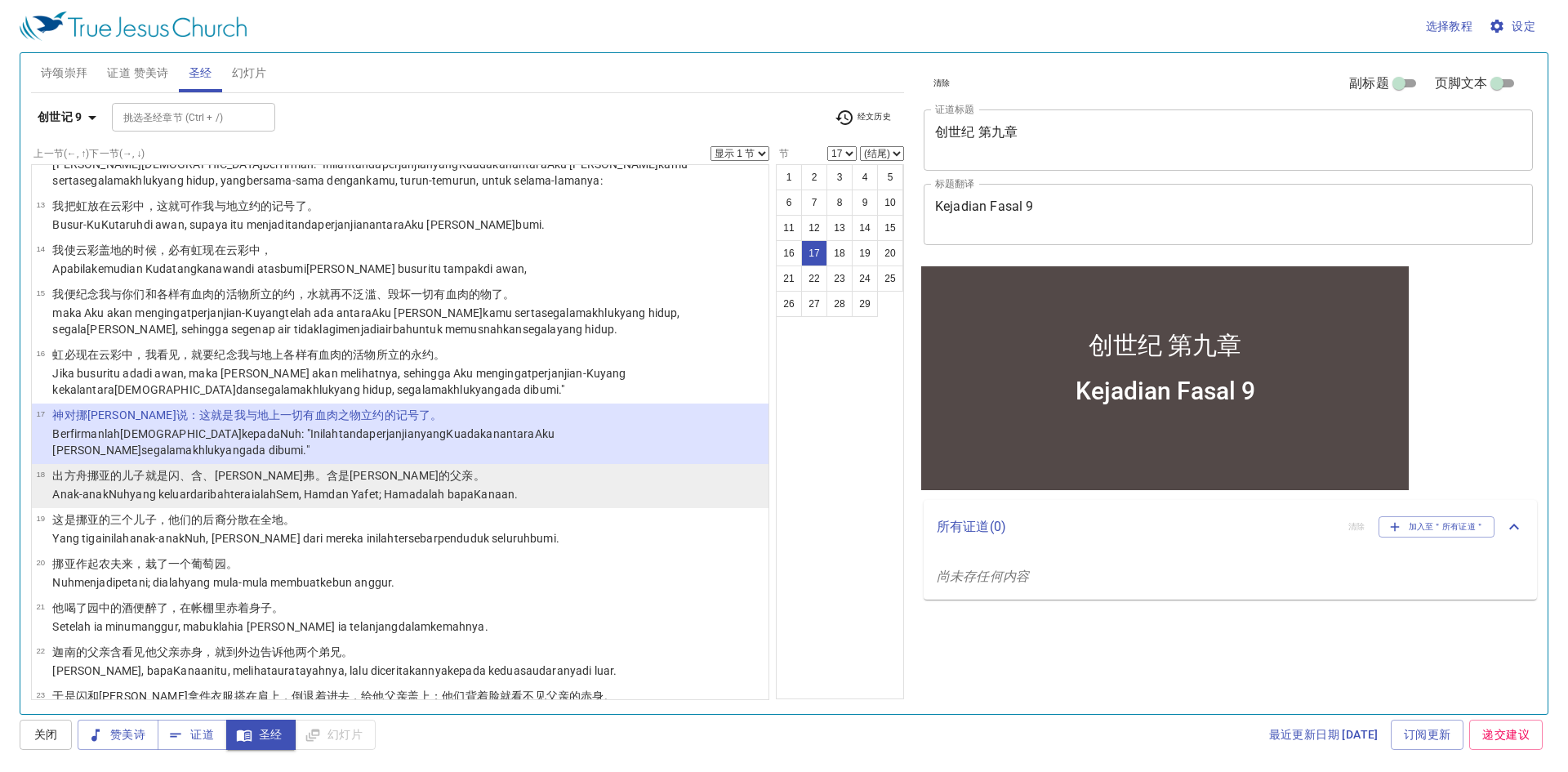
click at [613, 469] on li "18 出 方舟 挪亚 的儿子 就是闪 、含 、雅弗 。含 是迦南 的父亲 。 Anak-anak Nuh yang keluar dari bahtera i…" at bounding box center [400, 486] width 737 height 44
select select "18"
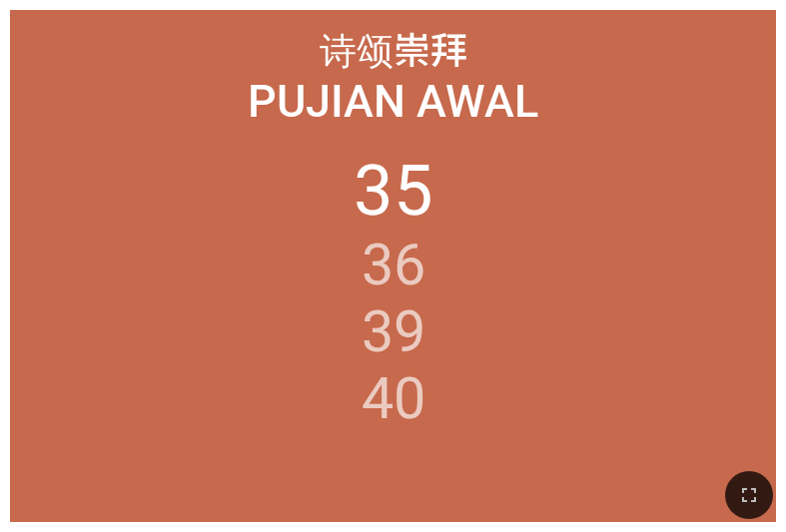
drag, startPoint x: 576, startPoint y: 404, endPoint x: 415, endPoint y: 414, distance: 162.1
click at [415, 414] on ol "35 36 39 40" at bounding box center [393, 326] width 745 height 352
click at [576, 517] on div at bounding box center [393, 495] width 786 height 75
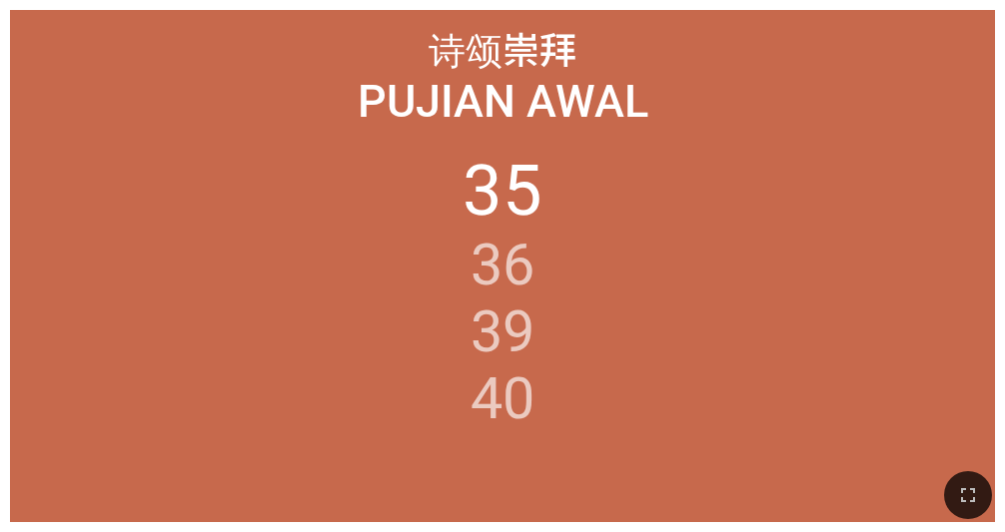
click at [718, 284] on ol "35 36 39 40" at bounding box center [503, 326] width 964 height 352
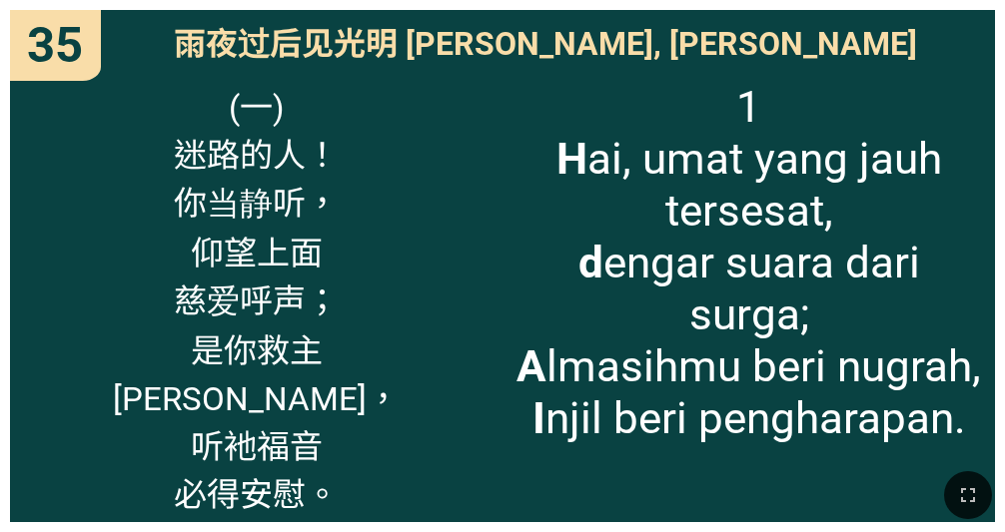
drag, startPoint x: 795, startPoint y: 408, endPoint x: 725, endPoint y: 447, distance: 80.0
click at [726, 426] on div "1 H ai, umat yang jauh tersesat, d engar suara dari surga; A lmasihmu beri nugr…" at bounding box center [748, 296] width 492 height 453
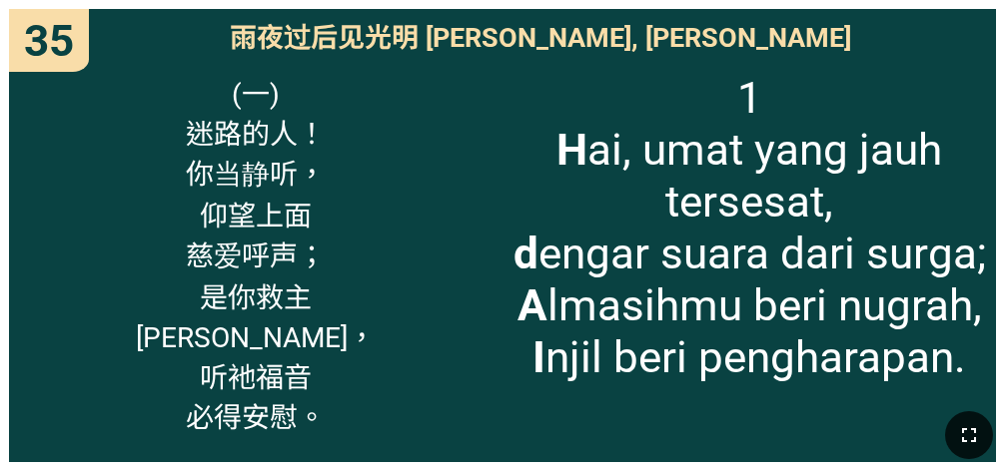
click at [798, 441] on icon "button" at bounding box center [969, 436] width 24 height 24
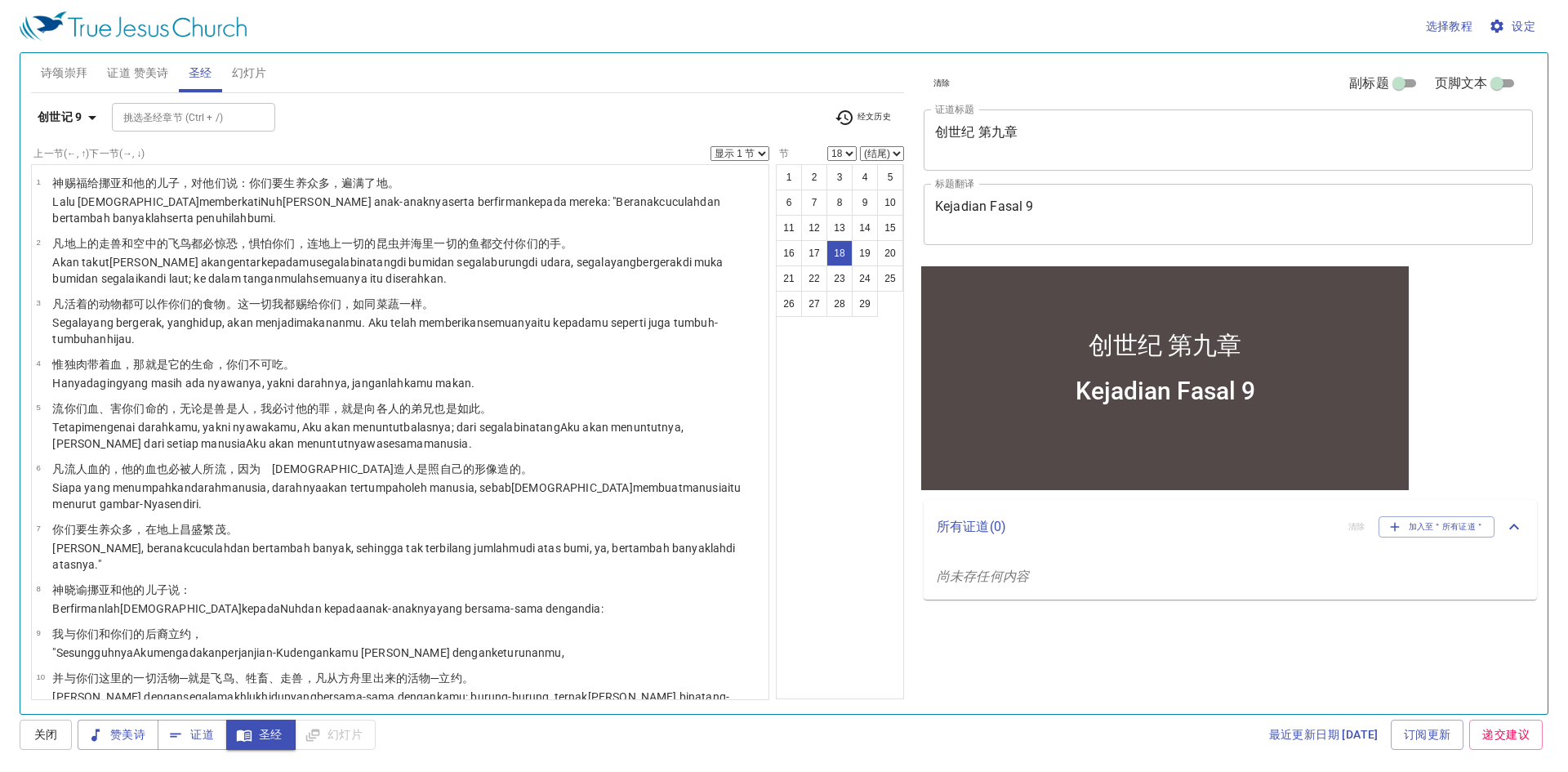
scroll to position [653, 0]
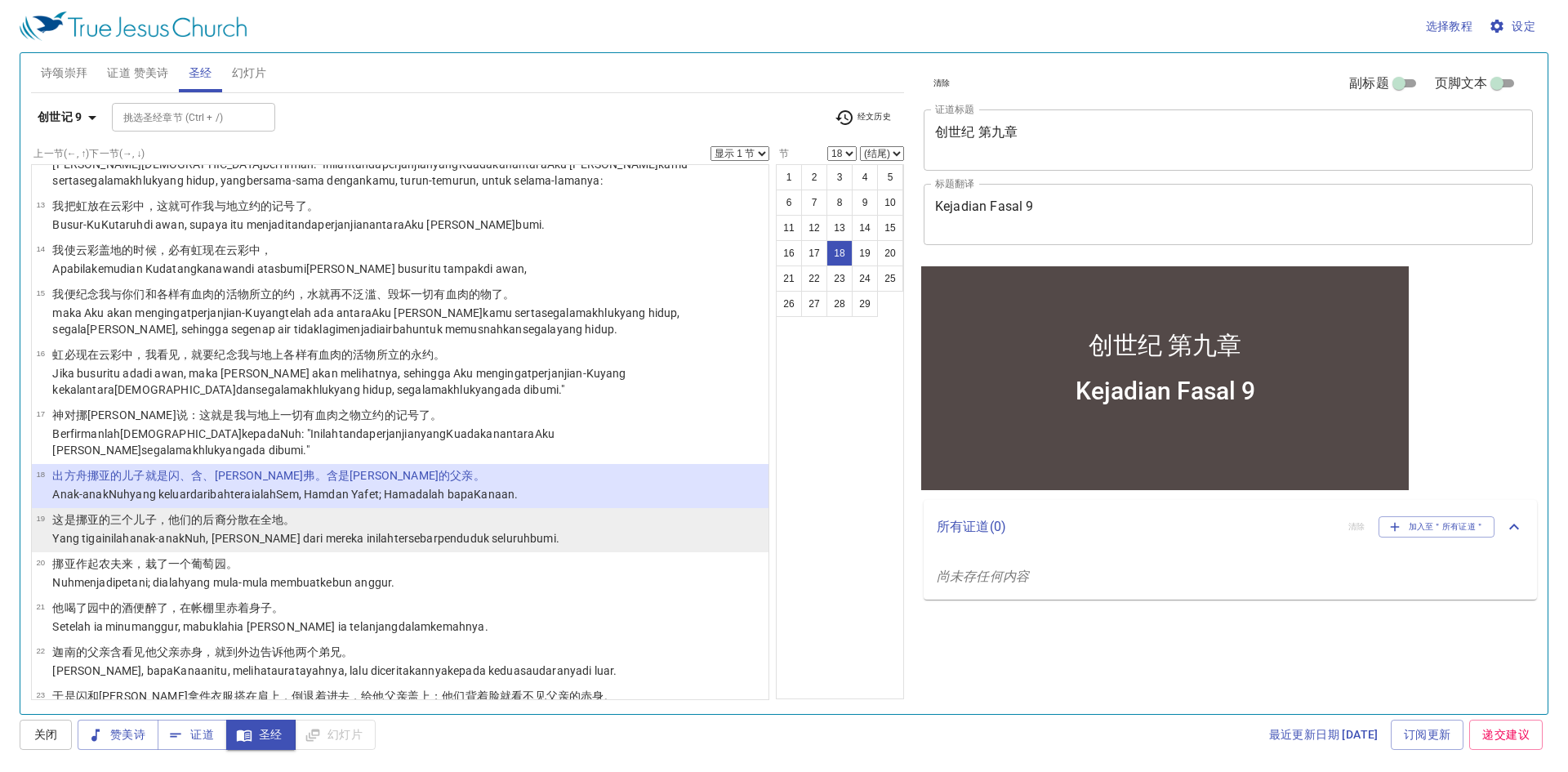
click at [593, 511] on li "19 这是挪亚 的三 个儿子 ，他们的后裔分散 在全地 。 Yang tiga inilah anak-anak Nuh , dan dari mereka …" at bounding box center [400, 530] width 737 height 44
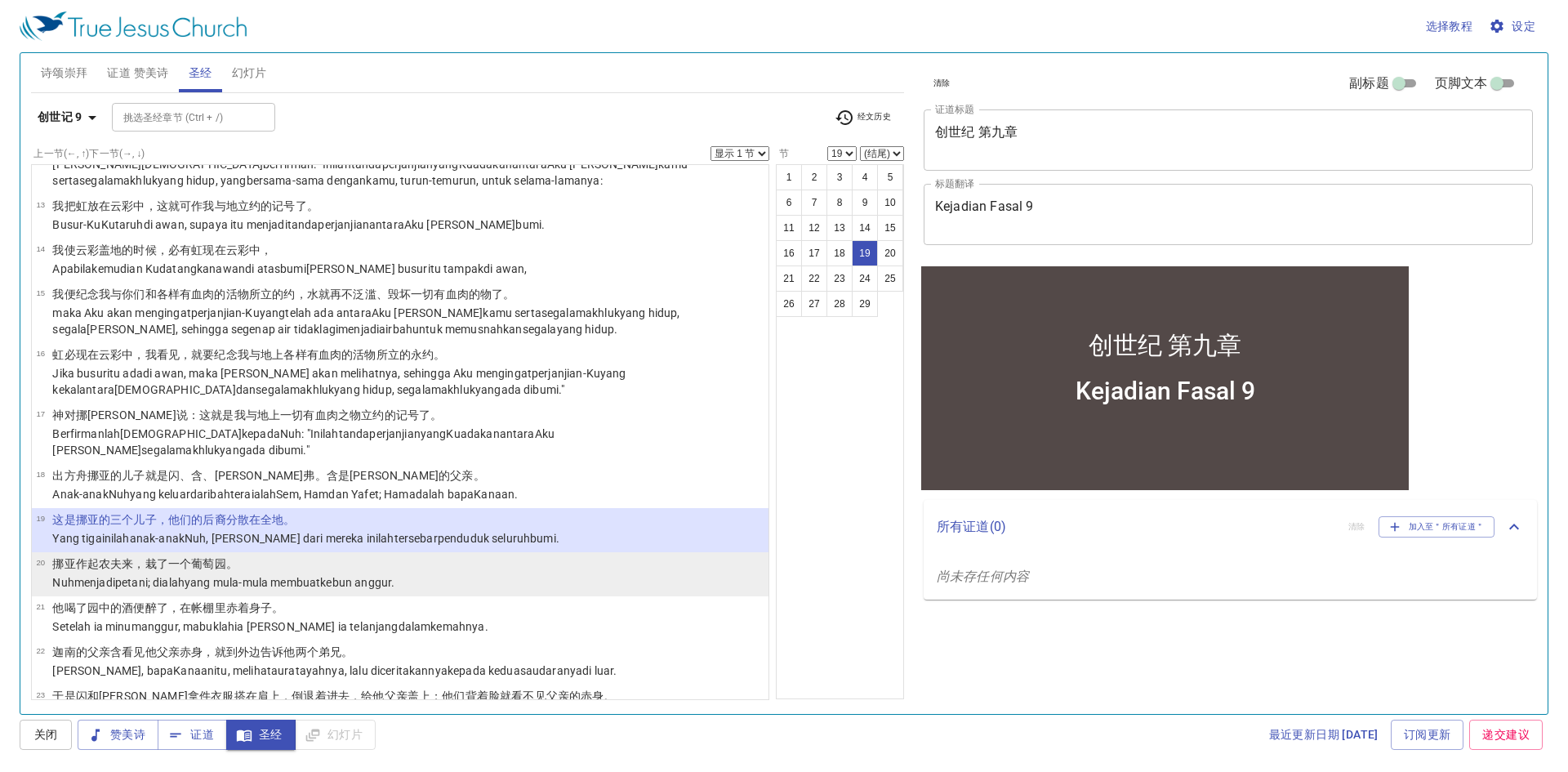
click at [519, 552] on li "20 挪亚 作起 农夫 来，栽了 一个葡萄园 。 Nuh menjadi petani; dialah yang mula-mula membuat kebu…" at bounding box center [400, 574] width 737 height 44
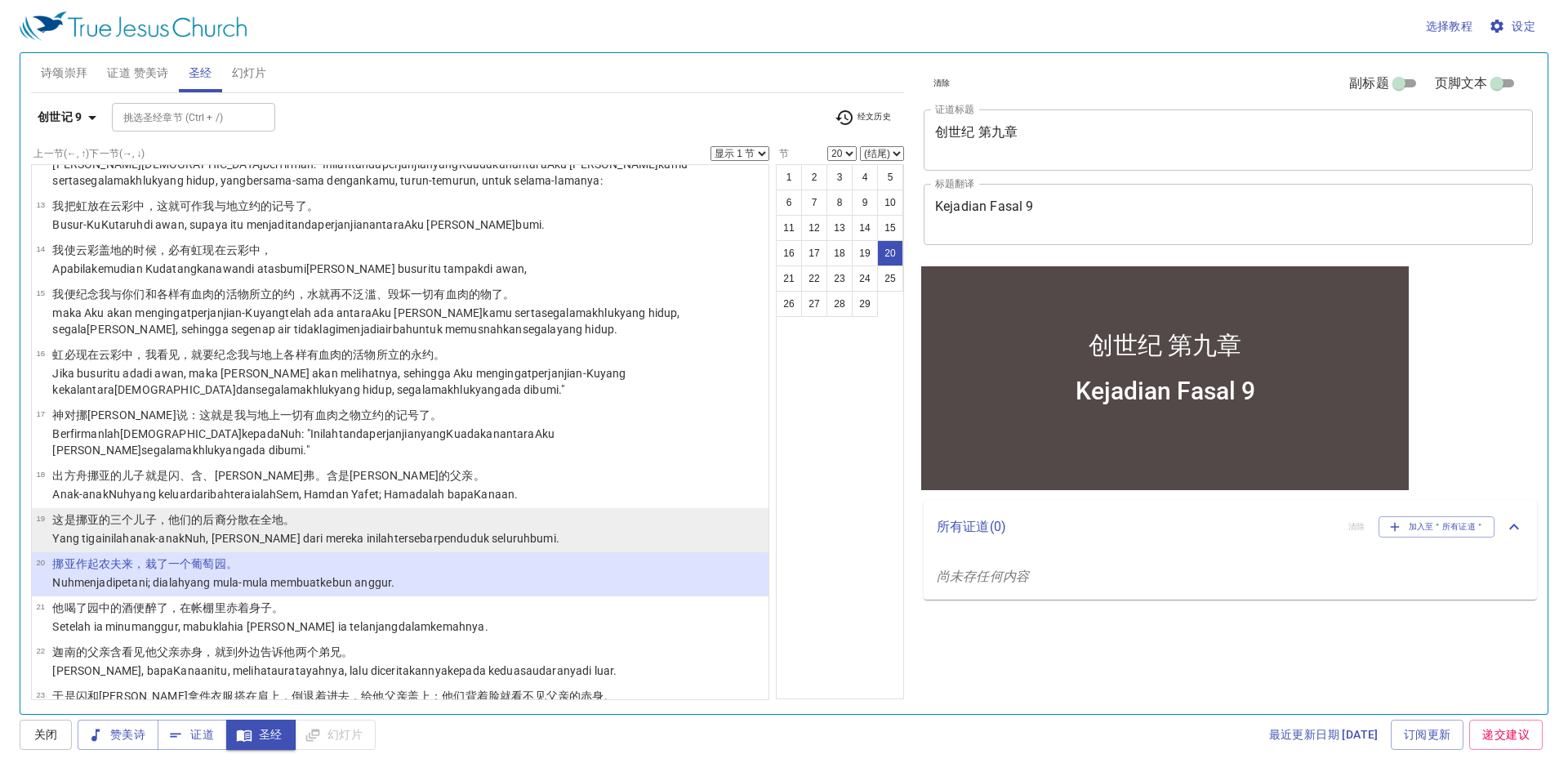
scroll to position [735, 0]
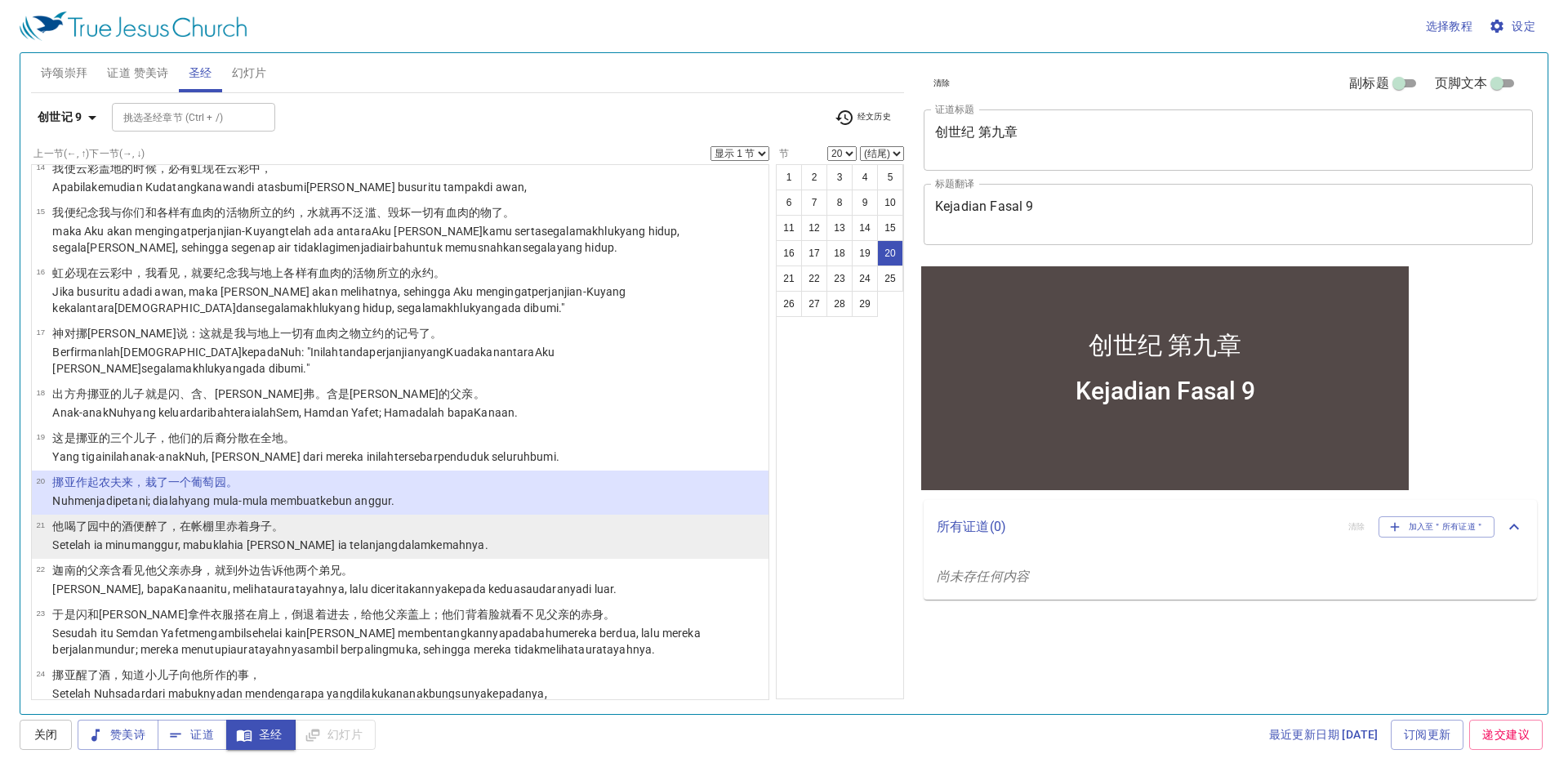
click at [491, 514] on li "21 他喝了 园中的酒 便醉了 ，在帐棚 里 赤着 身子。 Setelah ia minum anggur , mabuklah ia dan ia tela…" at bounding box center [400, 536] width 737 height 44
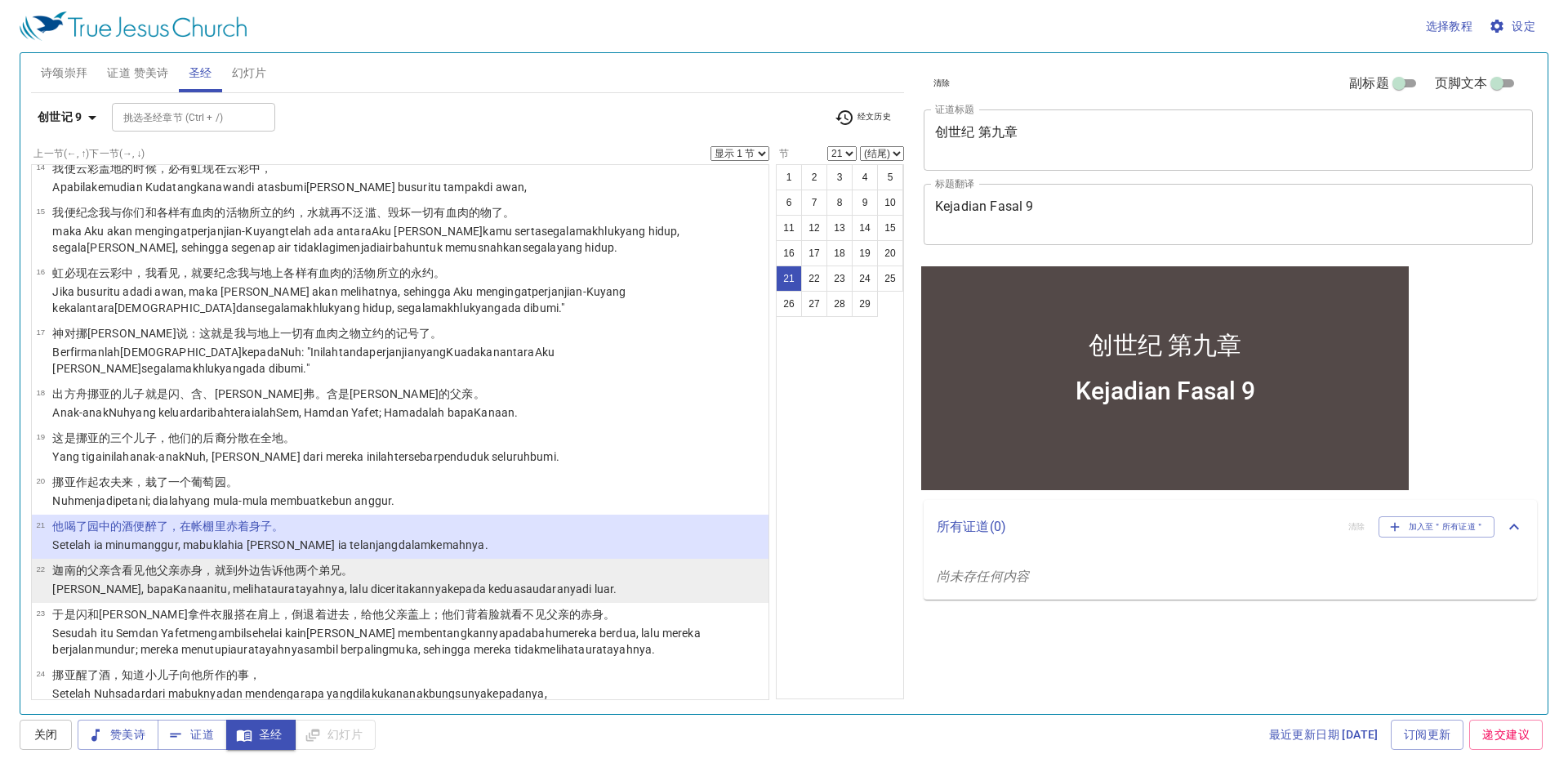
click at [526, 562] on p "迦南 的父亲 含 看见 他父亲 赤身 ，就到外边 告诉 他两个 弟兄 。" at bounding box center [334, 570] width 564 height 16
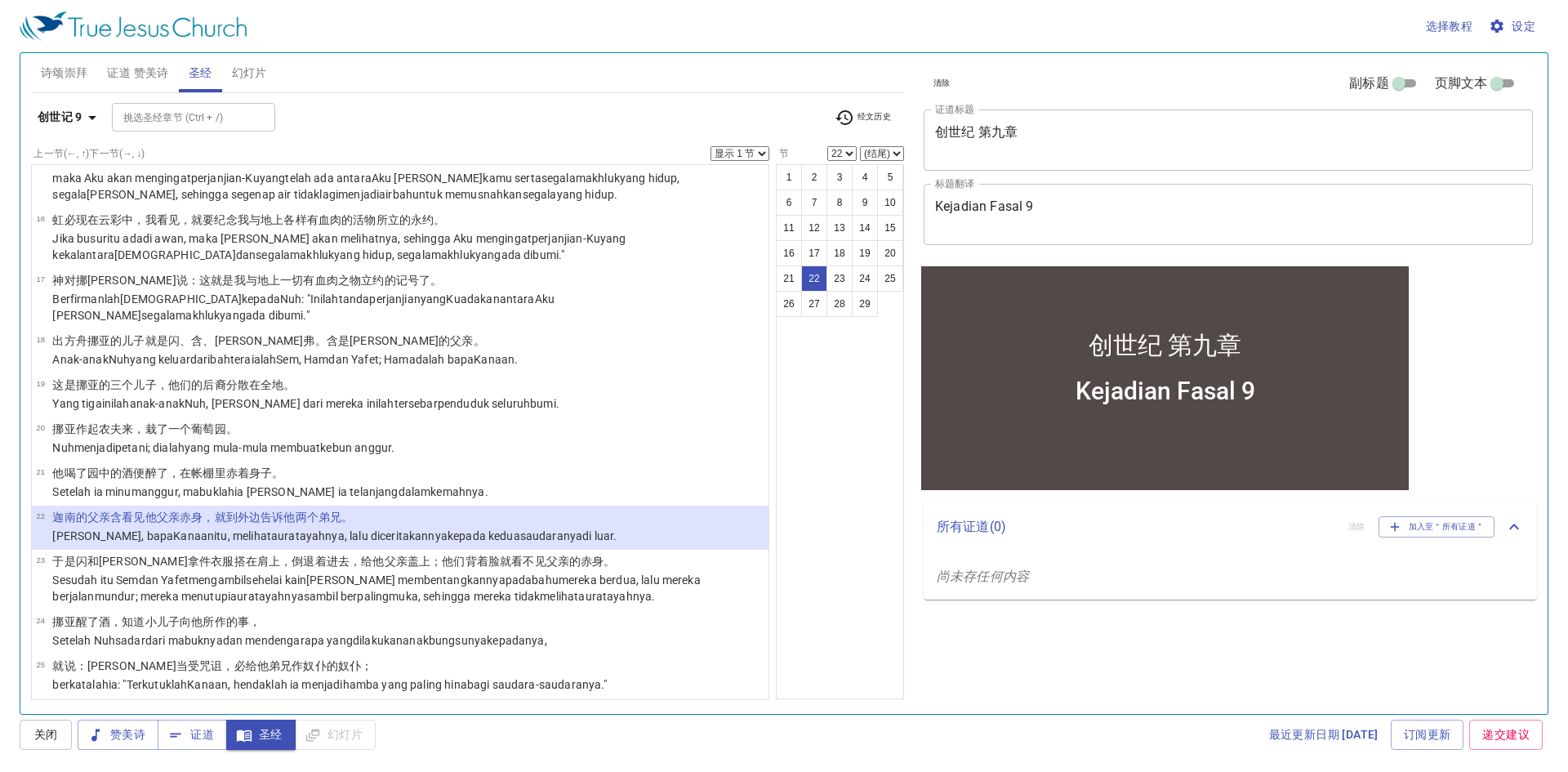
scroll to position [817, 0]
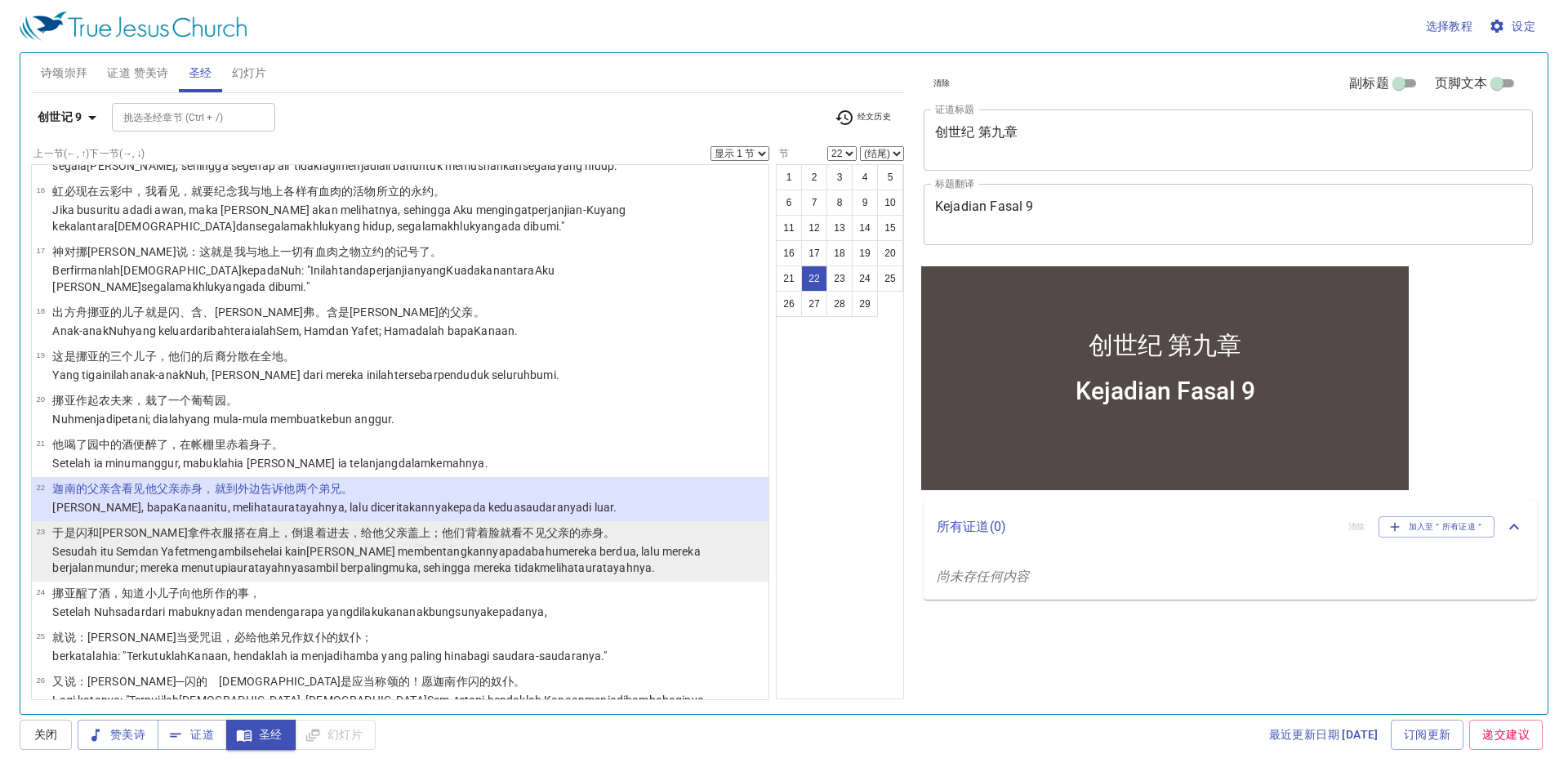
click at [586, 524] on p "于是闪 和雅弗 拿 件衣服 搭 在肩上 ，倒退着 进去 ，给他父亲 盖上 ；他们背着 脸 就看不见 父亲的 赤身 。" at bounding box center [408, 532] width 711 height 16
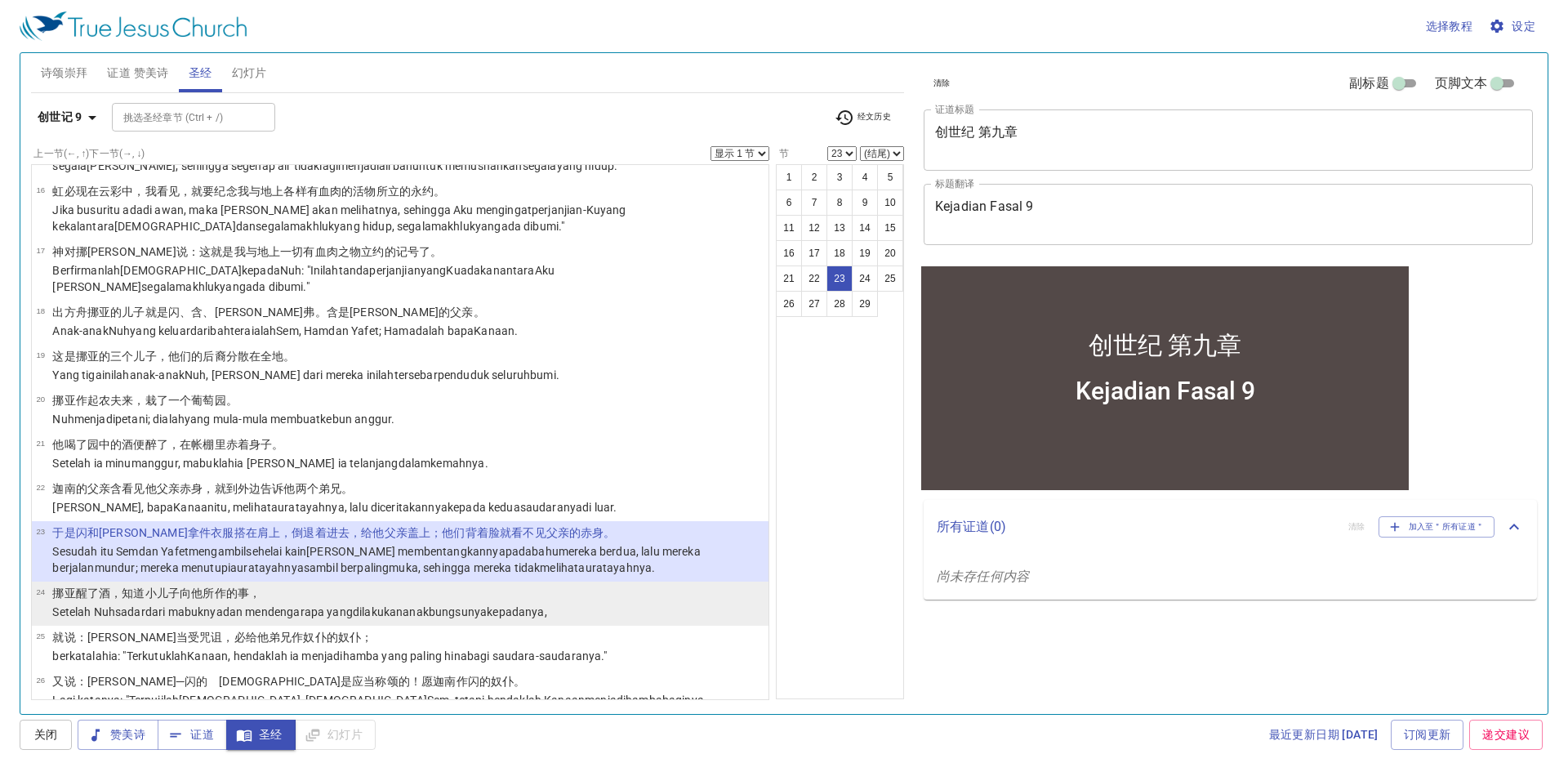
click at [584, 581] on li "24 挪亚 醒了 酒 ，知道 小 儿子 向他所作 的事， Setelah Nuh sadar dari mabuknya dan mendengar apa …" at bounding box center [400, 604] width 737 height 44
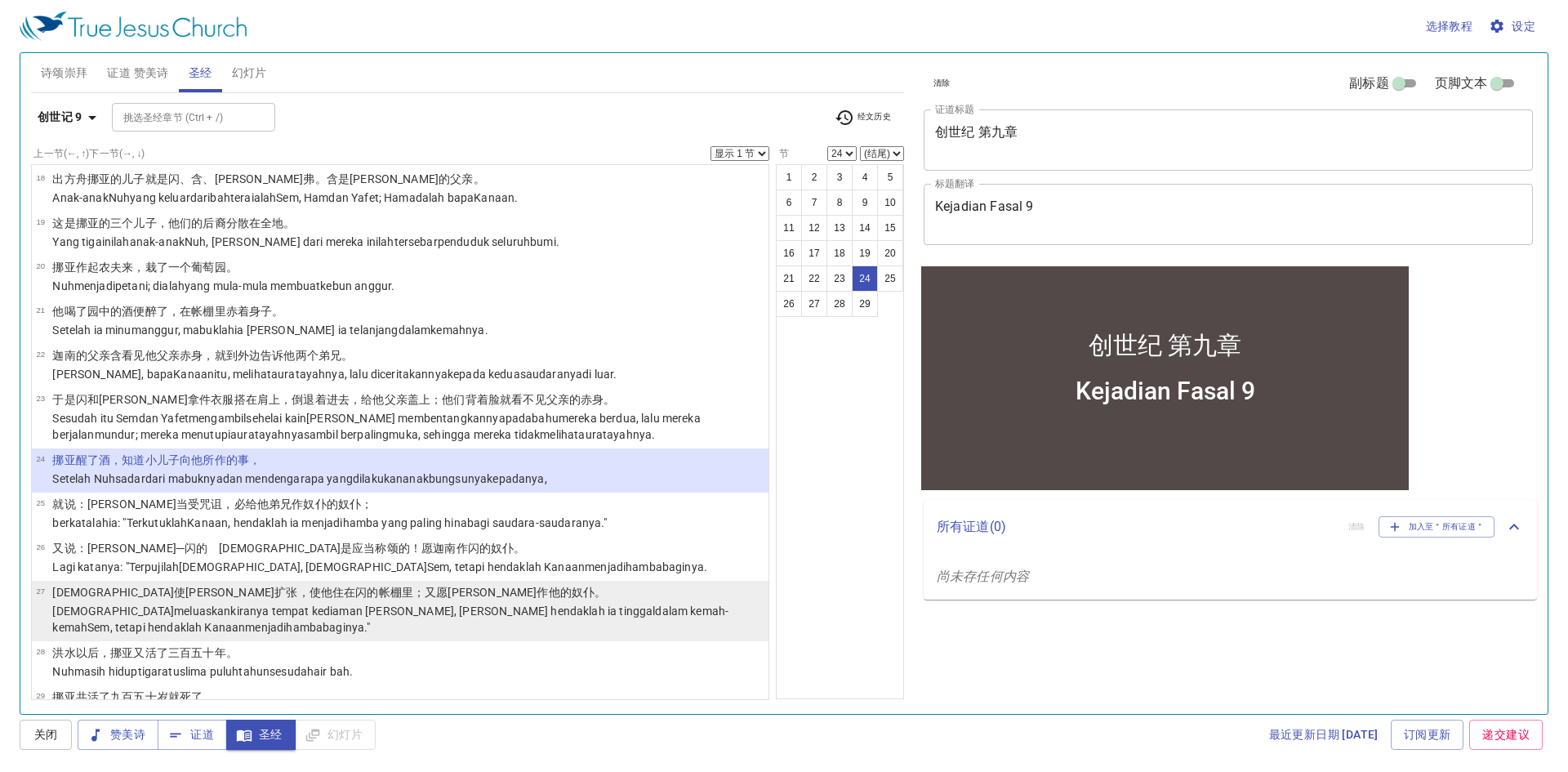
scroll to position [971, 0]
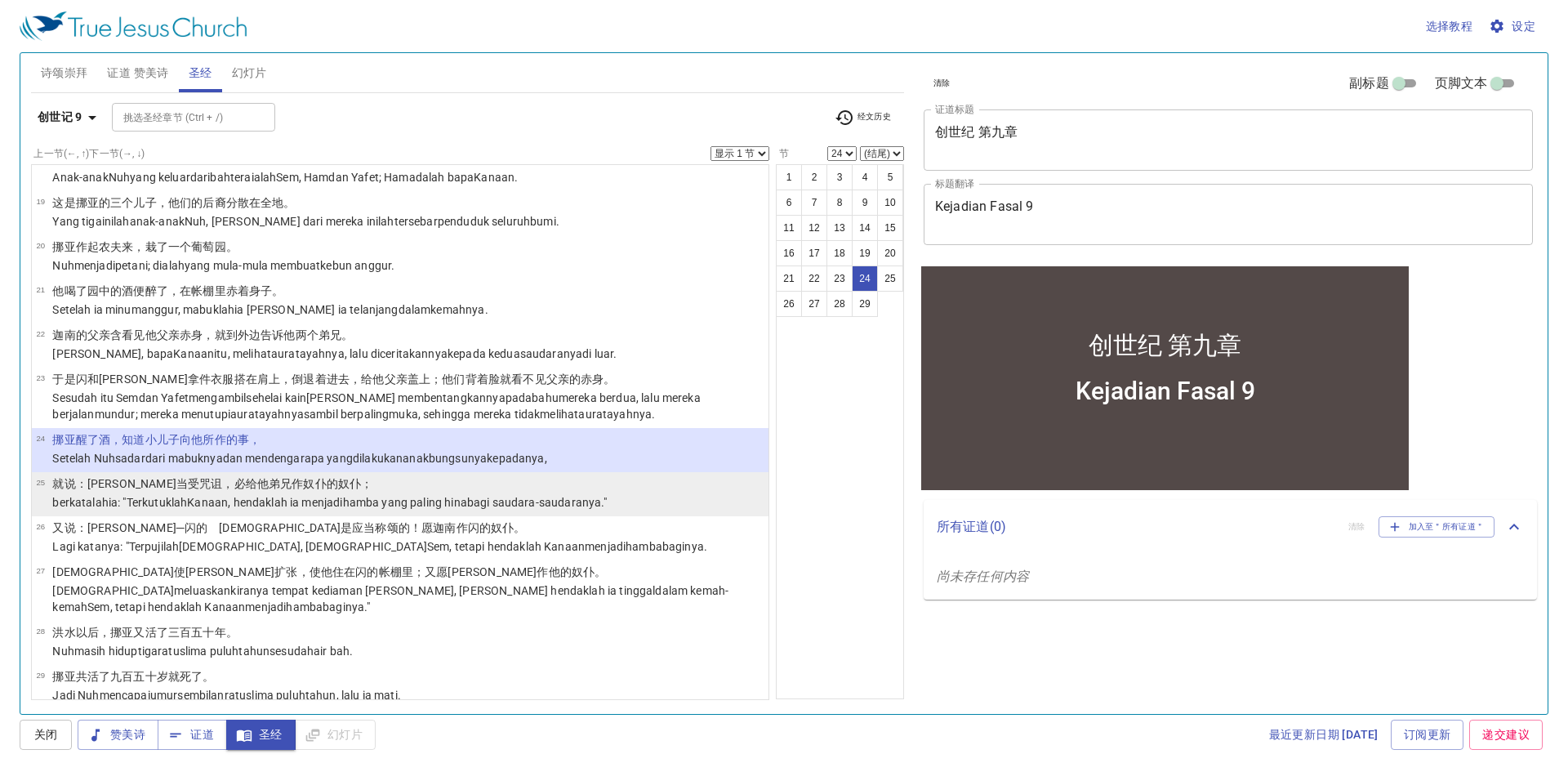
click at [599, 496] on wh5650 "bagi saudara-saudaranya ."" at bounding box center [537, 502] width 141 height 13
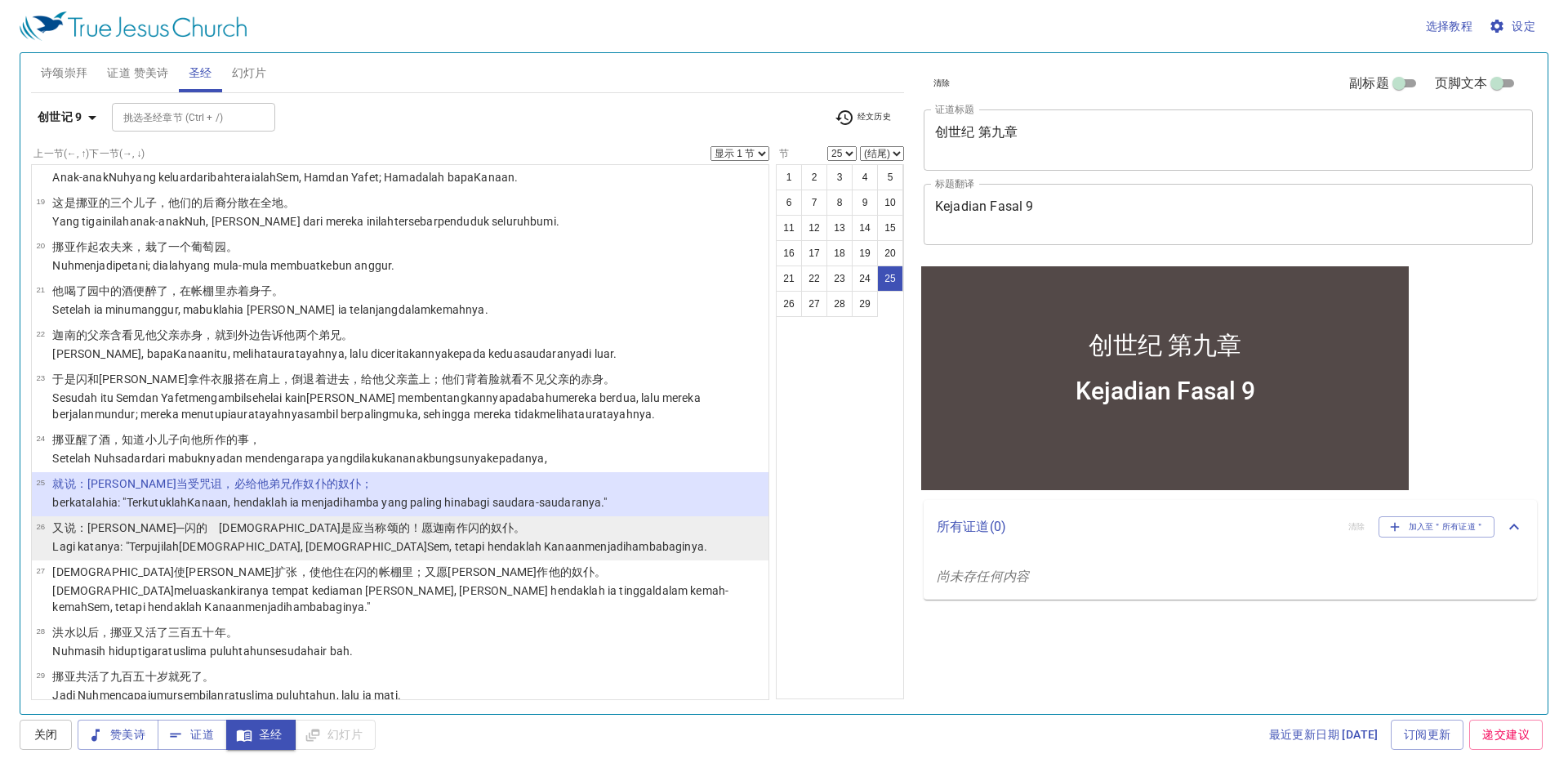
click at [662, 540] on wh5650 "baginya." at bounding box center [684, 546] width 45 height 13
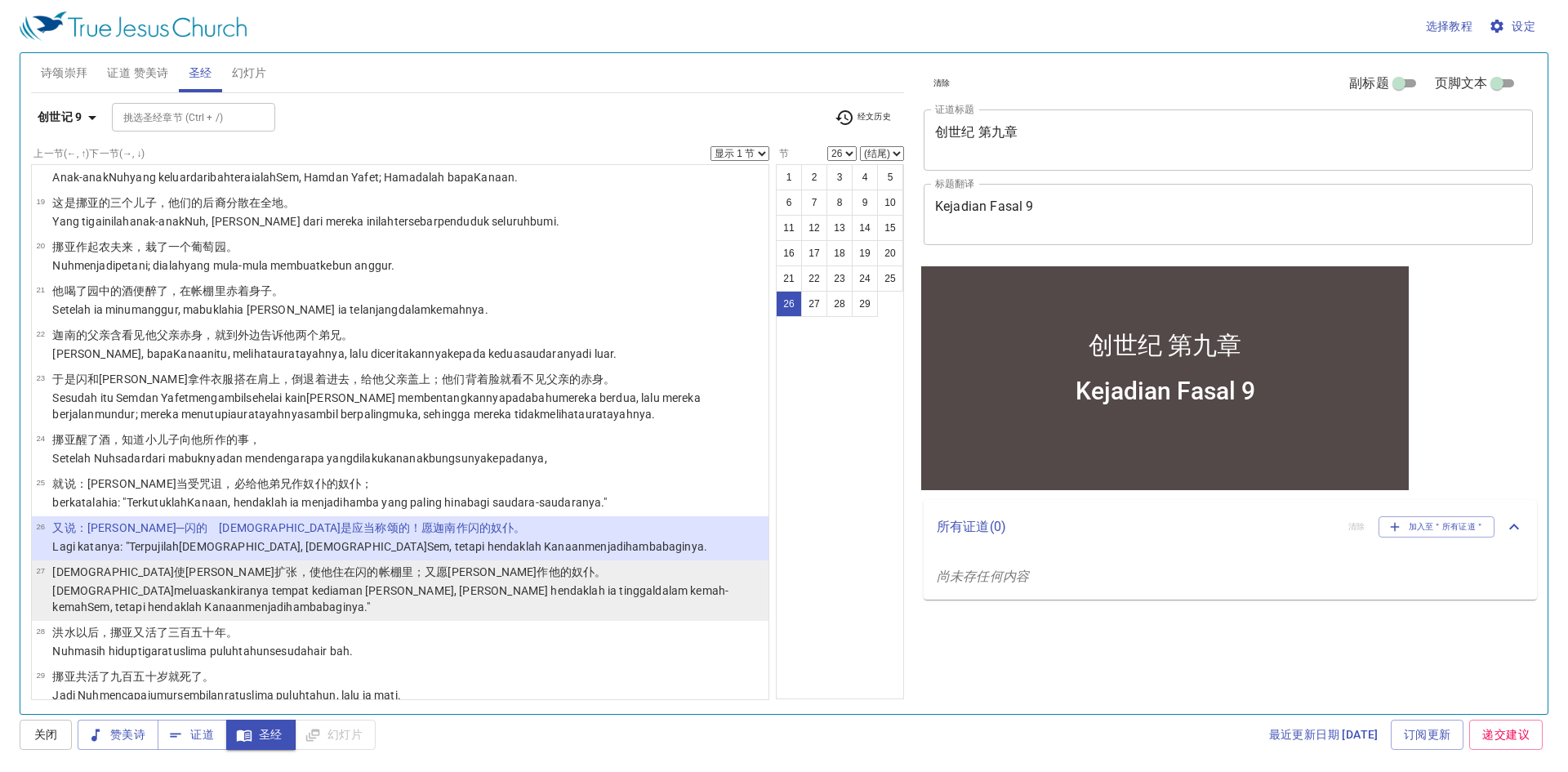
click at [519, 584] on wh7931 "dalam kemah-kemah Sem , tetapi hendaklah Kanaan menjadi hamba baginya."" at bounding box center [390, 599] width 676 height 29
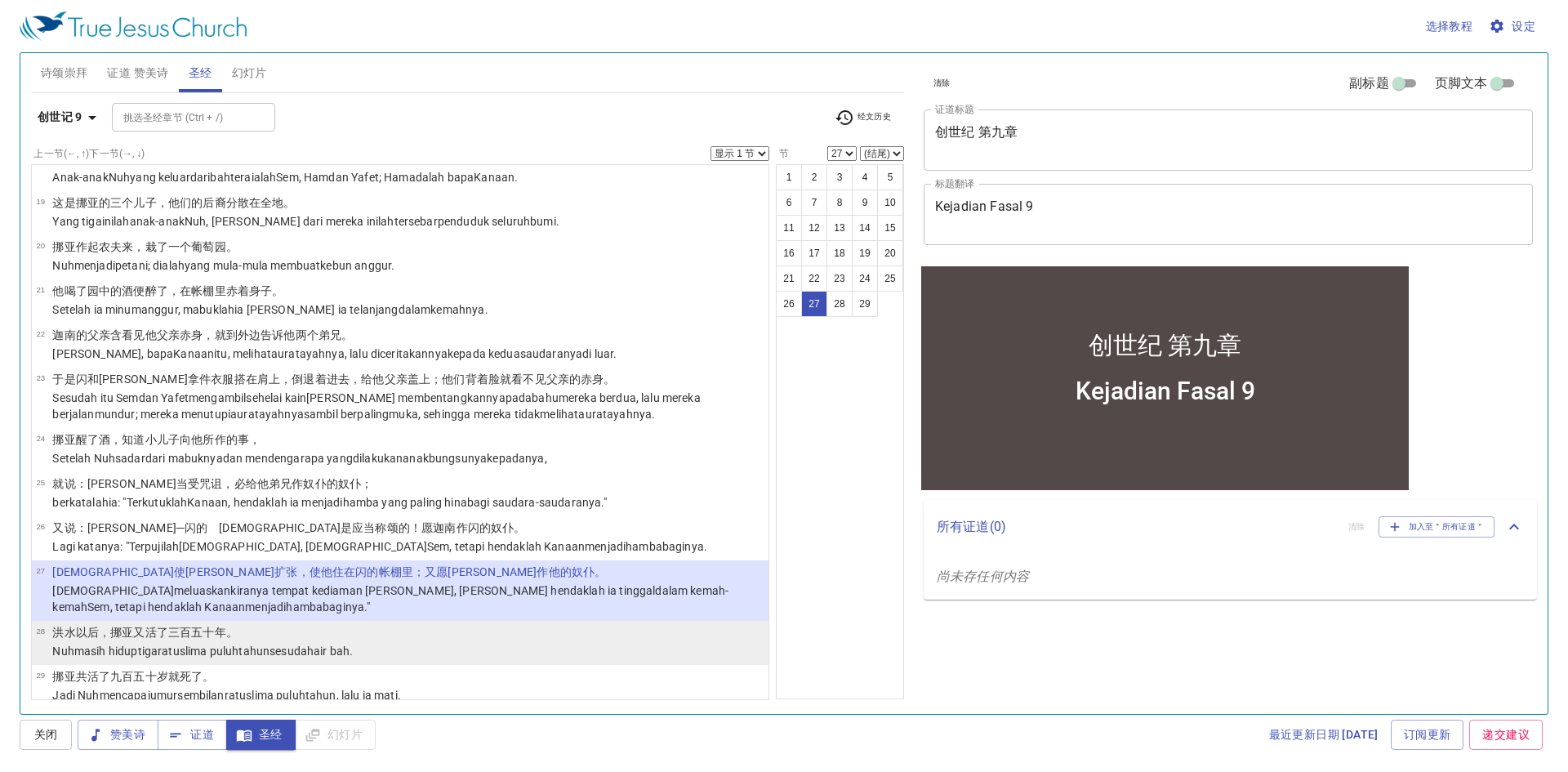
click at [420, 621] on li "28 洪水 以后 ，挪亚 又活了 三 百 五十 年 。 Nuh masih hidup tiga ratus lima puluh tahun sesudah…" at bounding box center [400, 643] width 737 height 44
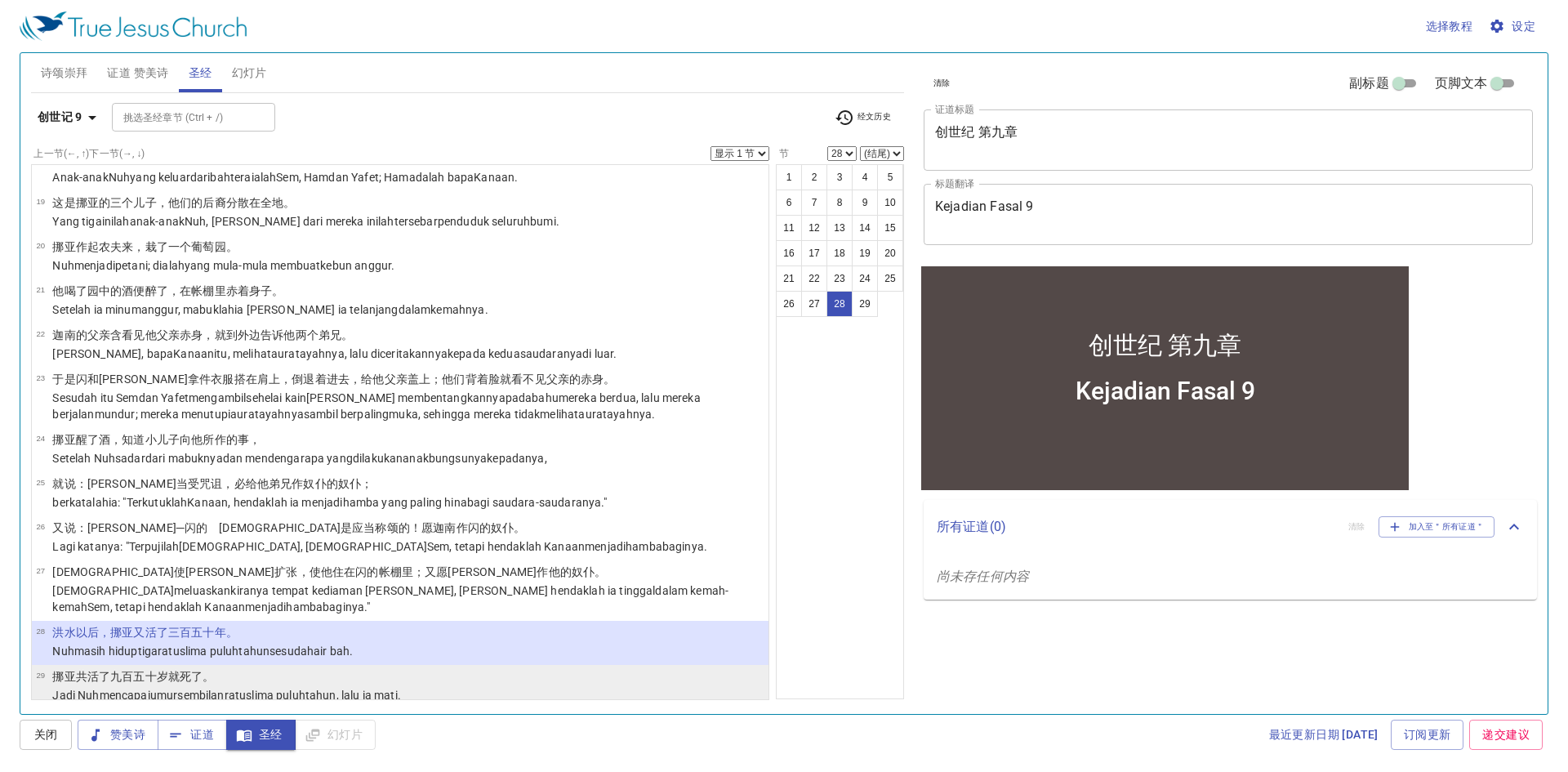
click at [556, 665] on li "29 挪亚 共活了九 百 五十 岁 就死了 。 Jadi Nuh mencapai umur sembilan ratus lima puluh tahun …" at bounding box center [400, 687] width 737 height 44
select select "29"
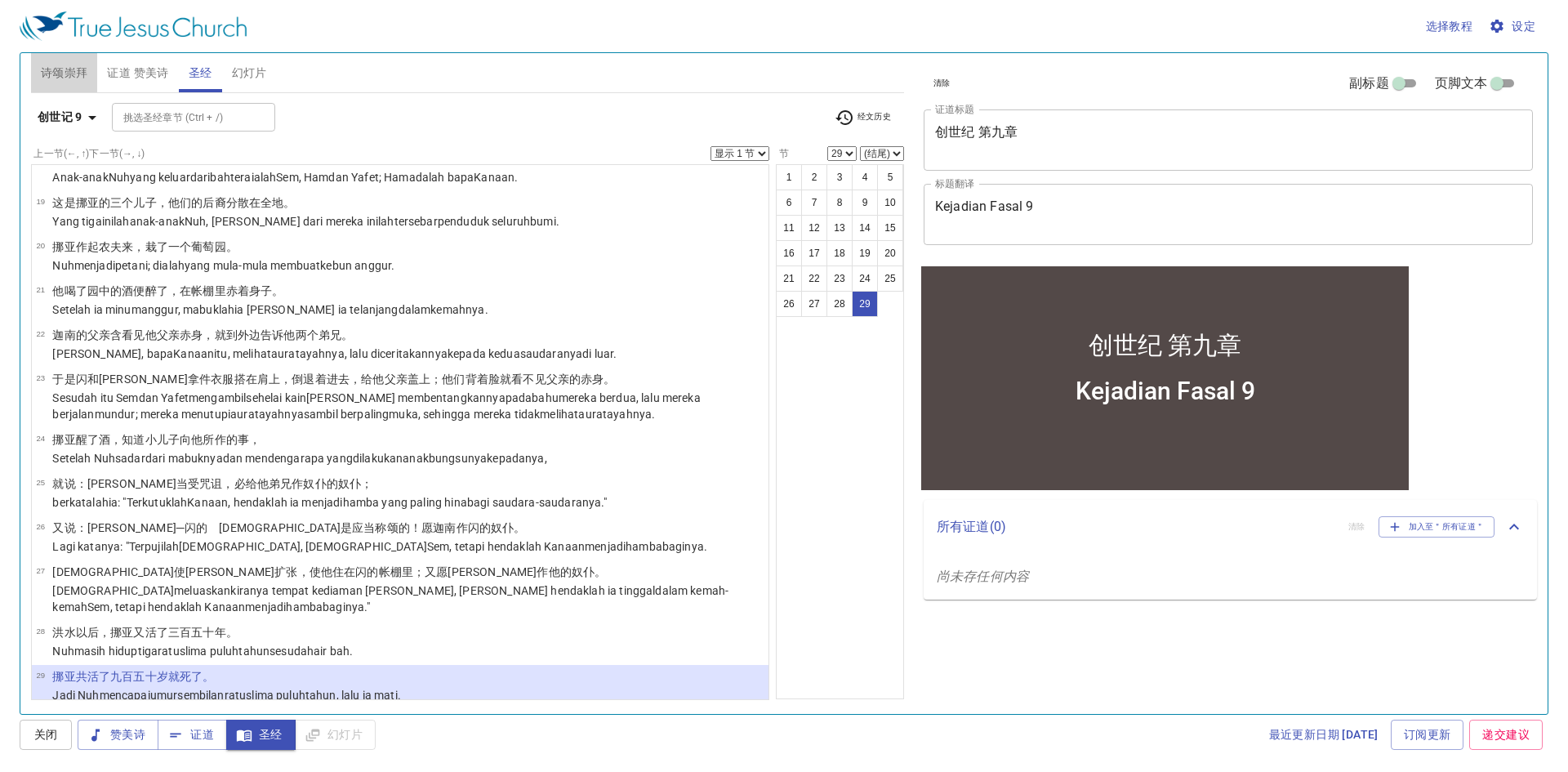
click at [63, 73] on span "诗颂崇拜" at bounding box center [65, 73] width 47 height 20
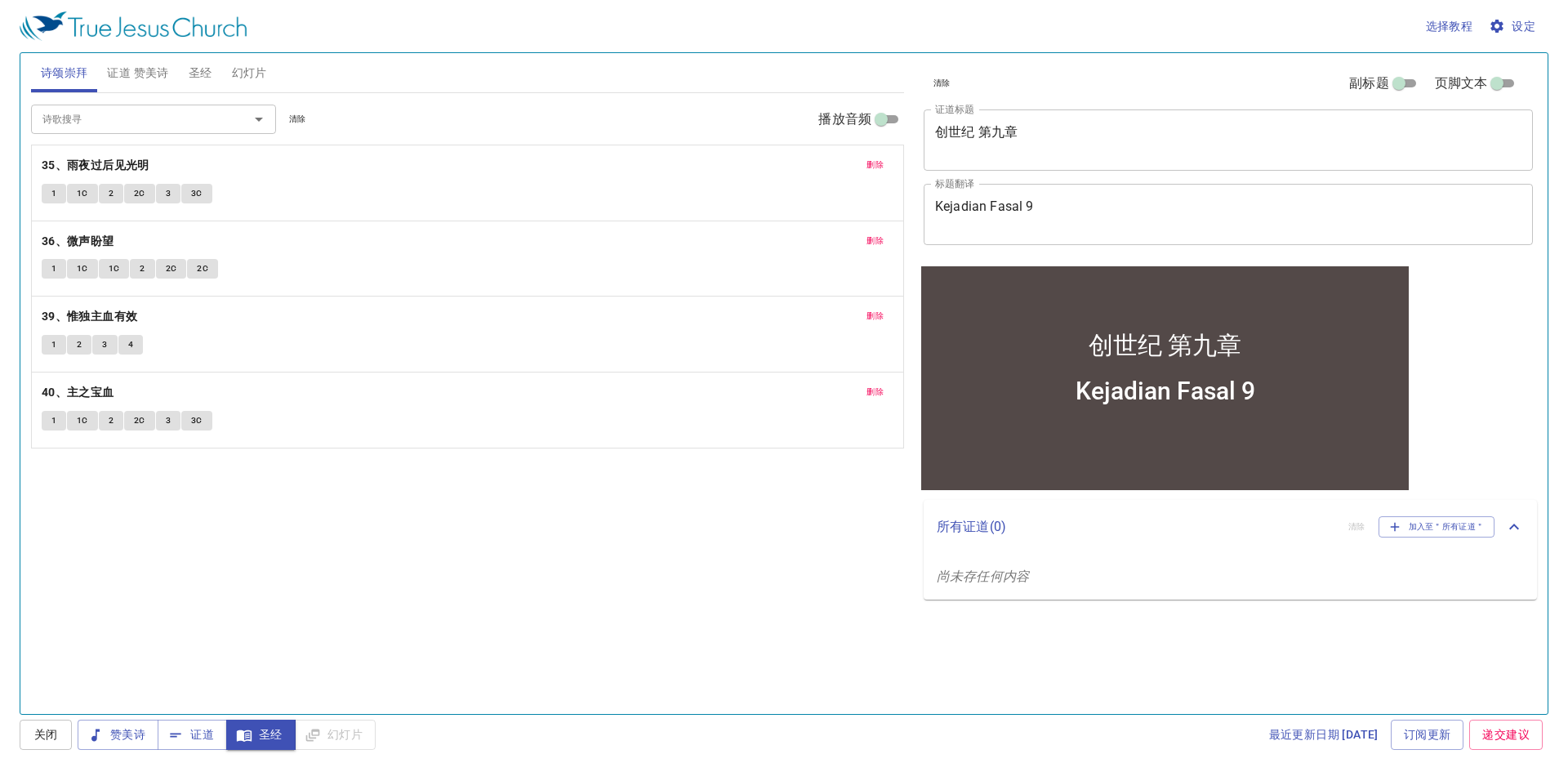
click at [261, 121] on icon "Open" at bounding box center [259, 119] width 20 height 20
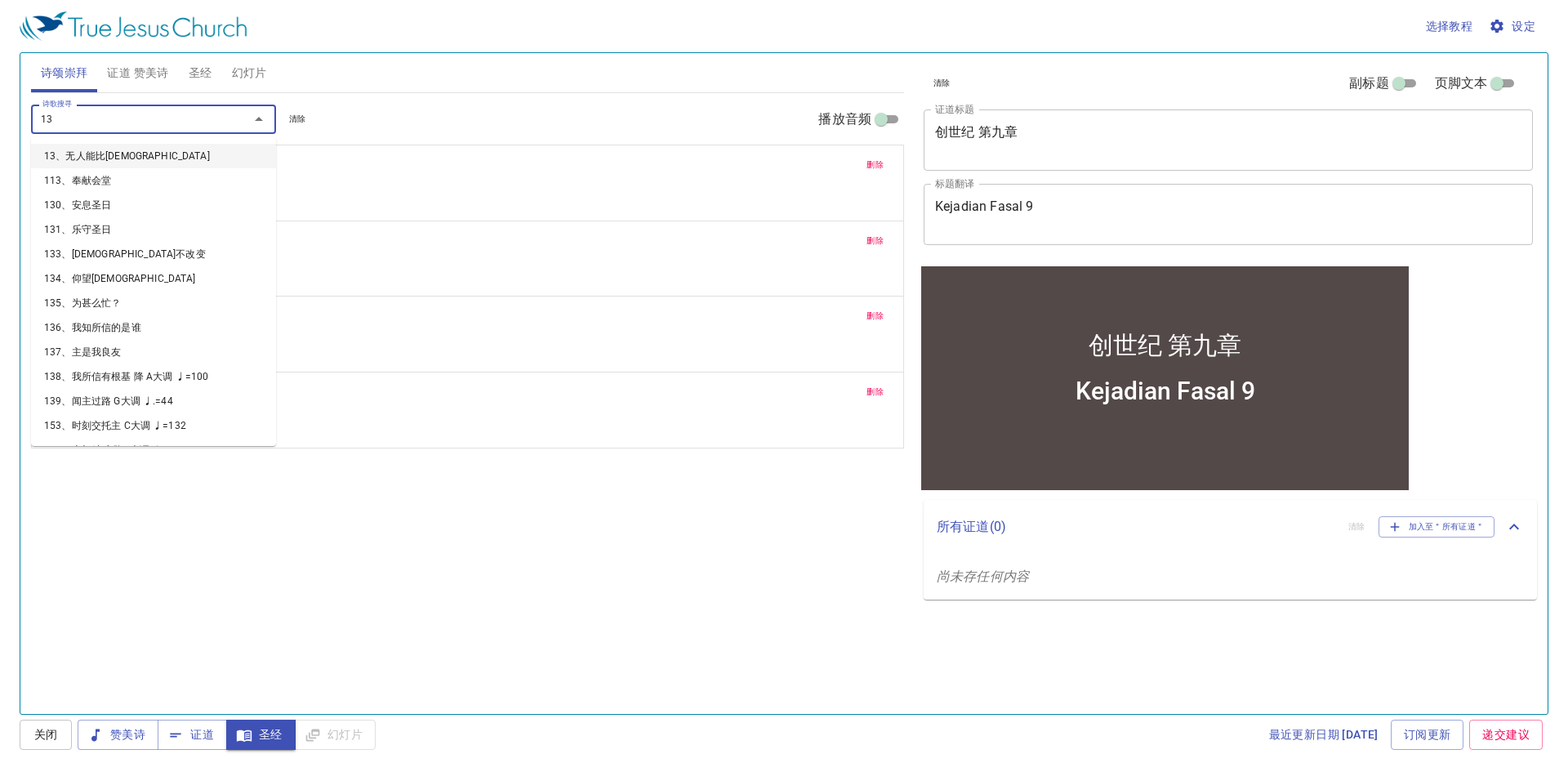
type input "130"
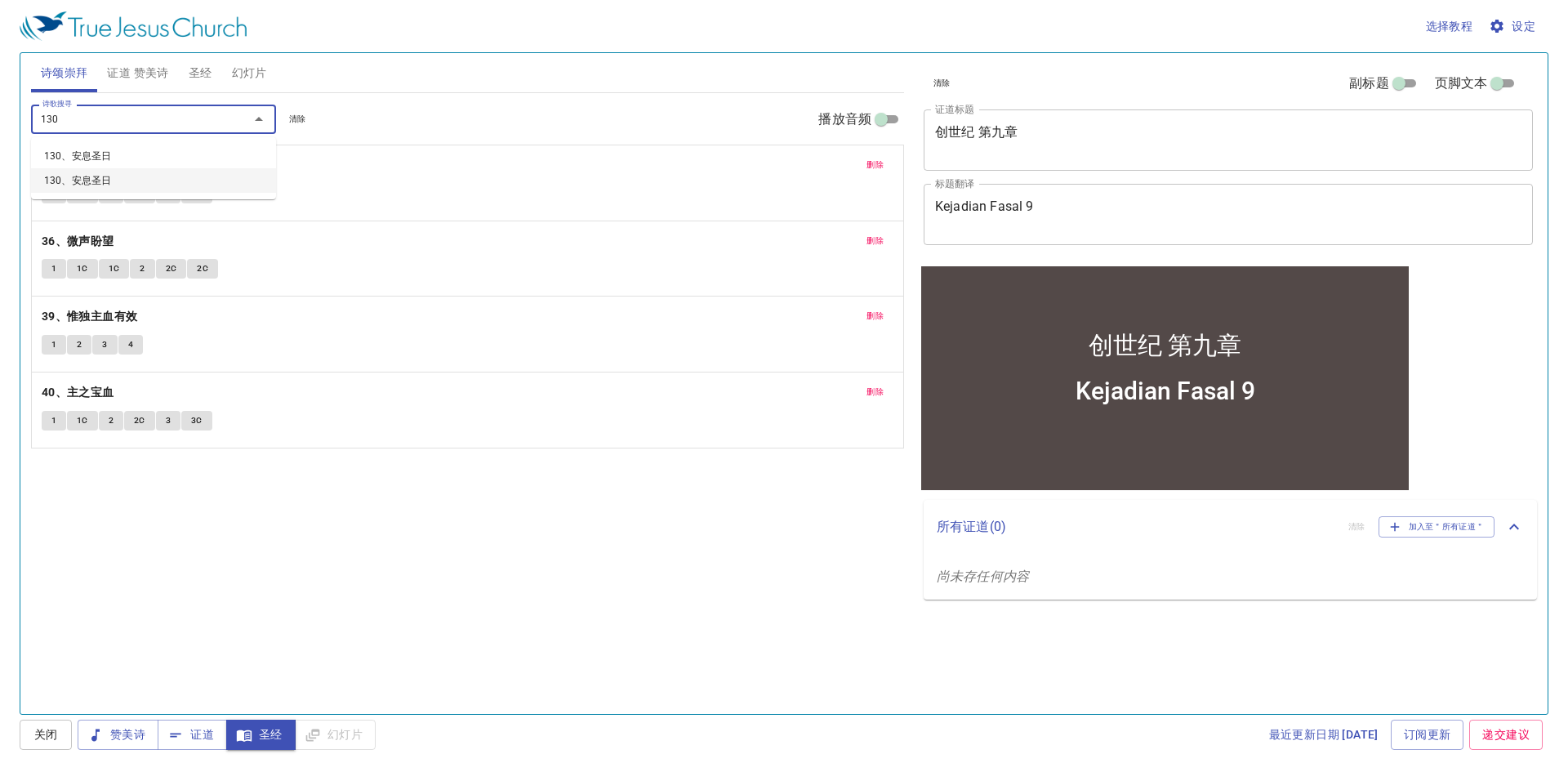
click at [252, 168] on li "130、安息圣日" at bounding box center [154, 181] width 245 height 25
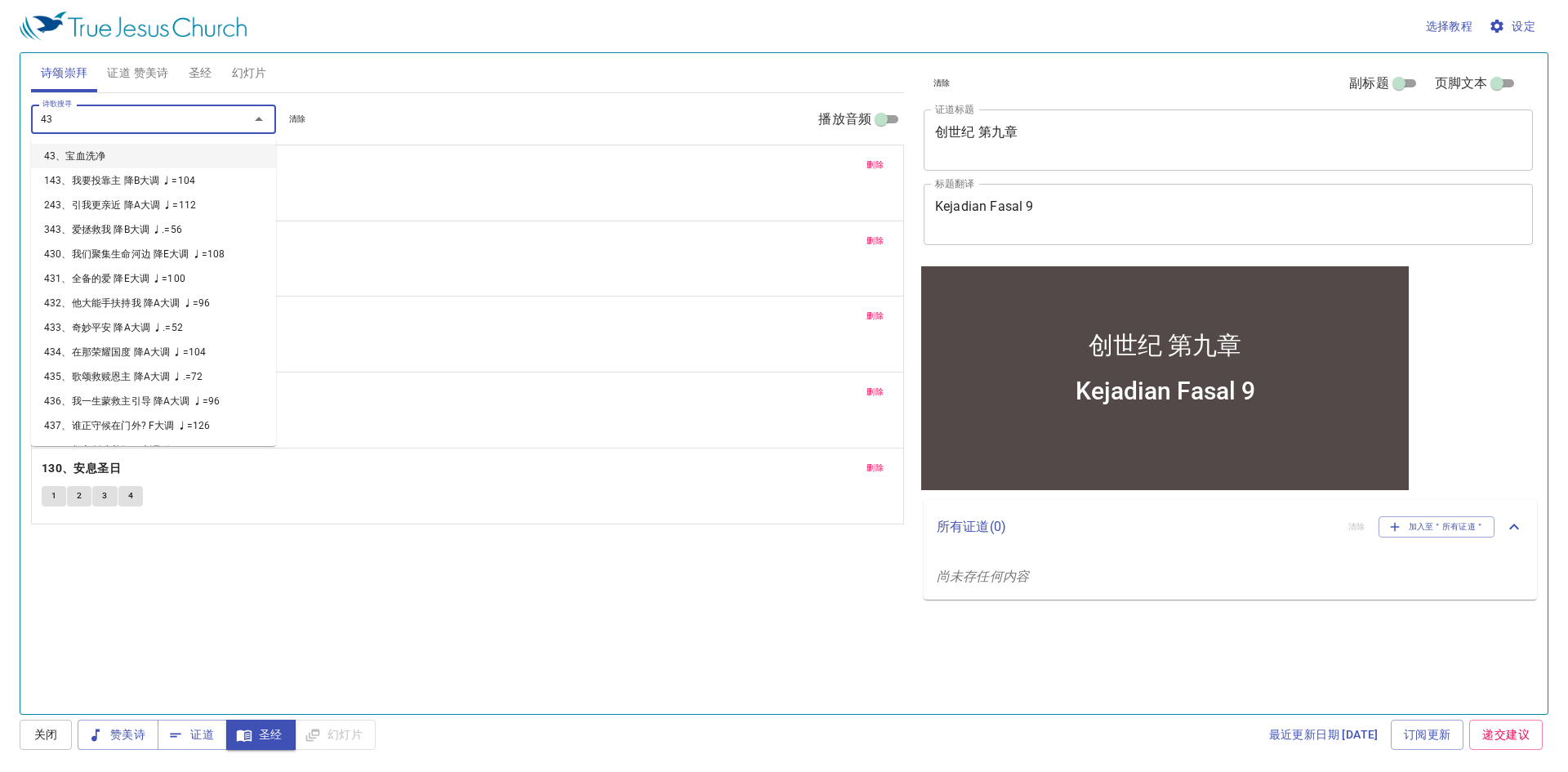
type input "430"
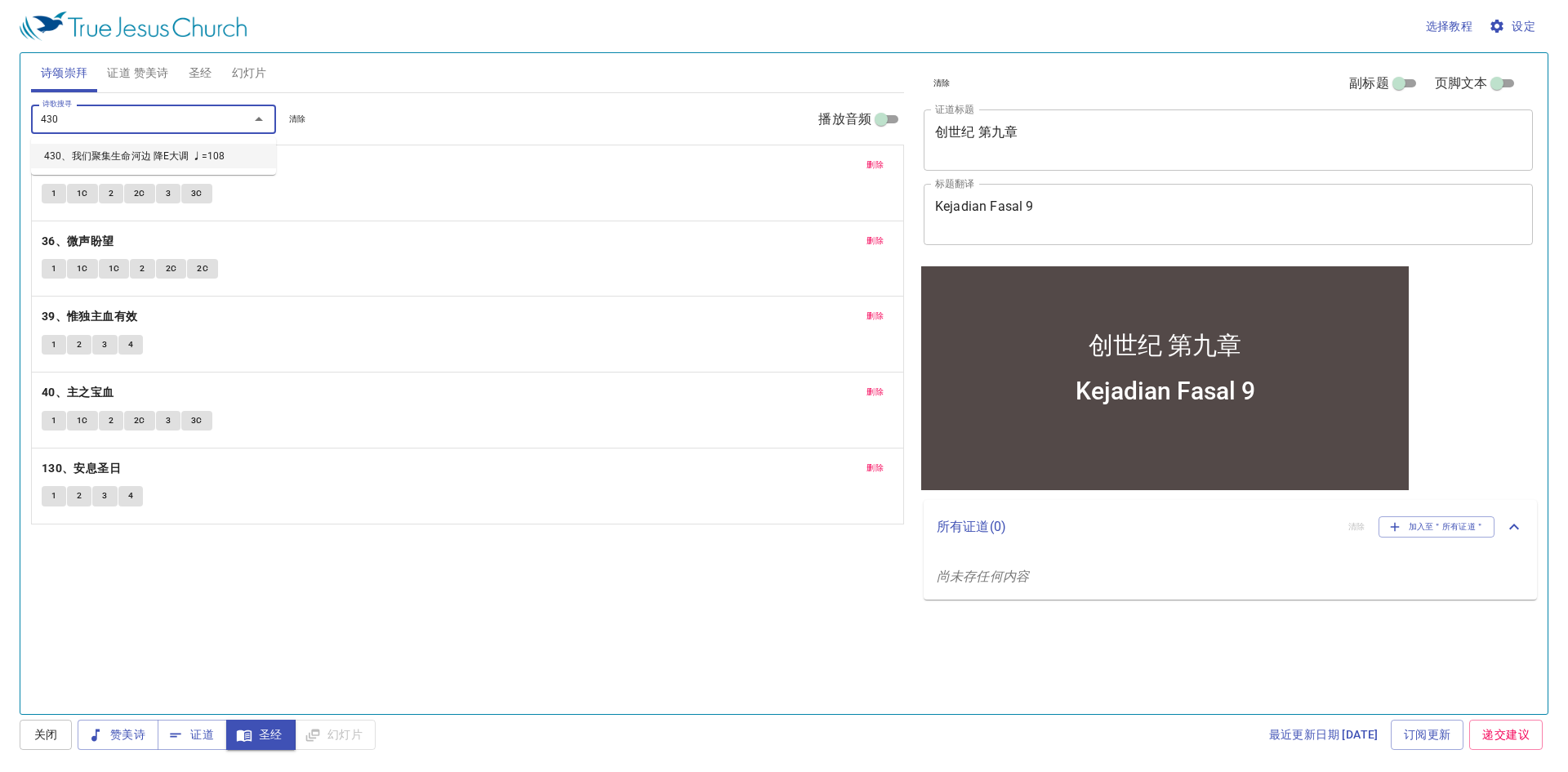
click at [235, 161] on li "430、我们聚集生命河边 降E大调 ♩=108" at bounding box center [154, 156] width 245 height 25
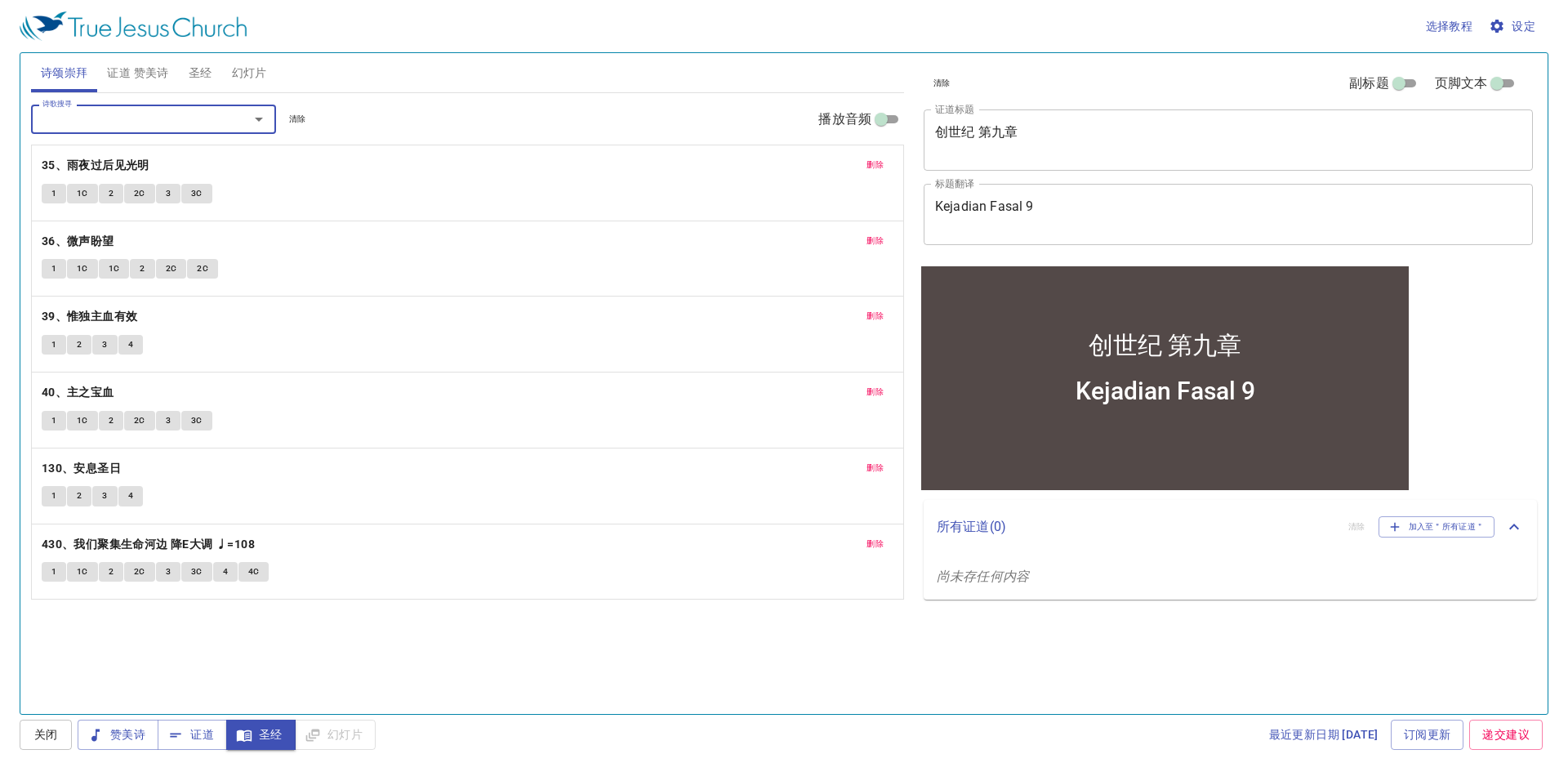
click at [869, 165] on span "删除" at bounding box center [875, 165] width 17 height 15
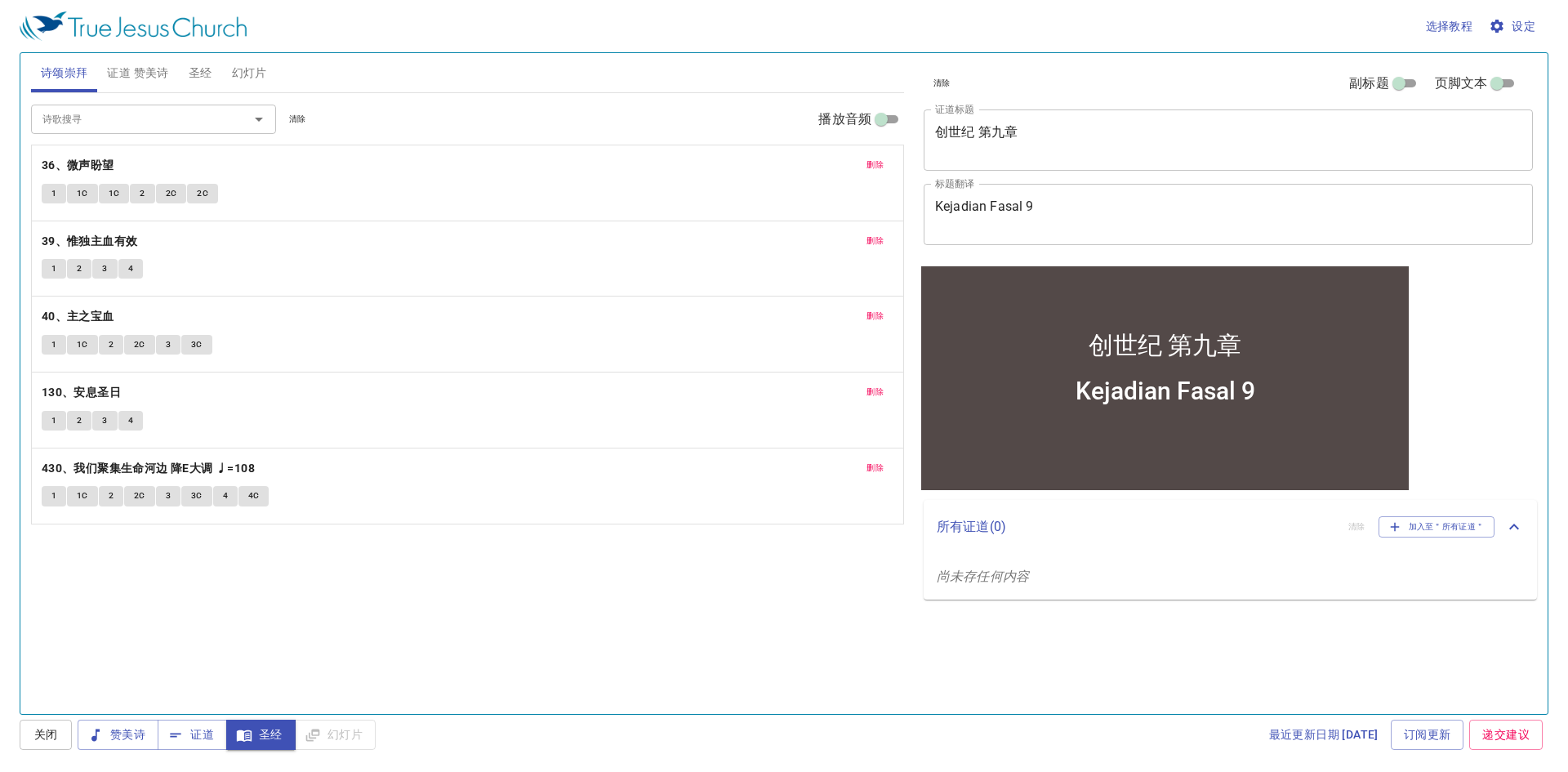
click at [871, 165] on span "删除" at bounding box center [875, 165] width 17 height 15
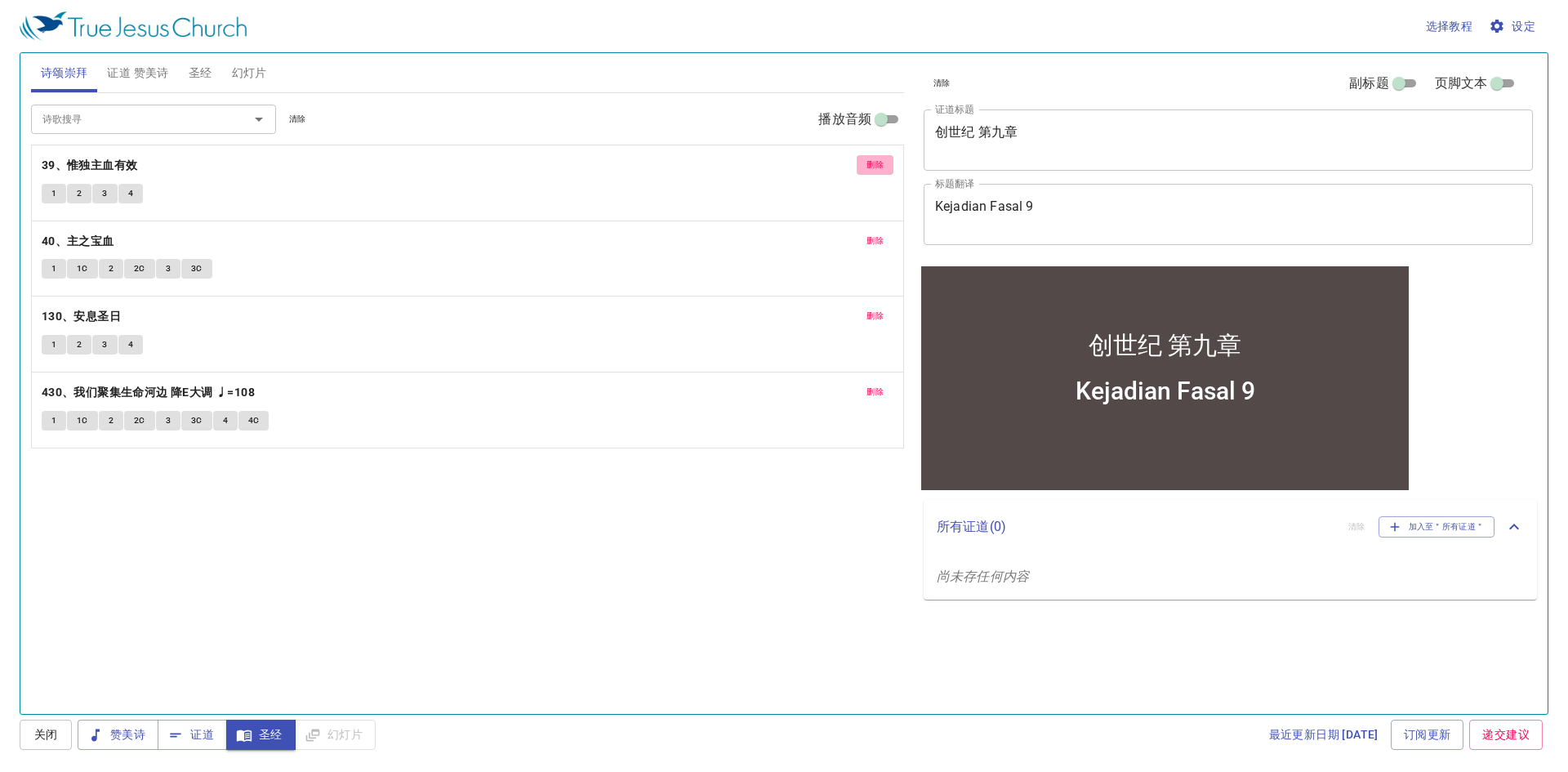
click at [871, 165] on span "删除" at bounding box center [875, 165] width 17 height 15
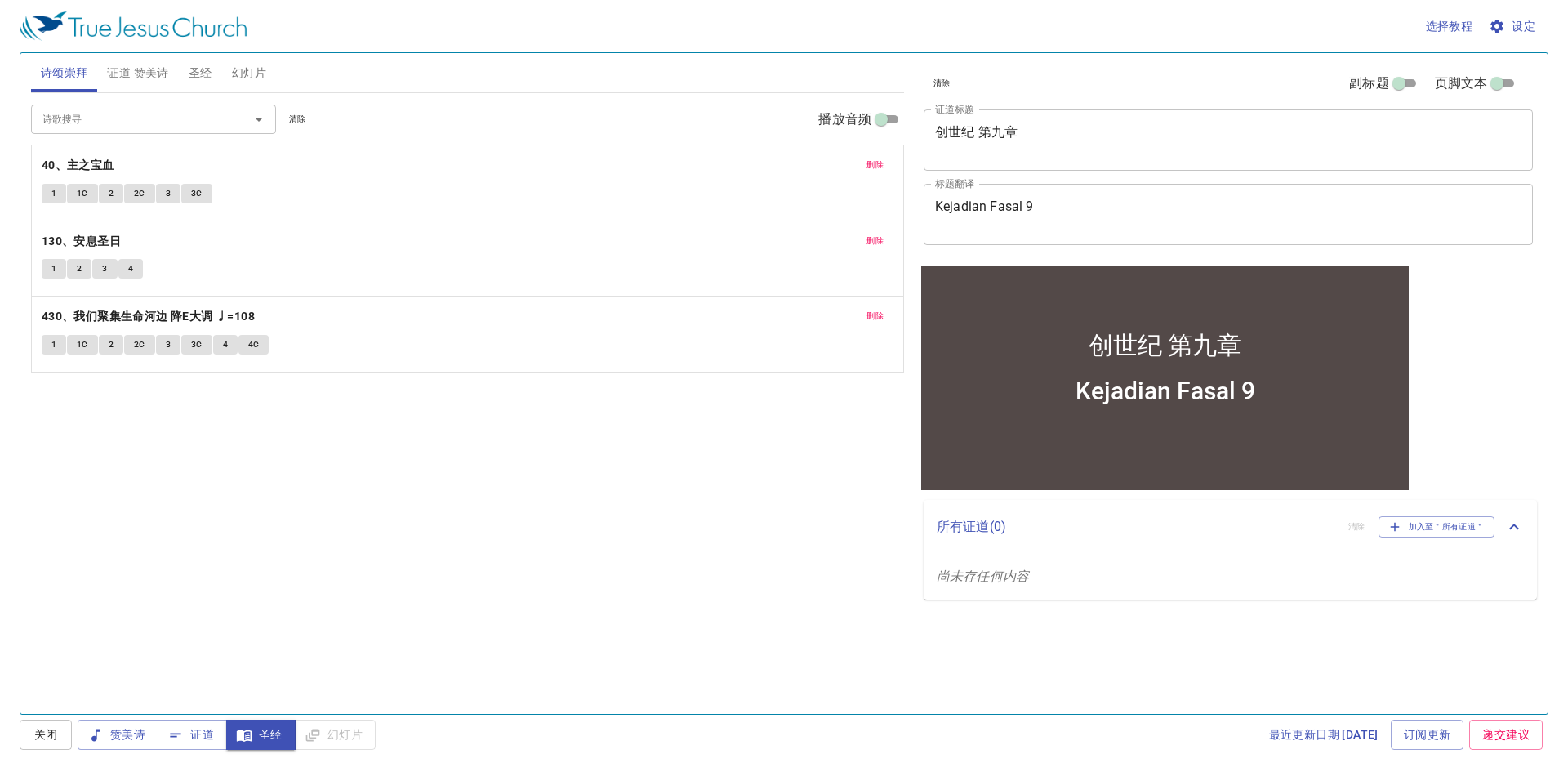
click at [871, 165] on span "删除" at bounding box center [875, 165] width 17 height 15
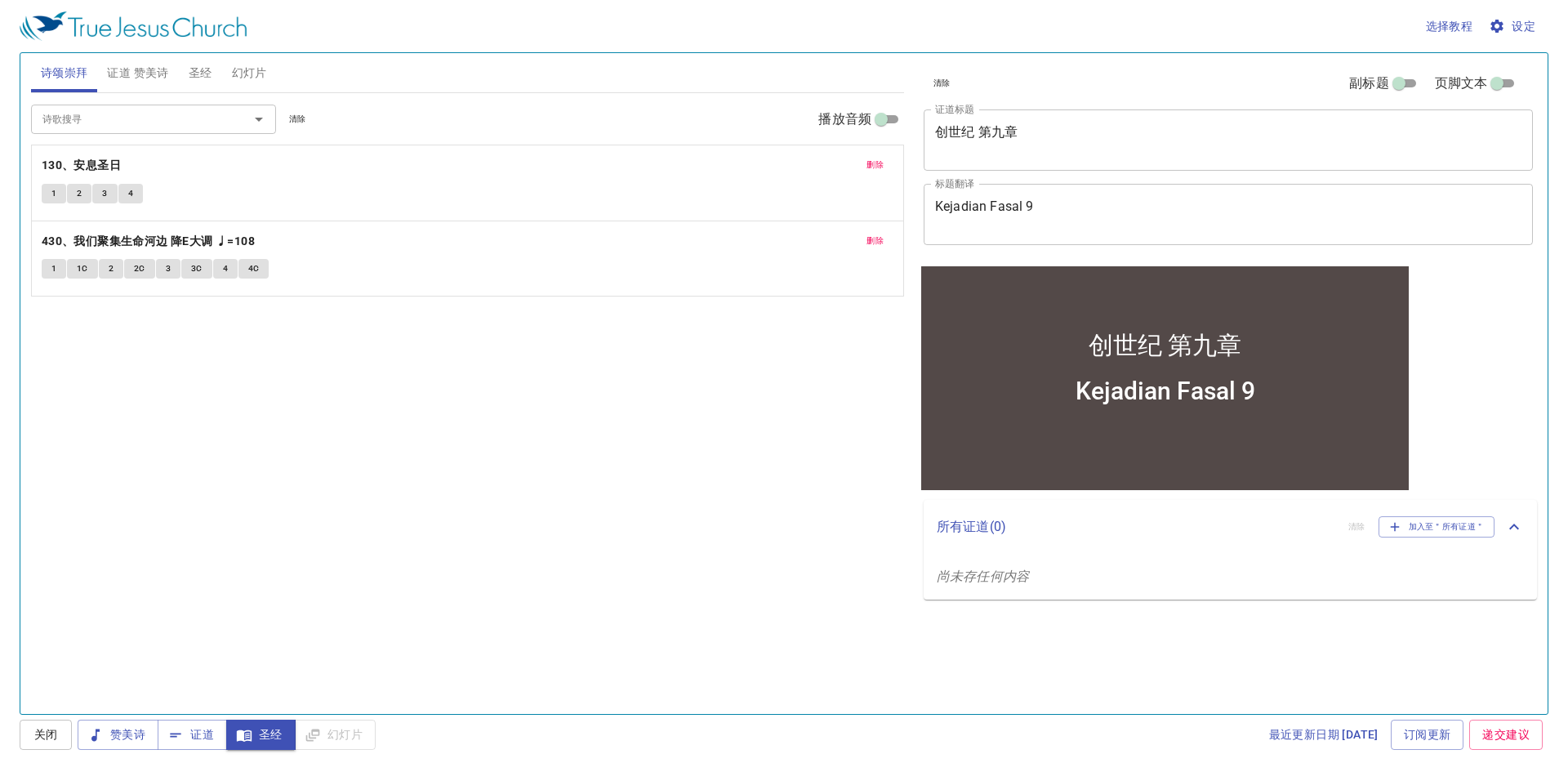
click at [53, 191] on span "1" at bounding box center [54, 194] width 5 height 15
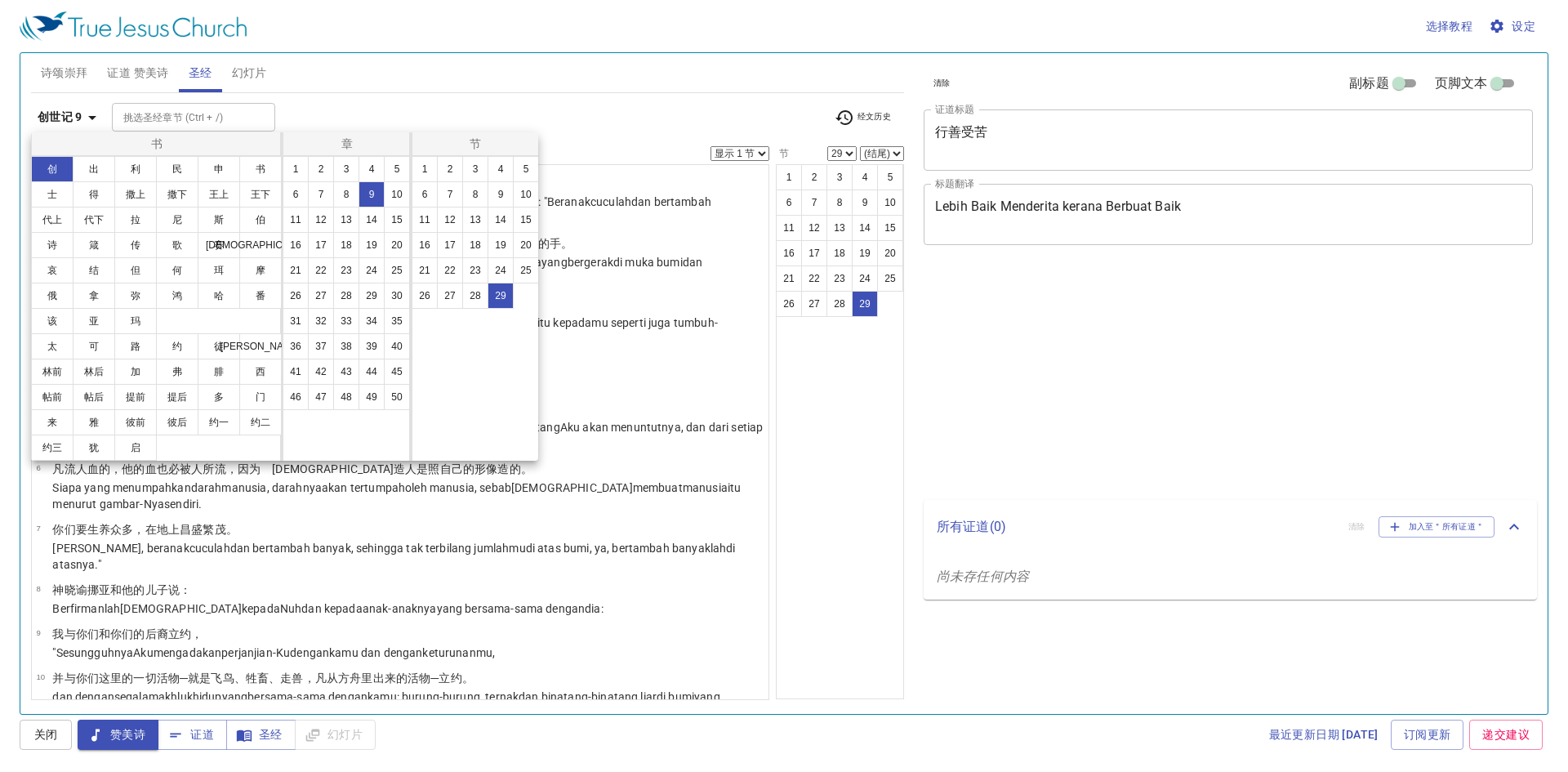
select select "29"
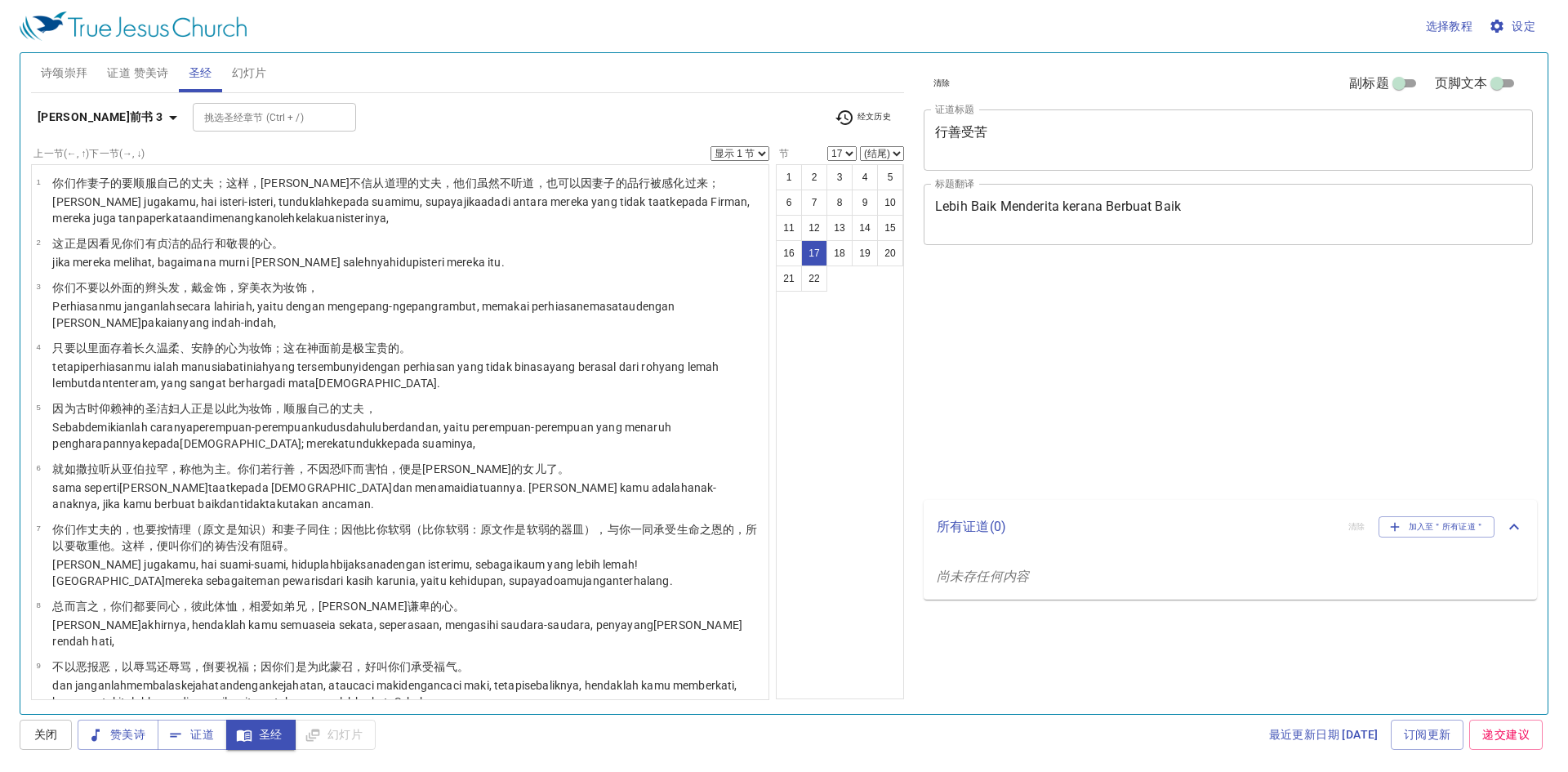
select select "17"
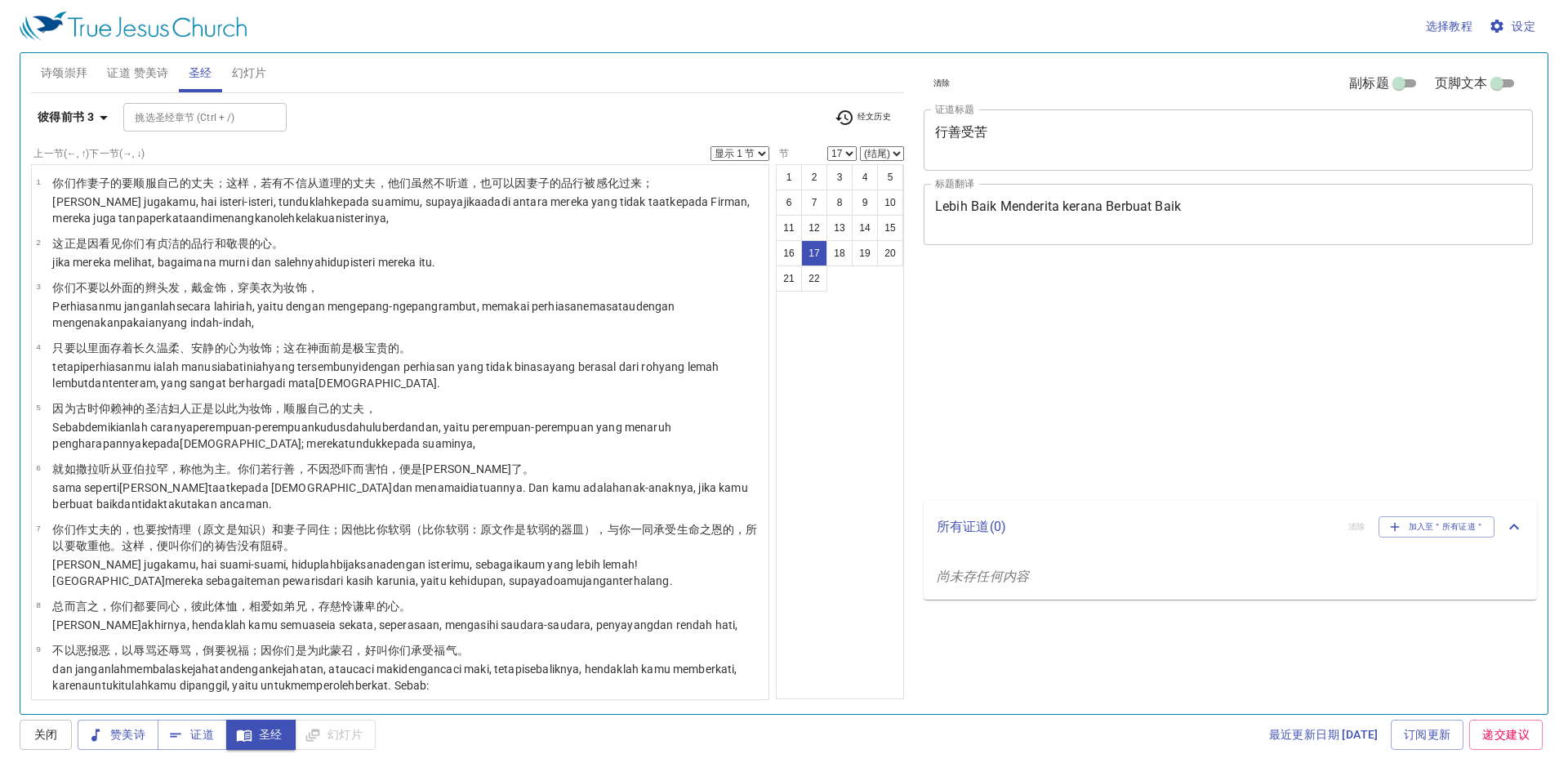
select select "17"
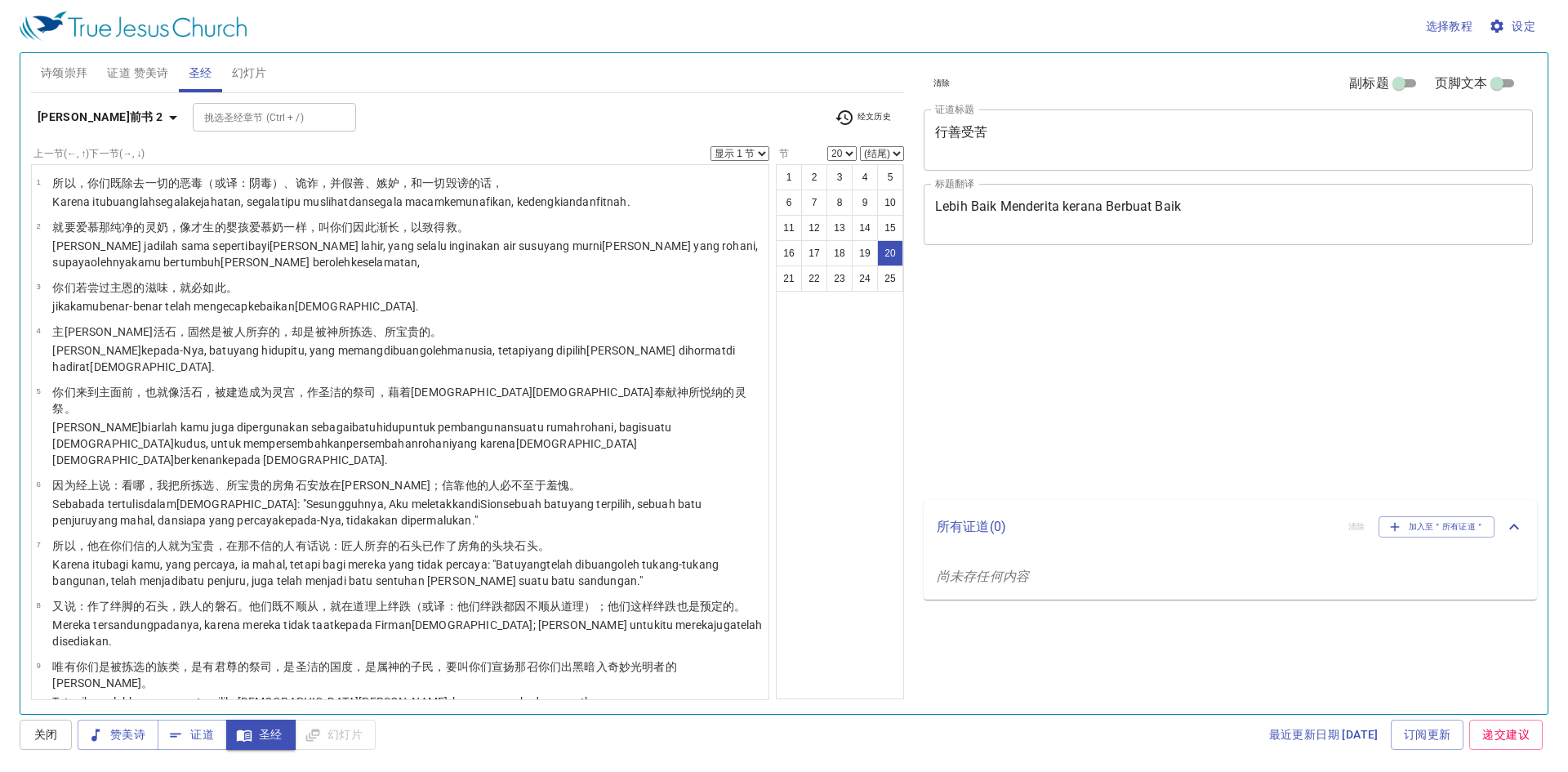
select select "20"
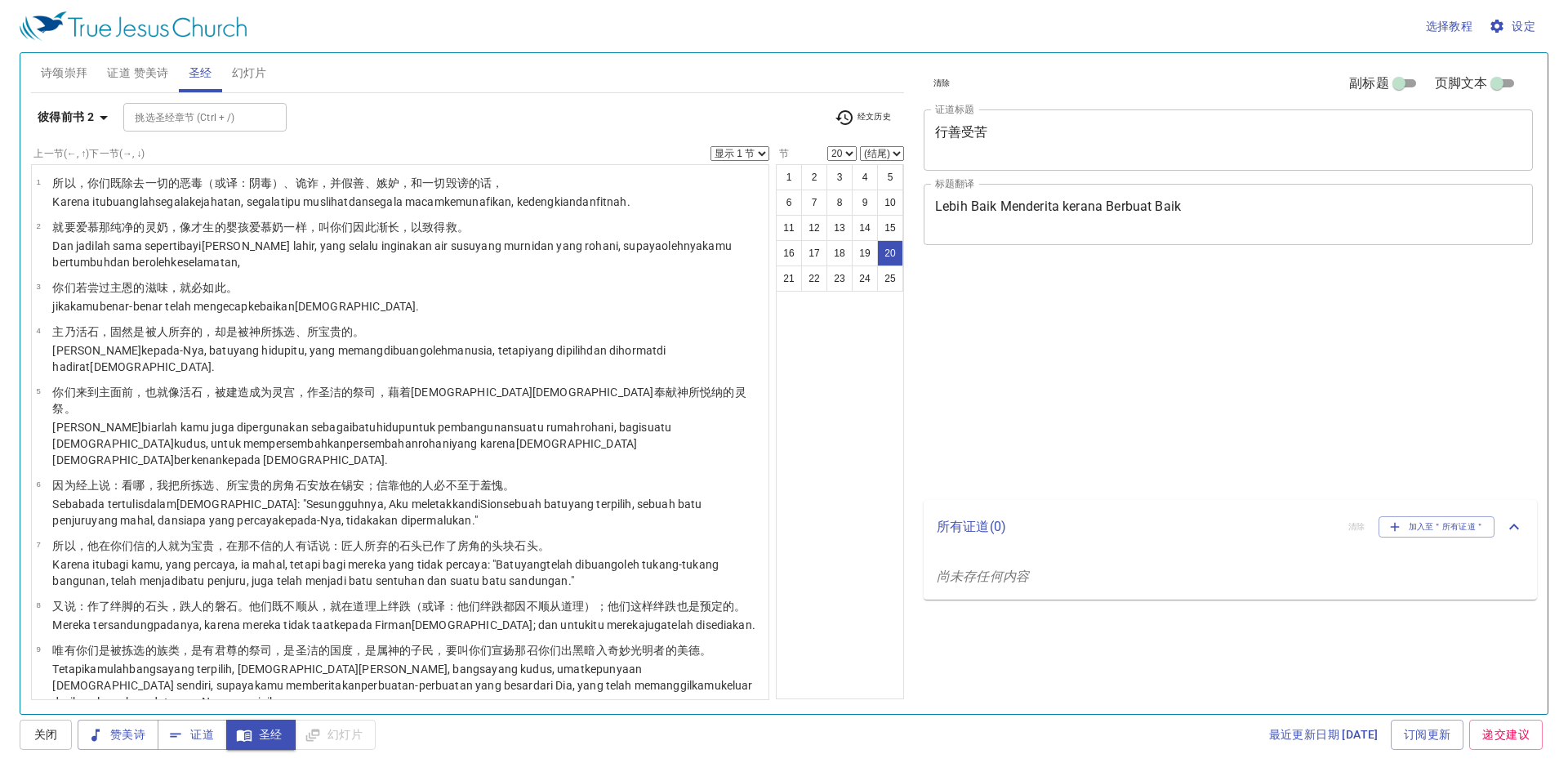
select select "20"
